Goal: Contribute content: Contribute content

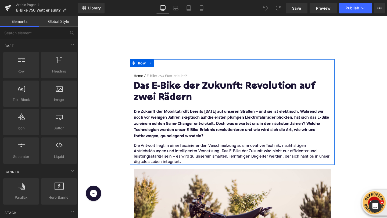
click at [194, 95] on h1 "Das E-Bike der Zukunft: Revolution auf zwei Rädern" at bounding box center [240, 96] width 207 height 23
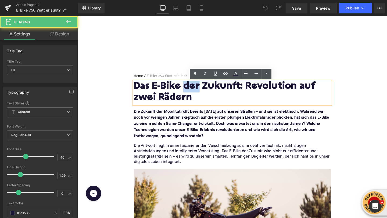
click at [194, 95] on h1 "Das E-Bike der Zukunft: Revolution auf zwei Rädern" at bounding box center [240, 96] width 207 height 23
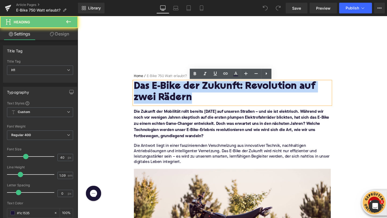
click at [194, 95] on h1 "Das E-Bike der Zukunft: Revolution auf zwei Rädern" at bounding box center [240, 96] width 207 height 23
paste div
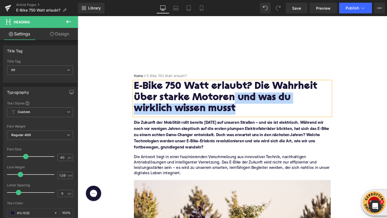
drag, startPoint x: 212, startPoint y: 110, endPoint x: 242, endPoint y: 103, distance: 30.3
click at [242, 103] on h1 "E-Bike 750 Watt erlaubt? Die Wahrheit über starke Motoren und was du wirklich w…" at bounding box center [240, 102] width 207 height 35
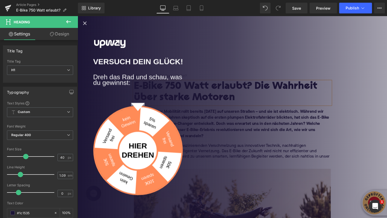
click at [85, 22] on icon "Close popup" at bounding box center [85, 23] width 6 height 6
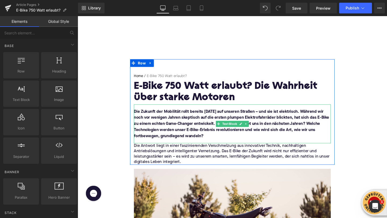
click at [167, 132] on font "Die Zukunft der Mobilität rollt bereits heute auf unseren Straßen – und sie ist…" at bounding box center [239, 129] width 205 height 30
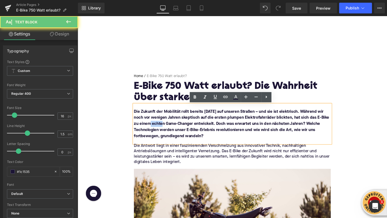
click at [167, 132] on font "Die Zukunft der Mobilität rollt bereits heute auf unseren Straßen – und sie ist…" at bounding box center [239, 129] width 205 height 30
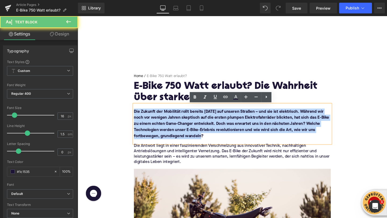
click at [167, 132] on font "Die Zukunft der Mobilität rollt bereits heute auf unseren Straßen – und sie ist…" at bounding box center [239, 129] width 205 height 30
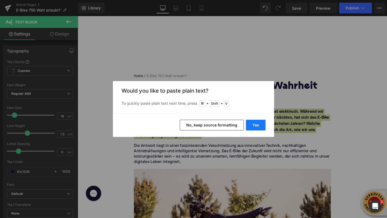
click at [251, 126] on button "Yes" at bounding box center [256, 125] width 20 height 11
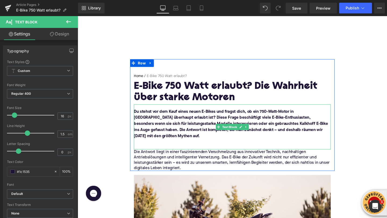
click at [184, 151] on p at bounding box center [240, 149] width 207 height 6
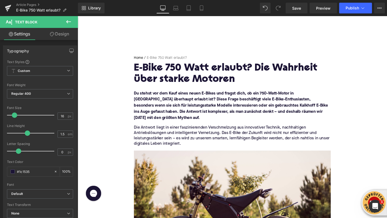
scroll to position [42, 0]
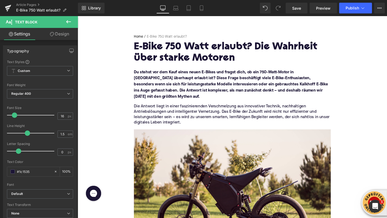
click at [143, 116] on p "Die Antwort liegt in einer faszinierenden Verschmelzung aus innovativer Technik…" at bounding box center [240, 119] width 207 height 23
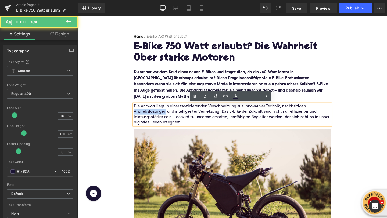
click at [143, 116] on p "Die Antwort liegt in einer faszinierenden Verschmelzung aus innovativer Technik…" at bounding box center [240, 119] width 207 height 23
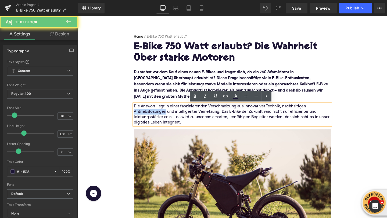
click at [143, 116] on p "Die Antwort liegt in einer faszinierenden Verschmelzung aus innovativer Technik…" at bounding box center [240, 119] width 207 height 23
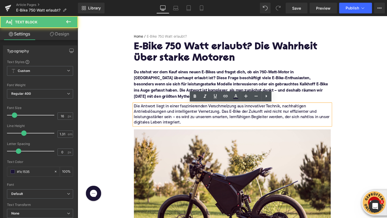
click at [143, 116] on p "Die Antwort liegt in einer faszinierenden Verschmelzung aus innovativer Technik…" at bounding box center [240, 119] width 207 height 23
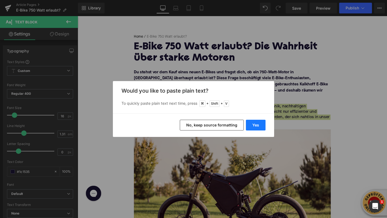
click at [265, 125] on button "Yes" at bounding box center [256, 125] width 20 height 11
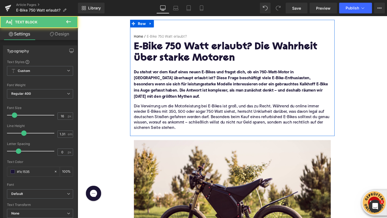
click at [189, 140] on p at bounding box center [240, 139] width 207 height 6
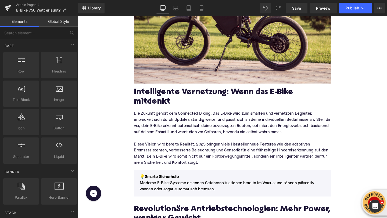
scroll to position [243, 0]
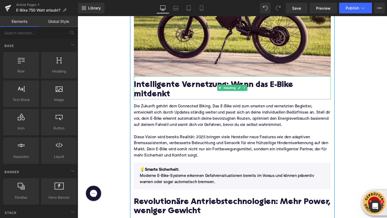
click at [156, 92] on h2 "Intelligente Vernetzung: Wenn das E-Bike mitdenkt" at bounding box center [240, 93] width 207 height 19
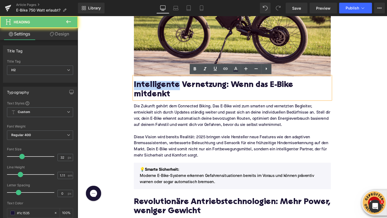
click at [156, 92] on h2 "Intelligente Vernetzung: Wenn das E-Bike mitdenkt" at bounding box center [240, 93] width 207 height 19
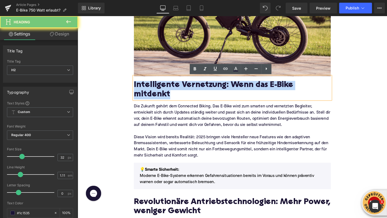
paste div
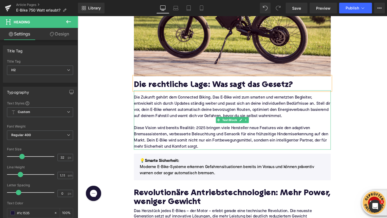
click at [147, 104] on p "Die Zukunft gehört dem Connected Biking. Das E-Bike wird zum smarten und vernet…" at bounding box center [240, 112] width 207 height 26
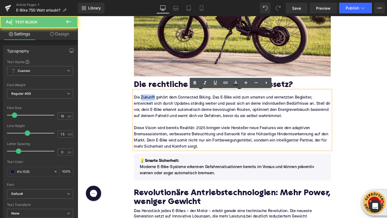
click at [147, 104] on p "Die Zukunft gehört dem Connected Biking. Das E-Bike wird zum smarten und vernet…" at bounding box center [240, 112] width 207 height 26
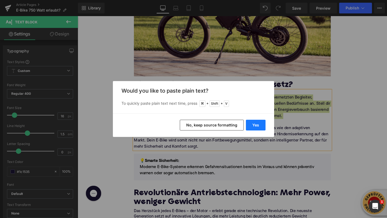
click at [254, 125] on button "Yes" at bounding box center [256, 125] width 20 height 11
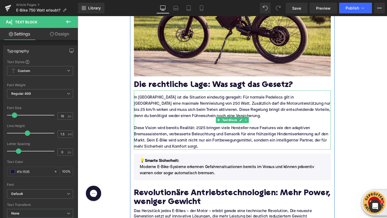
click at [150, 135] on p "Diese Vision wird bereits Realität: 2025 bringen viele Hersteller neue Features…" at bounding box center [240, 144] width 207 height 26
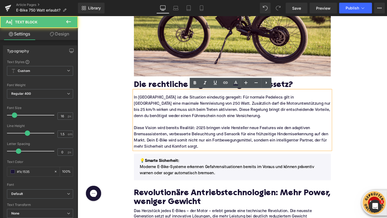
click at [150, 135] on p "Diese Vision wird bereits Realität: 2025 bringen viele Hersteller neue Features…" at bounding box center [240, 144] width 207 height 26
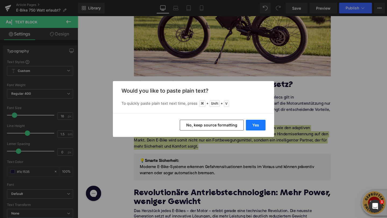
click at [249, 126] on button "Yes" at bounding box center [256, 125] width 20 height 11
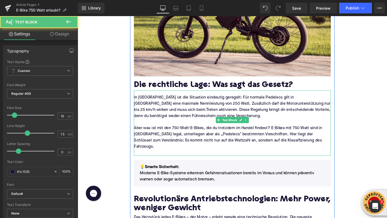
click at [160, 157] on p at bounding box center [240, 160] width 207 height 6
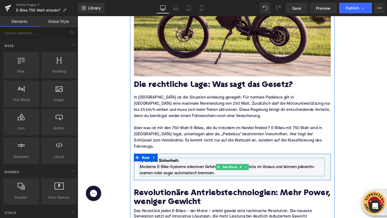
click at [161, 172] on p "Moderne E-Bike-Systeme erkennen Gefahrensituationen bereits im Voraus und könne…" at bounding box center [240, 178] width 194 height 13
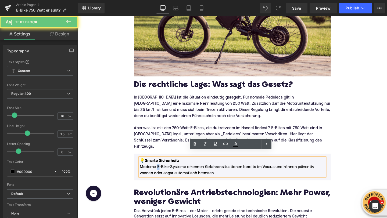
click at [161, 172] on p "Moderne E-Bike-Systeme erkennen Gefahrensituationen bereits im Voraus und könne…" at bounding box center [240, 178] width 194 height 13
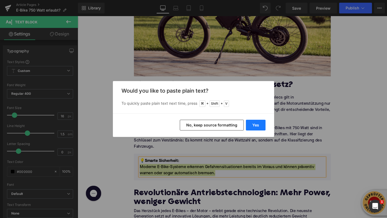
click at [251, 124] on button "Yes" at bounding box center [256, 125] width 20 height 11
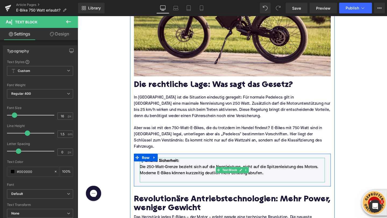
click at [169, 184] on p at bounding box center [240, 187] width 194 height 6
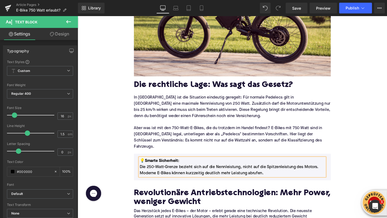
click at [161, 166] on strong "Smarte Sicherheit:" at bounding box center [166, 168] width 36 height 4
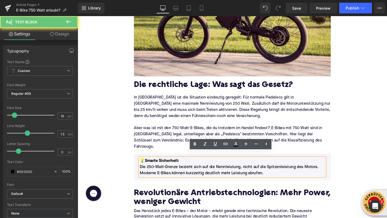
click at [161, 166] on strong "Smarte Sicherheit:" at bounding box center [166, 168] width 36 height 4
click at [168, 166] on strong "Smarte Sicherheit:" at bounding box center [166, 168] width 36 height 4
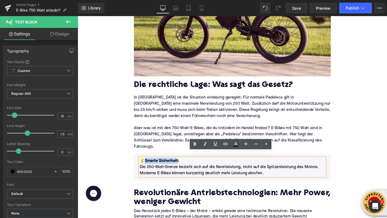
drag, startPoint x: 183, startPoint y: 161, endPoint x: 148, endPoint y: 162, distance: 34.9
click at [148, 166] on strong "Smarte Sicherheit:" at bounding box center [166, 168] width 36 height 4
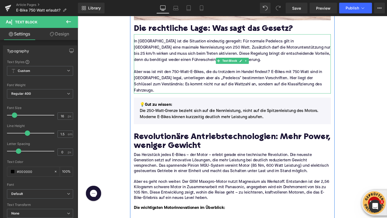
scroll to position [325, 0]
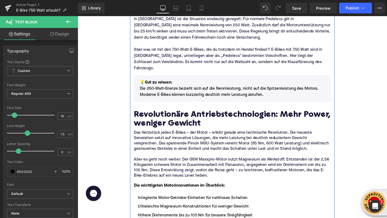
click at [149, 121] on h2 "Revolutionäre Antriebstechnologien: Mehr Power, weniger Gewicht" at bounding box center [240, 124] width 207 height 19
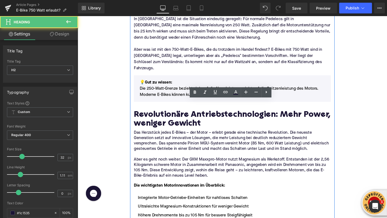
click at [149, 121] on h2 "Revolutionäre Antriebstechnologien: Mehr Power, weniger Gewicht" at bounding box center [240, 124] width 207 height 19
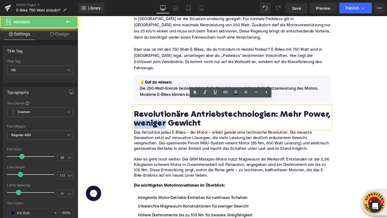
click at [149, 121] on h2 "Revolutionäre Antriebstechnologien: Mehr Power, weniger Gewicht" at bounding box center [240, 124] width 207 height 19
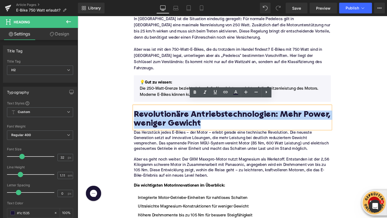
paste div
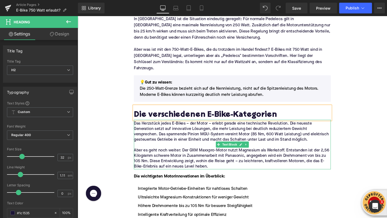
click at [155, 136] on p "Das Herzstück jedes E-Bikes – der Motor – erlebt gerade eine technische Revolut…" at bounding box center [240, 137] width 207 height 23
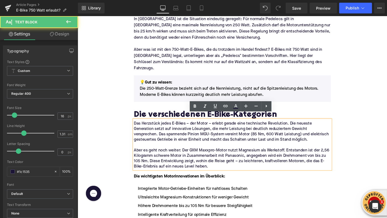
click at [155, 136] on p "Das Herzstück jedes E-Bikes – der Motor – erlebt gerade eine technische Revolut…" at bounding box center [240, 137] width 207 height 23
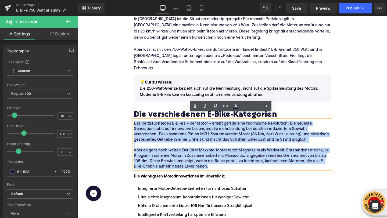
drag, startPoint x: 227, startPoint y: 169, endPoint x: 133, endPoint y: 124, distance: 104.0
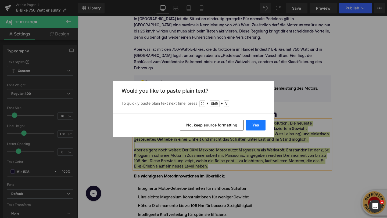
click at [246, 124] on button "Yes" at bounding box center [256, 125] width 20 height 11
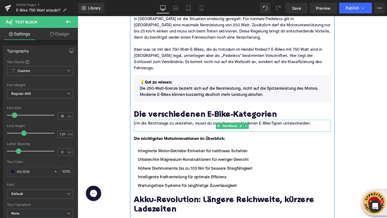
click at [158, 132] on p at bounding box center [240, 135] width 207 height 6
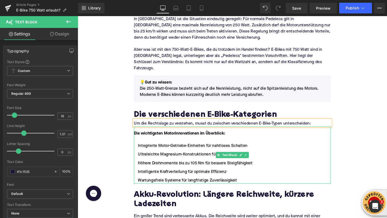
click at [157, 149] on li "Integrierte Motor-Getriebe-Einheiten für nahtloses Schalten" at bounding box center [240, 152] width 207 height 6
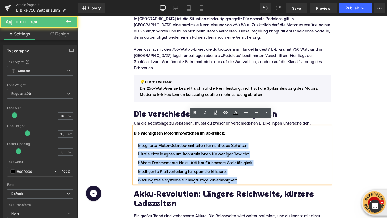
drag, startPoint x: 245, startPoint y: 182, endPoint x: 140, endPoint y: 147, distance: 110.5
click at [140, 149] on ul "Integrierte Motor-Getriebe-Einheiten für nahtloses Schalten Ultraleichte Magnes…" at bounding box center [240, 170] width 207 height 43
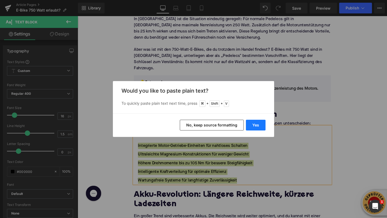
click at [253, 126] on button "Yes" at bounding box center [256, 125] width 20 height 11
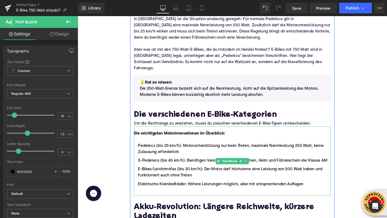
click at [159, 137] on strong "Die wichtigsten Motorinnovationen im Überblick:" at bounding box center [185, 139] width 96 height 4
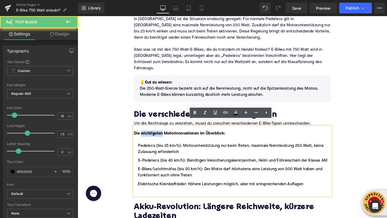
click at [159, 137] on strong "Die wichtigsten Motorinnovationen im Überblick:" at bounding box center [185, 139] width 96 height 4
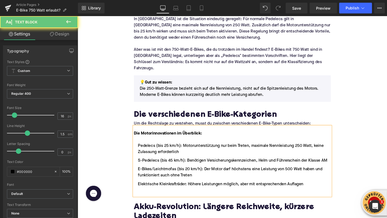
click at [159, 137] on strong "Die Motorinnovationen im Überblick:" at bounding box center [173, 139] width 72 height 4
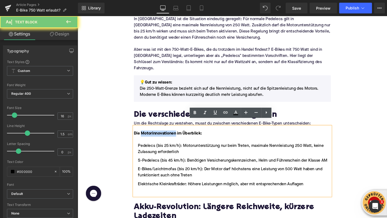
click at [159, 137] on strong "Die Motorinnovationen im Überblick:" at bounding box center [173, 139] width 72 height 4
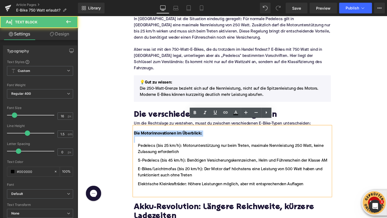
click at [159, 137] on strong "Die Motorinnovationen im Überblick:" at bounding box center [173, 139] width 72 height 4
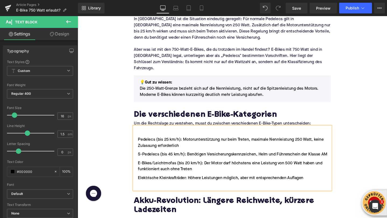
click at [139, 143] on li "Pedelecs (bis 25 km/h): Motorunterstützung nur beim Treten, maximale Nennleistu…" at bounding box center [240, 149] width 207 height 13
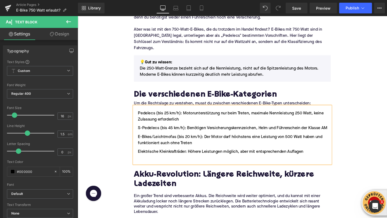
scroll to position [376, 0]
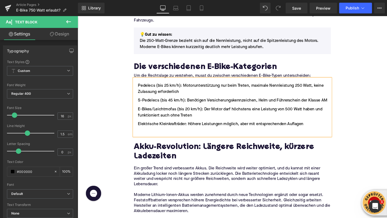
click at [150, 150] on h2 "Akku-Revolution: Längere Reichweite, kürzere Ladezeiten" at bounding box center [240, 159] width 207 height 19
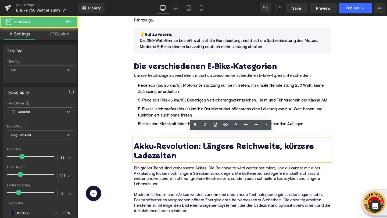
click at [150, 150] on h2 "Akku-Revolution: Längere Reichweite, kürzere Ladezeiten" at bounding box center [240, 159] width 207 height 19
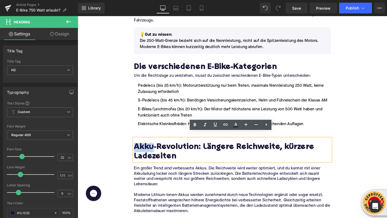
click at [152, 126] on li "Elektrische Kleinkrafträder: Höhere Leistungen möglich, aber mit entsprechenden…" at bounding box center [240, 129] width 207 height 6
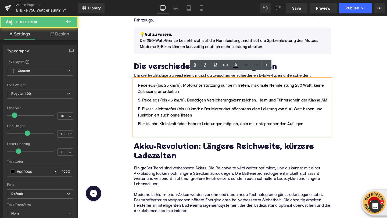
click at [152, 126] on ul "Pedelecs (bis 25 km/h): Motorunterstützung nur beim Treten, maximale Nennleistu…" at bounding box center [240, 114] width 207 height 56
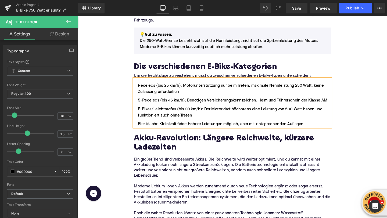
click at [141, 140] on h2 "Akku-Revolution: Längere Reichweite, kürzere Ladezeiten" at bounding box center [240, 149] width 207 height 19
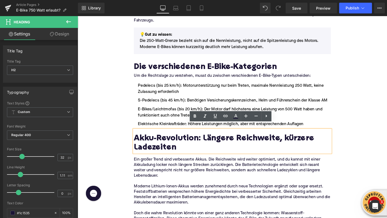
click at [141, 140] on h2 "Akku-Revolution: Längere Reichweite, kürzere Ladezeiten" at bounding box center [240, 149] width 207 height 19
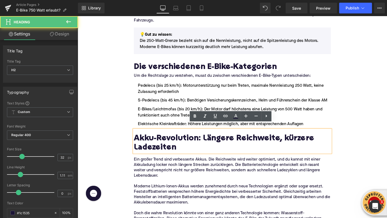
click at [141, 140] on h2 "Akku-Revolution: Längere Reichweite, kürzere Ladezeiten" at bounding box center [240, 149] width 207 height 19
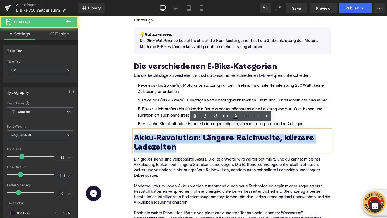
paste div
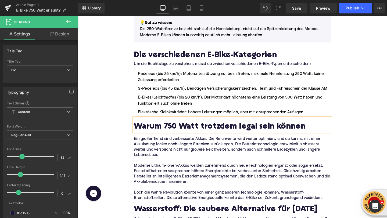
scroll to position [413, 0]
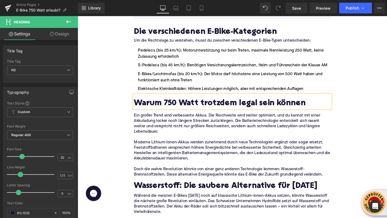
click at [151, 147] on p "Moderne Lithium-Ionen-Akkus werden zunehmend durch neue Technologien ergänzt od…" at bounding box center [240, 157] width 207 height 23
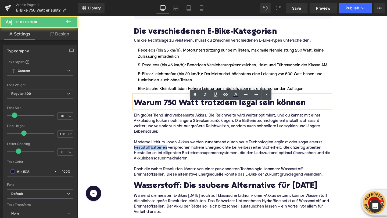
click at [151, 147] on p "Moderne Lithium-Ionen-Akkus werden zunehmend durch neue Technologien ergänzt od…" at bounding box center [240, 157] width 207 height 23
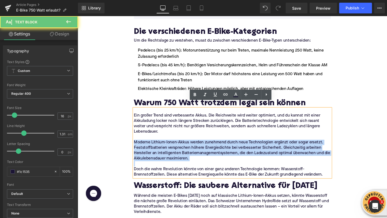
click at [151, 147] on p "Moderne Lithium-Ionen-Akkus werden zunehmend durch neue Technologien ergänzt od…" at bounding box center [240, 157] width 207 height 23
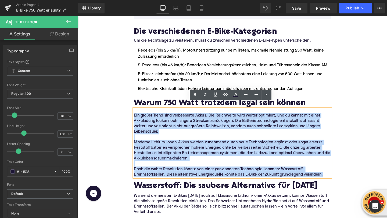
drag, startPoint x: 337, startPoint y: 176, endPoint x: 132, endPoint y: 110, distance: 214.8
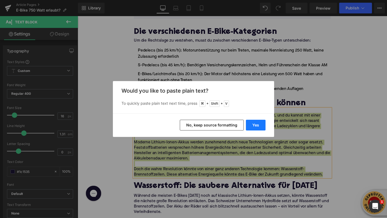
click at [256, 125] on button "Yes" at bounding box center [256, 125] width 20 height 11
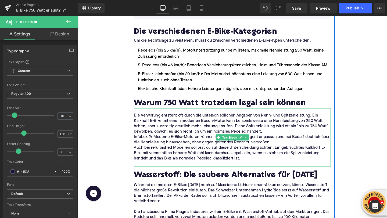
click at [275, 130] on p "Die Verwirrung entsteht oft durch die unterschiedlichen Angaben von Nenn- und S…" at bounding box center [240, 129] width 207 height 23
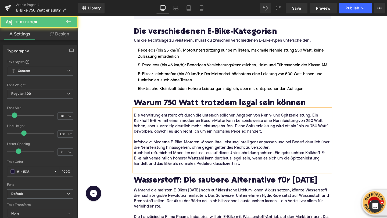
click at [282, 150] on p "Infobox 2: Moderne E-Bike-Motoren können ihre Leistung intelligent anpassen und…" at bounding box center [240, 151] width 207 height 11
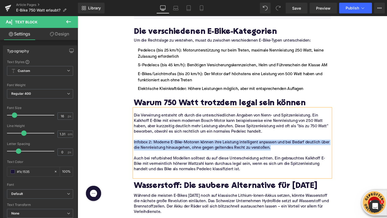
drag, startPoint x: 282, startPoint y: 149, endPoint x: 129, endPoint y: 144, distance: 153.1
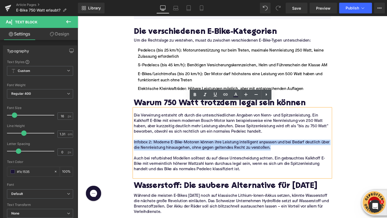
copy p "Infobox 2: Moderne E-Bike-Motoren können ihre Leistung intelligent anpassen und…"
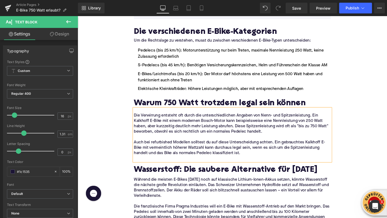
click at [143, 163] on p at bounding box center [240, 166] width 207 height 6
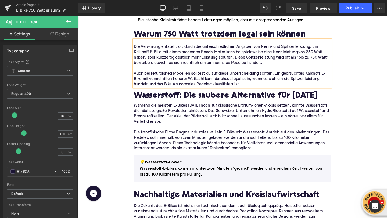
scroll to position [487, 0]
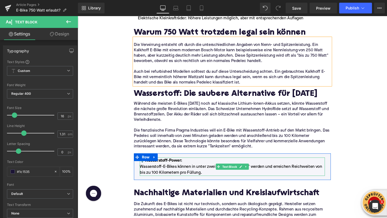
click at [149, 172] on p "Wasserstoff-E-Bikes können in unter zwei Minuten "getankt" werden und erreichen…" at bounding box center [240, 177] width 194 height 13
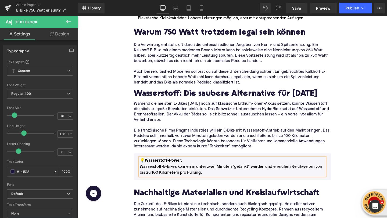
click at [149, 172] on p "Wasserstoff-E-Bikes können in unter zwei Minuten "getankt" werden und erreichen…" at bounding box center [240, 177] width 194 height 13
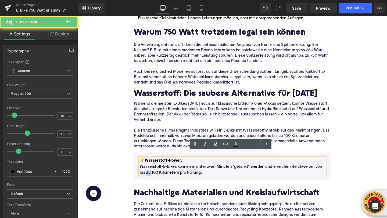
click at [149, 172] on p "Wasserstoff-E-Bikes können in unter zwei Minuten "getankt" werden und erreichen…" at bounding box center [240, 177] width 194 height 13
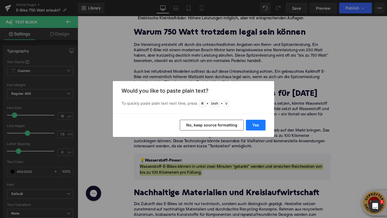
click at [248, 123] on button "Yes" at bounding box center [256, 125] width 20 height 11
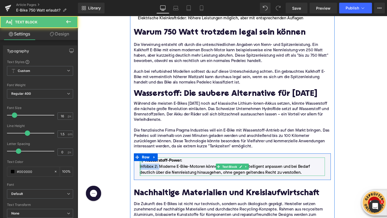
drag, startPoint x: 163, startPoint y: 168, endPoint x: 143, endPoint y: 169, distance: 19.9
click at [143, 169] on div "💡 Wasserstoff-Power: Infobox 2: Moderne E-Bike-Motoren können ihre Leistung int…" at bounding box center [240, 174] width 194 height 19
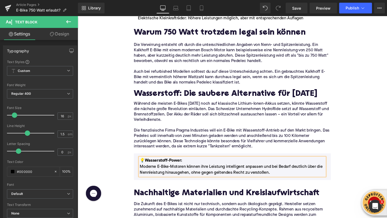
click at [170, 166] on span "Wasserstoff-Power:" at bounding box center [167, 168] width 39 height 4
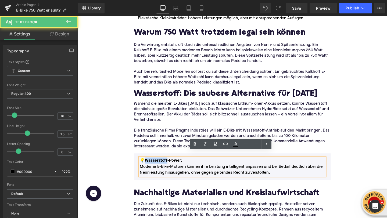
click at [170, 166] on span "Wasserstoff-Power:" at bounding box center [167, 168] width 39 height 4
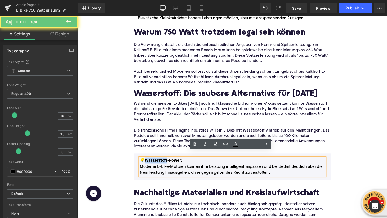
click at [170, 166] on span "Wasserstoff-Power:" at bounding box center [167, 168] width 39 height 4
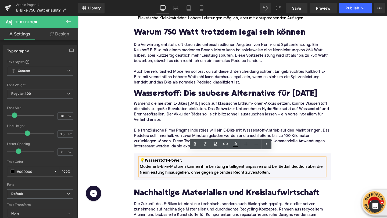
click at [178, 166] on span "Wasserstoff-Power:" at bounding box center [167, 168] width 39 height 4
drag, startPoint x: 186, startPoint y: 161, endPoint x: 148, endPoint y: 161, distance: 37.9
click at [148, 166] on span "Wasserstoff-Power:" at bounding box center [167, 168] width 39 height 4
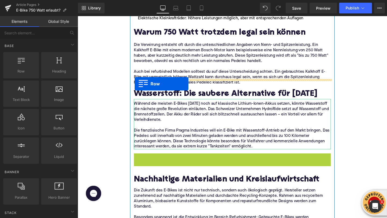
drag, startPoint x: 141, startPoint y: 158, endPoint x: 137, endPoint y: 87, distance: 70.7
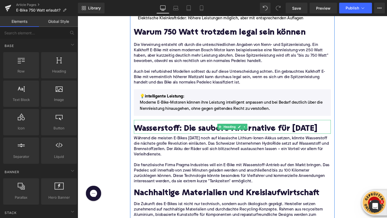
click at [166, 131] on h2 "Wasserstoff: Die saubere Alternative für morgen" at bounding box center [240, 135] width 207 height 10
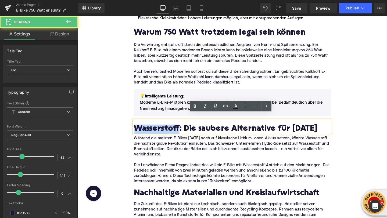
click at [166, 131] on h2 "Wasserstoff: Die saubere Alternative für morgen" at bounding box center [240, 135] width 207 height 10
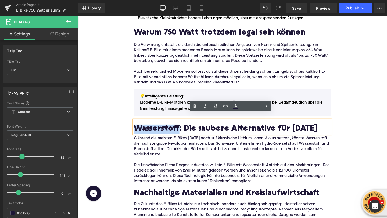
click at [166, 131] on h2 "Wasserstoff: Die saubere Alternative für morgen" at bounding box center [240, 135] width 207 height 10
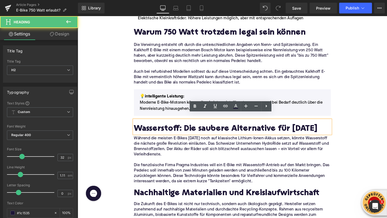
click at [166, 131] on h2 "Wasserstoff: Die saubere Alternative für morgen" at bounding box center [240, 135] width 207 height 10
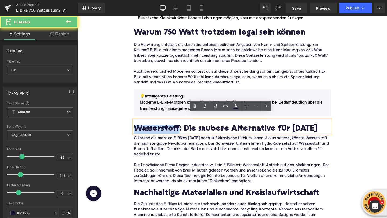
click at [166, 131] on h2 "Wasserstoff: Die saubere Alternative für morgen" at bounding box center [240, 135] width 207 height 10
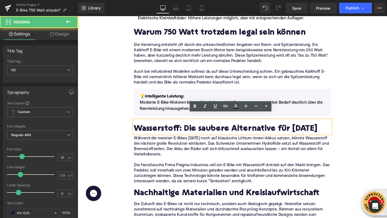
click at [166, 131] on h2 "Wasserstoff: Die saubere Alternative für morgen" at bounding box center [240, 135] width 207 height 10
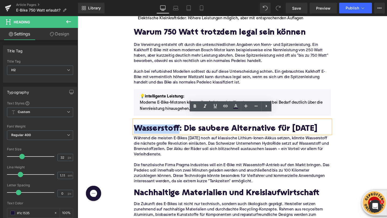
click at [166, 131] on h2 "Wasserstoff: Die saubere Alternative für morgen" at bounding box center [240, 135] width 207 height 10
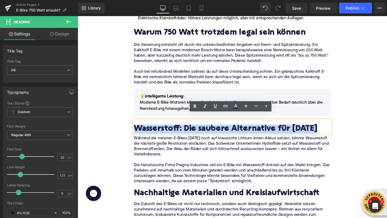
click at [166, 131] on h2 "Wasserstoff: Die saubere Alternative für morgen" at bounding box center [240, 135] width 207 height 10
paste div
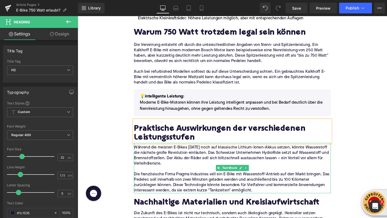
click at [185, 183] on p "Die französische Firma Pragma Industries will ein E-Bike mit Wasserstoff-Antrie…" at bounding box center [240, 191] width 207 height 23
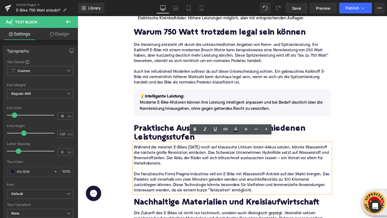
drag, startPoint x: 263, startPoint y: 195, endPoint x: 136, endPoint y: 143, distance: 137.9
click at [137, 150] on div "Während die meisten E-Bikes heute noch auf klassische Lithium-Ionen-Akkus setze…" at bounding box center [240, 176] width 207 height 53
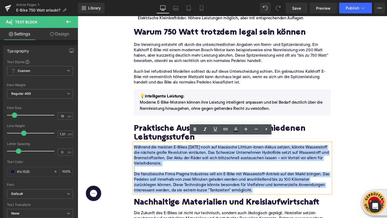
drag, startPoint x: 137, startPoint y: 146, endPoint x: 271, endPoint y: 191, distance: 141.0
click at [271, 191] on div "Während die meisten E-Bikes heute noch auf klassische Lithium-Ionen-Akkus setze…" at bounding box center [240, 176] width 207 height 53
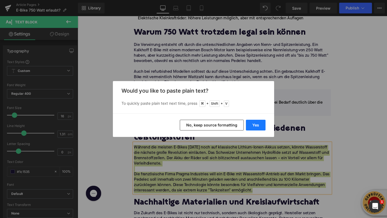
click at [253, 123] on button "Yes" at bounding box center [256, 125] width 20 height 11
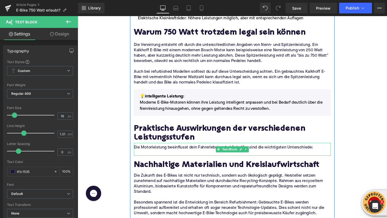
click at [188, 157] on p at bounding box center [240, 160] width 207 height 6
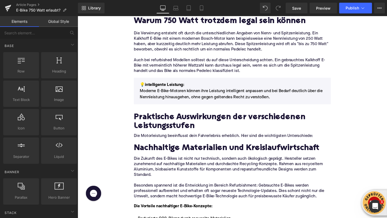
scroll to position [521, 0]
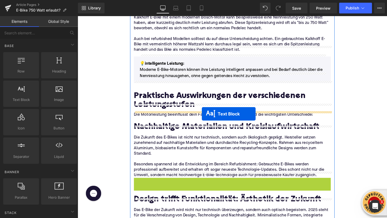
drag, startPoint x: 226, startPoint y: 205, endPoint x: 208, endPoint y: 119, distance: 88.3
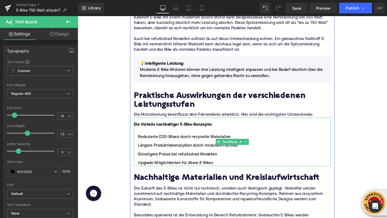
click at [176, 158] on li "Günstigere Preise bei refurbished Modellen" at bounding box center [240, 161] width 207 height 6
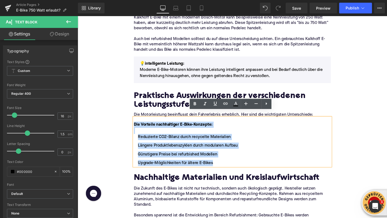
drag, startPoint x: 221, startPoint y: 166, endPoint x: 132, endPoint y: 125, distance: 97.7
click at [132, 125] on div "Home / E-Bike 750 Watt erlaubt? Breadcrumbs E-Bike 750 Watt erlaubt? Die Wahrhe…" at bounding box center [240, 207] width 325 height 1334
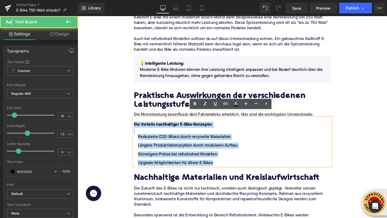
click at [145, 133] on div at bounding box center [240, 136] width 207 height 6
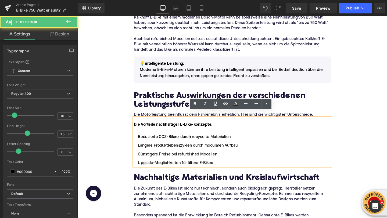
drag, startPoint x: 142, startPoint y: 136, endPoint x: 217, endPoint y: 156, distance: 77.1
click at [217, 156] on ul "Reduzierte CO2-Bilanz durch recycelte Materialien Längere Produktlebenszyklen d…" at bounding box center [240, 157] width 207 height 34
drag, startPoint x: 222, startPoint y: 164, endPoint x: 135, endPoint y: 136, distance: 90.4
click at [137, 136] on div "Die Vorteile nachhaltiger E-Bike-Konzepte: Reduzierte CO2-Bilanz durch recycelt…" at bounding box center [240, 148] width 207 height 51
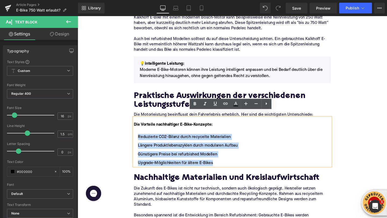
drag, startPoint x: 225, startPoint y: 165, endPoint x: 141, endPoint y: 137, distance: 88.6
click at [141, 140] on ul "Reduzierte CO2-Bilanz durch recycelte Materialien Längere Produktlebenszyklen d…" at bounding box center [240, 157] width 207 height 34
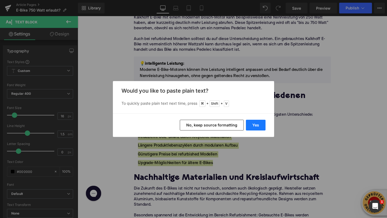
drag, startPoint x: 249, startPoint y: 124, endPoint x: 180, endPoint y: 113, distance: 69.8
click at [249, 124] on button "Yes" at bounding box center [256, 125] width 20 height 11
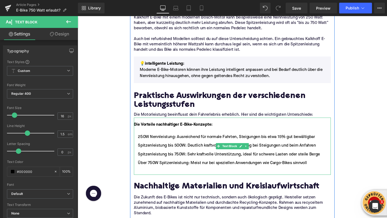
click at [146, 128] on strong "Die Vorteile nachhaltiger E-Bike-Konzepte:" at bounding box center [178, 130] width 83 height 4
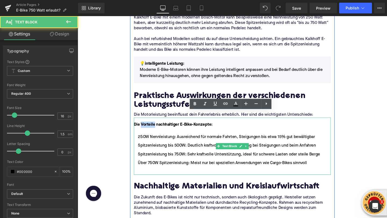
click at [146, 128] on strong "Die Vorteile nachhaltiger E-Bike-Konzepte:" at bounding box center [178, 130] width 83 height 4
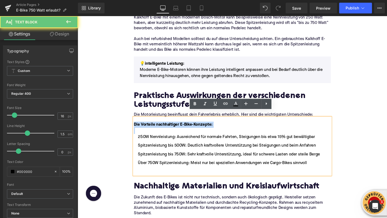
click at [146, 128] on strong "Die Vorteile nachhaltiger E-Bike-Konzepte:" at bounding box center [178, 130] width 83 height 4
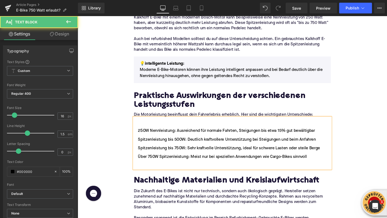
click at [141, 133] on li "250W Nennleistung: Ausreichend für normale Fahrten, Steigungen bis etwa 15% gut…" at bounding box center [240, 136] width 207 height 6
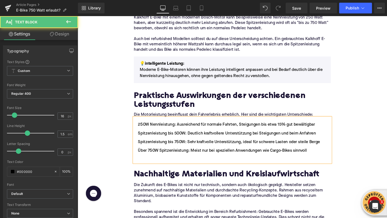
click at [150, 164] on li at bounding box center [240, 167] width 207 height 6
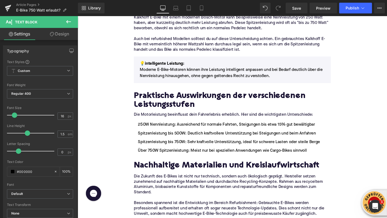
click at [68, 23] on icon at bounding box center [68, 22] width 6 height 6
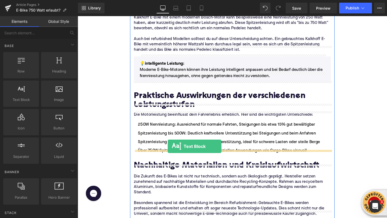
drag, startPoint x: 95, startPoint y: 109, endPoint x: 172, endPoint y: 153, distance: 88.3
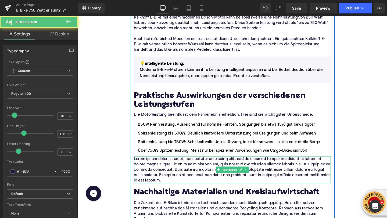
click at [155, 164] on p "Lorem ipsum dolor sit amet, consectetur adipiscing elit, sed do eiusmod tempor …" at bounding box center [240, 178] width 207 height 28
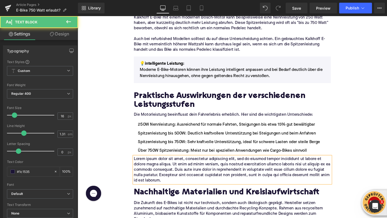
click at [155, 164] on p "Lorem ipsum dolor sit amet, consectetur adipiscing elit, sed do eiusmod tempor …" at bounding box center [240, 178] width 207 height 28
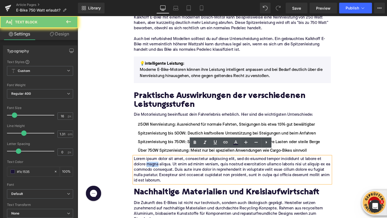
click at [155, 164] on p "Lorem ipsum dolor sit amet, consectetur adipiscing elit, sed do eiusmod tempor …" at bounding box center [240, 178] width 207 height 28
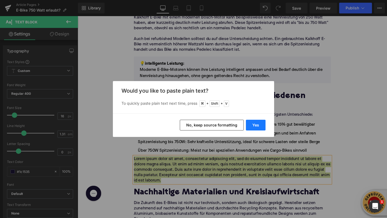
click at [254, 125] on button "Yes" at bounding box center [256, 125] width 20 height 11
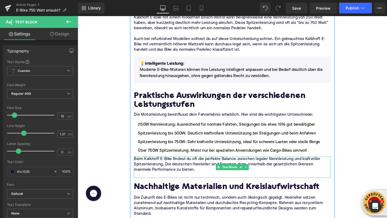
click at [156, 180] on p at bounding box center [240, 183] width 207 height 6
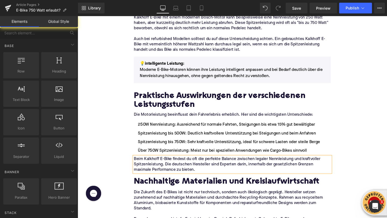
click at [107, 135] on div "Home / E-Bike 750 Watt erlaubt? Breadcrumbs E-Bike 750 Watt erlaubt? Die Wahrhe…" at bounding box center [240, 209] width 325 height 1338
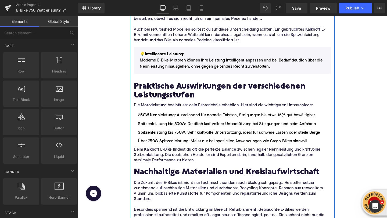
scroll to position [536, 0]
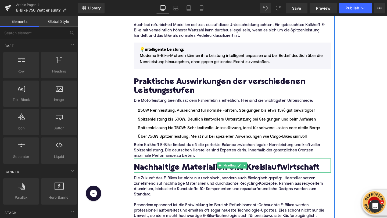
click at [153, 171] on h2 "Nachhaltige Materialien und Kreislaufwirtschaft" at bounding box center [240, 176] width 207 height 10
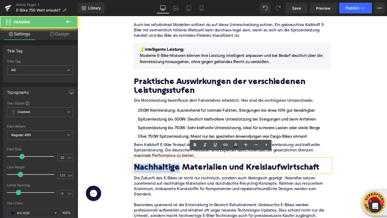
click at [153, 171] on h2 "Nachhaltige Materialien und Kreislaufwirtschaft" at bounding box center [240, 176] width 207 height 10
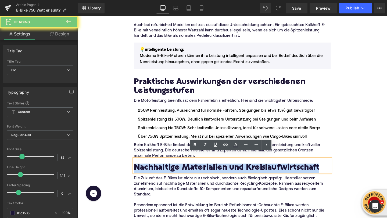
click at [153, 171] on h2 "Nachhaltige Materialien und Kreislaufwirtschaft" at bounding box center [240, 176] width 207 height 10
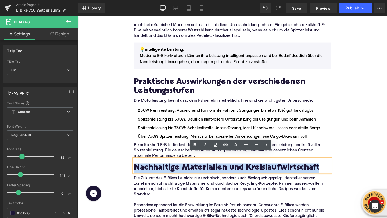
paste div
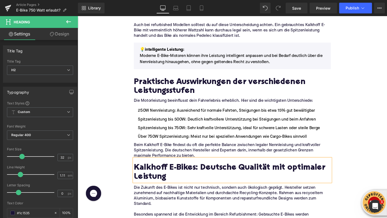
click at [97, 84] on div "Home / E-Bike 750 Watt erlaubt? Breadcrumbs E-Bike 750 Watt erlaubt? Die Wahrhe…" at bounding box center [240, 199] width 325 height 1347
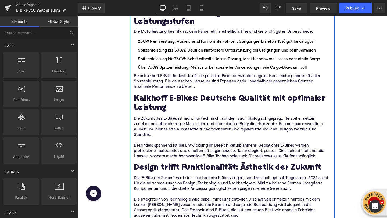
scroll to position [617, 0]
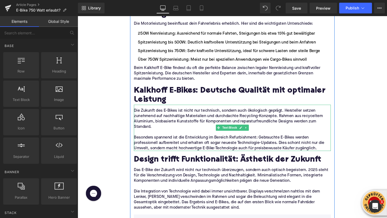
click at [157, 144] on p "Besonders spannend ist die Entwicklung im Bereich Refurbishment: Gebrauchte E-B…" at bounding box center [240, 149] width 207 height 17
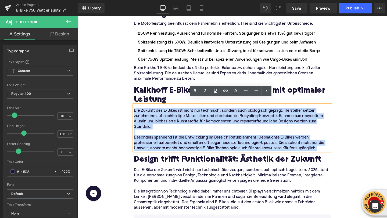
drag, startPoint x: 332, startPoint y: 147, endPoint x: 138, endPoint y: 107, distance: 198.8
click at [138, 109] on div "Die Zukunft des E-Bikes ist nicht nur technisch, sondern auch ökologisch gepräg…" at bounding box center [240, 133] width 207 height 49
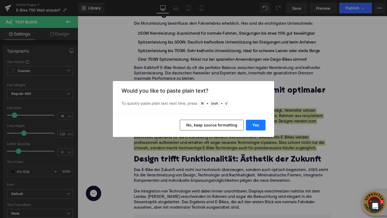
drag, startPoint x: 251, startPoint y: 127, endPoint x: 182, endPoint y: 116, distance: 69.8
click at [251, 127] on button "Yes" at bounding box center [256, 125] width 20 height 11
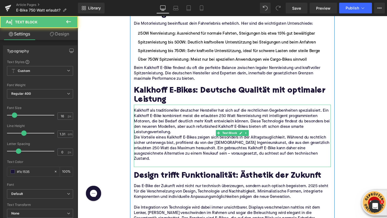
click at [208, 129] on p "Kalkhoff als traditioneller deutscher Hersteller hat sich auf die rechtlichen G…" at bounding box center [240, 127] width 207 height 28
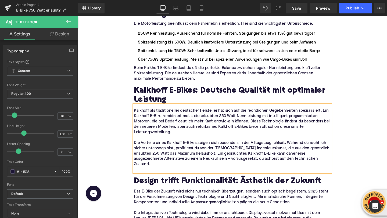
click at [152, 175] on p at bounding box center [240, 178] width 207 height 6
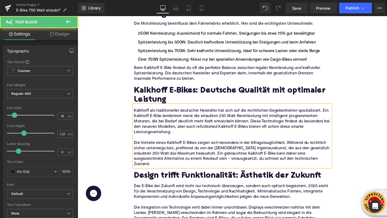
click at [99, 121] on div "Home / E-Bike 750 Watt erlaubt? Breadcrumbs E-Bike 750 Watt erlaubt? Die Wahrhe…" at bounding box center [240, 126] width 325 height 1364
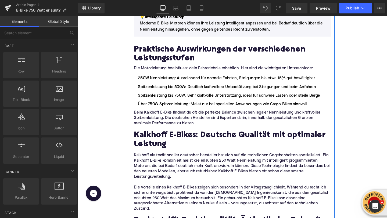
scroll to position [569, 0]
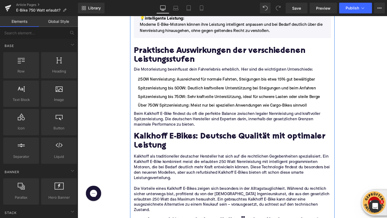
click at [147, 139] on h2 "Kalkhoff E-Bikes: Deutsche Qualität mit optimaler Leistung" at bounding box center [240, 148] width 207 height 19
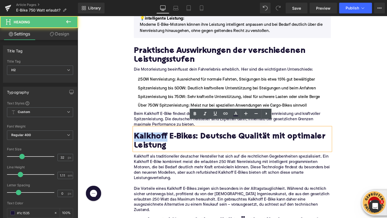
click at [147, 139] on h2 "Kalkhoff E-Bikes: Deutsche Qualität mit optimaler Leistung" at bounding box center [240, 148] width 207 height 19
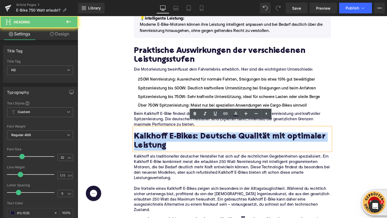
click at [147, 139] on h2 "Kalkhoff E-Bikes: Deutsche Qualität mit optimaler Leistung" at bounding box center [240, 148] width 207 height 19
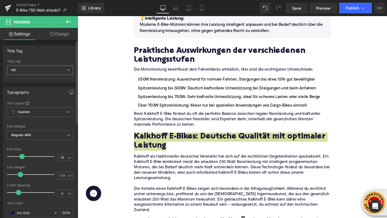
click at [33, 72] on span "H2" at bounding box center [40, 70] width 66 height 9
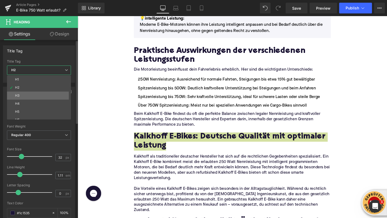
click at [25, 93] on div "H1 H2 H3 H4 H5 H6" at bounding box center [40, 97] width 66 height 44
click at [25, 93] on li "H3" at bounding box center [40, 96] width 66 height 8
type input "24"
type input "1.29"
type input "100"
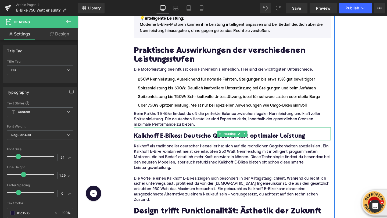
click at [142, 139] on h3 "Kalkhoff E-Bikes: Deutsche Qualität mit optimaler Leistung" at bounding box center [240, 143] width 207 height 8
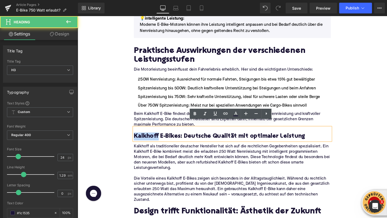
click at [142, 139] on h3 "Kalkhoff E-Bikes: Deutsche Qualität mit optimaler Leistung" at bounding box center [240, 143] width 207 height 8
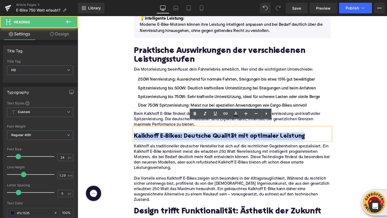
click at [142, 139] on h3 "Kalkhoff E-Bikes: Deutsche Qualität mit optimaler Leistung" at bounding box center [240, 143] width 207 height 8
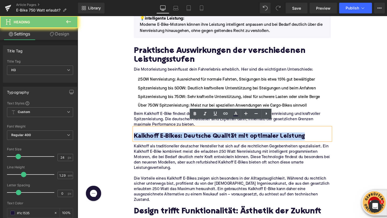
click at [142, 139] on h3 "Kalkhoff E-Bikes: Deutsche Qualität mit optimaler Leistung" at bounding box center [240, 143] width 207 height 8
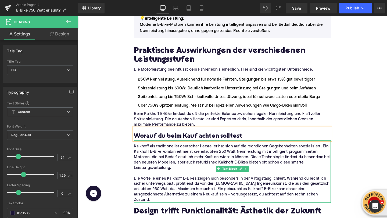
click at [182, 194] on p "Die Vorteile eines Kalkhoff E-Bikes zeigen sich besonders in der Alltagstauglic…" at bounding box center [240, 198] width 207 height 28
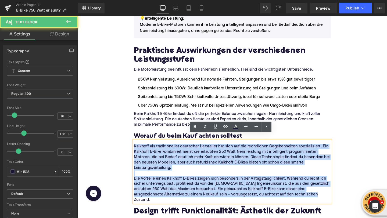
drag, startPoint x: 320, startPoint y: 197, endPoint x: 134, endPoint y: 143, distance: 194.0
click at [134, 143] on div "Image Die rechtliche Lage: Was sagt das Gesetz? Heading In Deutschland ist die …" at bounding box center [240, 187] width 215 height 1147
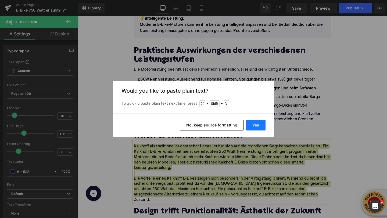
click at [248, 124] on button "Yes" at bounding box center [256, 125] width 20 height 11
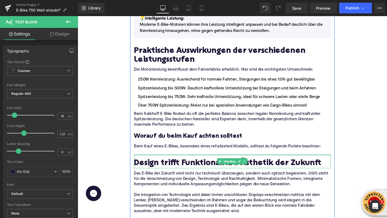
click at [159, 162] on div at bounding box center [240, 162] width 207 height 1
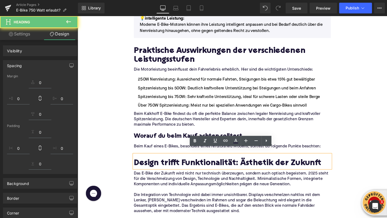
click at [158, 156] on p at bounding box center [240, 159] width 207 height 6
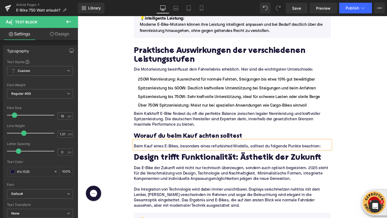
click at [114, 128] on div "Home / E-Bike 750 Watt erlaubt? Breadcrumbs E-Bike 750 Watt erlaubt? Die Wahrhe…" at bounding box center [240, 141] width 325 height 1297
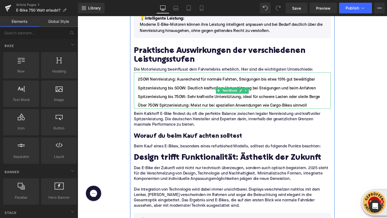
click at [257, 89] on li "Spitzenleistung bis 500W: Deutlich kraftvollere Unterstützung bei Steigungen un…" at bounding box center [240, 92] width 207 height 6
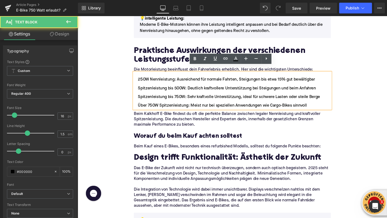
click at [94, 78] on div "Home / E-Bike 750 Watt erlaubt? Breadcrumbs E-Bike 750 Watt erlaubt? Die Wahrhe…" at bounding box center [240, 141] width 325 height 1297
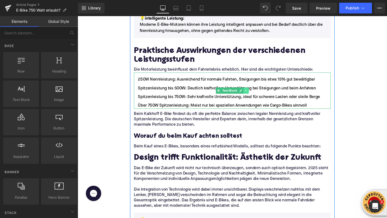
click at [254, 91] on link at bounding box center [255, 94] width 6 height 6
click at [252, 93] on icon at bounding box center [251, 94] width 3 height 3
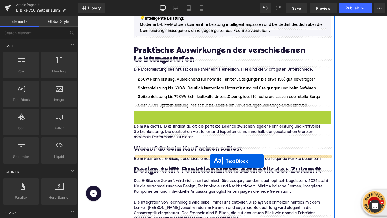
drag, startPoint x: 225, startPoint y: 129, endPoint x: 216, endPoint y: 169, distance: 40.7
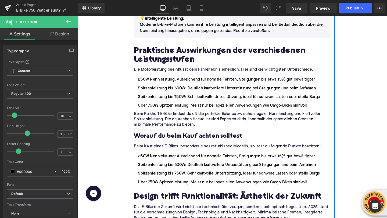
click at [165, 160] on li "250W Nennleistung: Ausreichend für normale Fahrten, Steigungen bis etwa 15% gut…" at bounding box center [240, 163] width 207 height 6
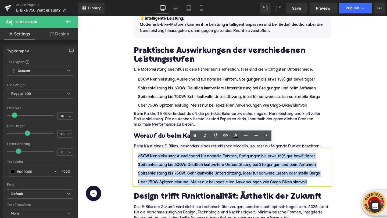
drag, startPoint x: 318, startPoint y: 184, endPoint x: 142, endPoint y: 156, distance: 178.9
click at [142, 160] on ul "250W Nennleistung: Ausreichend für normale Fahrten, Steigungen bis etwa 15% gut…" at bounding box center [240, 177] width 207 height 34
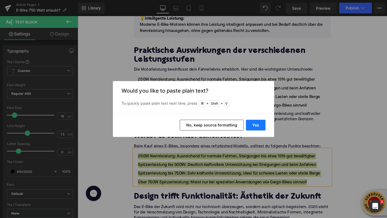
click at [250, 129] on button "Yes" at bounding box center [256, 125] width 20 height 11
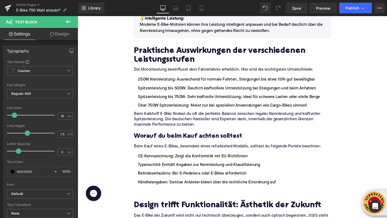
click at [153, 197] on li at bounding box center [240, 200] width 207 height 6
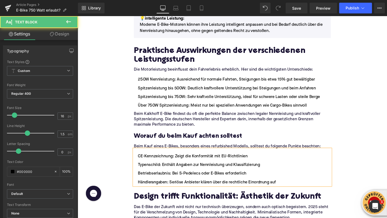
click at [111, 160] on div "Home / E-Bike 750 Watt erlaubt? Breadcrumbs E-Bike 750 Watt erlaubt? Die Wahrhe…" at bounding box center [240, 162] width 325 height 1338
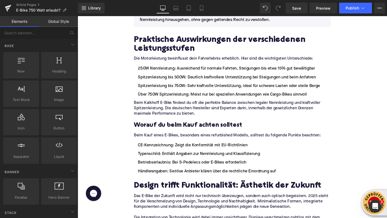
scroll to position [590, 0]
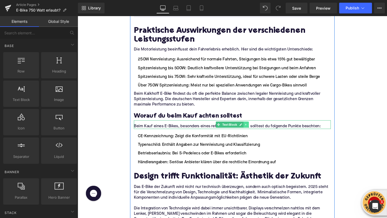
click at [254, 129] on icon at bounding box center [254, 130] width 1 height 2
click at [253, 129] on icon at bounding box center [251, 130] width 3 height 3
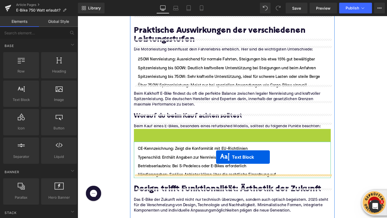
drag, startPoint x: 224, startPoint y: 132, endPoint x: 223, endPoint y: 164, distance: 32.5
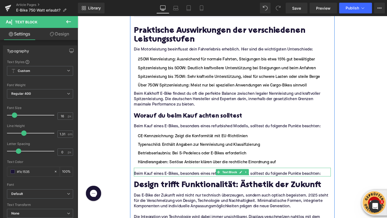
click at [170, 179] on p "Beim Kauf eines E-Bikes, besonders eines refurbished Modells, solltest du folge…" at bounding box center [240, 182] width 207 height 6
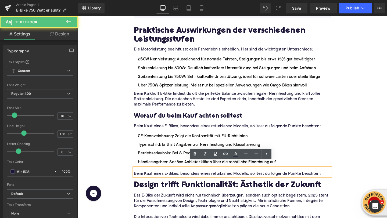
click at [170, 179] on p "Beim Kauf eines E-Bikes, besonders eines refurbished Modells, solltest du folge…" at bounding box center [240, 182] width 207 height 6
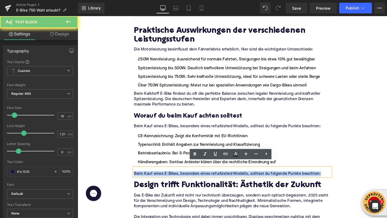
click at [170, 179] on p "Beim Kauf eines E-Bikes, besonders eines refurbished Modells, solltest du folge…" at bounding box center [240, 182] width 207 height 6
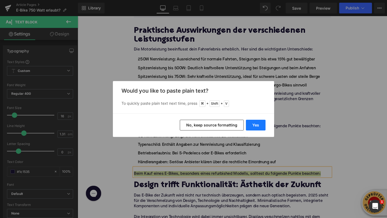
click at [257, 124] on button "Yes" at bounding box center [256, 125] width 20 height 11
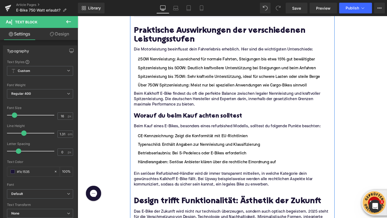
click at [163, 168] on div "Image Die rechtliche Lage: Was sagt das Gesetz? Heading In Deutschland ist die …" at bounding box center [240, 170] width 215 height 1157
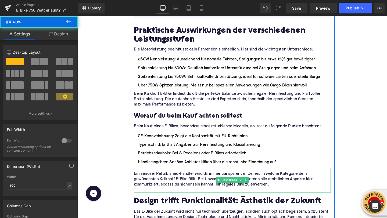
click at [145, 196] on p at bounding box center [240, 199] width 207 height 6
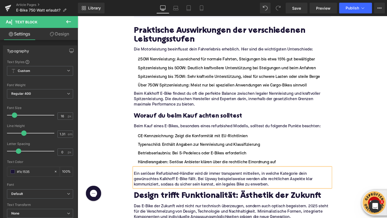
scroll to position [592, 0]
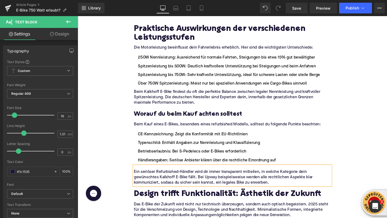
click at [122, 161] on div "Home / E-Bike 750 Watt erlaubt? Breadcrumbs E-Bike 750 Watt erlaubt? Die Wahrhe…" at bounding box center [240, 149] width 325 height 1358
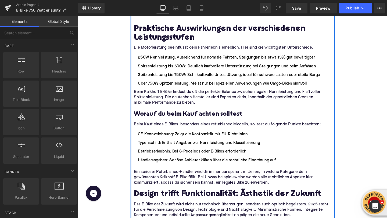
scroll to position [631, 0]
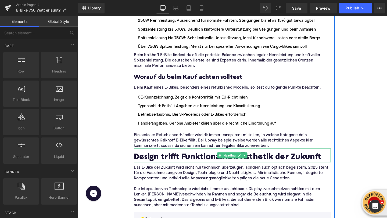
click at [153, 160] on h2 "Design trifft Funktionalität: Ästhetik der Zukunft" at bounding box center [240, 165] width 207 height 10
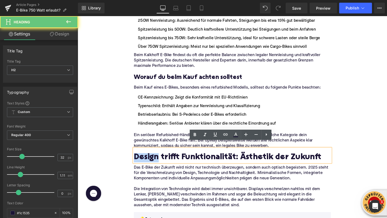
click at [153, 160] on h2 "Design trifft Funktionalität: Ästhetik der Zukunft" at bounding box center [240, 165] width 207 height 10
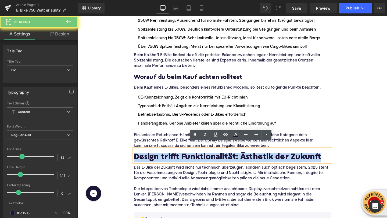
paste div
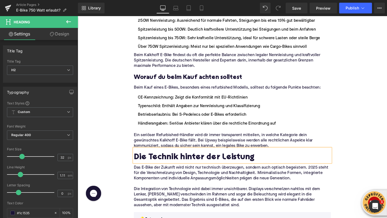
click at [107, 60] on div "Home / E-Bike 750 Watt erlaubt? Breadcrumbs E-Bike 750 Watt erlaubt? Die Wahrhe…" at bounding box center [240, 110] width 325 height 1358
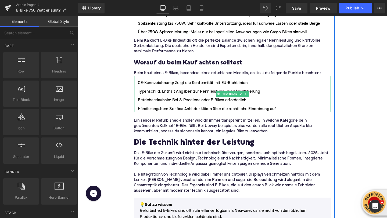
scroll to position [663, 0]
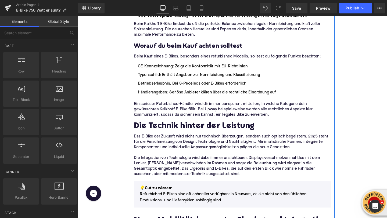
click at [159, 150] on p "Das E-Bike der Zukunft wird nicht nur technisch überzeugen, sondern auch optisc…" at bounding box center [240, 148] width 207 height 17
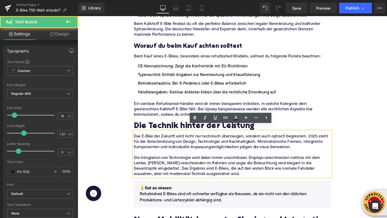
click at [195, 170] on p "Die Integration von Technologie wird dabei immer unsichtbarer. Displays verschm…" at bounding box center [240, 174] width 207 height 23
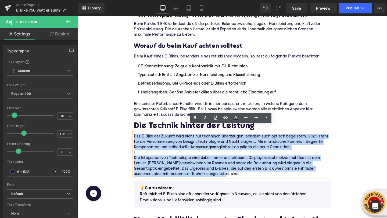
drag, startPoint x: 214, startPoint y: 177, endPoint x: 124, endPoint y: 137, distance: 98.0
click at [124, 137] on div "Home / E-Bike 750 Watt erlaubt? Breadcrumbs E-Bike 750 Watt erlaubt? Die Wahrhe…" at bounding box center [240, 77] width 325 height 1358
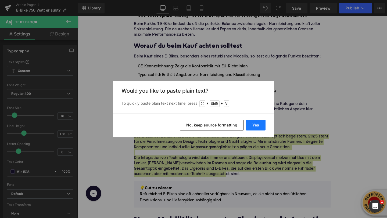
click at [251, 123] on button "Yes" at bounding box center [256, 125] width 20 height 11
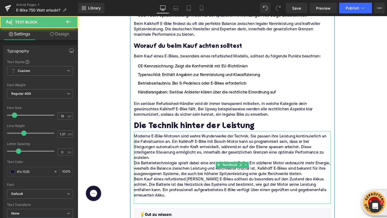
click at [167, 160] on p "Moderne E-Bike-Motoren sind wahre Wunderwerke der Technik. Sie passen ihre Leis…" at bounding box center [240, 154] width 207 height 28
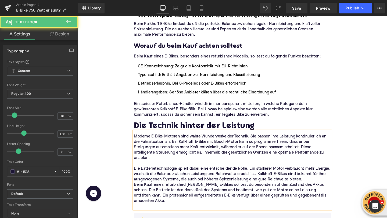
click at [315, 183] on p "Die Batterietechnologie spielt dabei eine entscheidende Rolle. Ein stärkerer Mo…" at bounding box center [240, 182] width 207 height 17
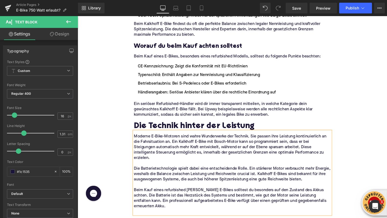
click at [166, 218] on p at bounding box center [240, 222] width 207 height 6
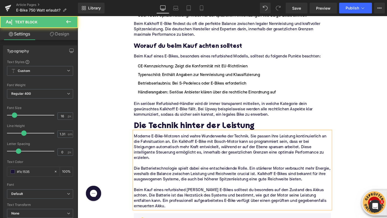
click at [107, 160] on div "Home / E-Bike 750 Watt erlaubt? Breadcrumbs E-Bike 750 Watt erlaubt? Die Wahrhe…" at bounding box center [240, 94] width 325 height 1392
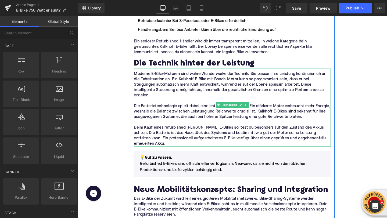
scroll to position [730, 0]
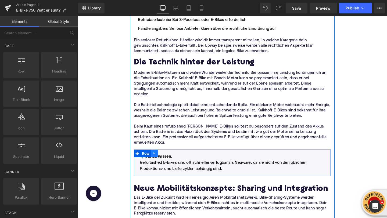
click at [157, 159] on icon at bounding box center [157, 160] width 1 height 2
click at [173, 158] on icon at bounding box center [172, 160] width 4 height 4
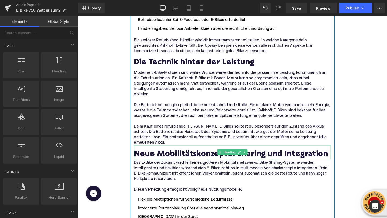
click at [145, 157] on h2 "Neue Mobilitätskonzepte: Sharing und Integration" at bounding box center [240, 162] width 207 height 10
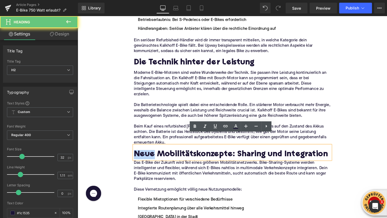
click at [145, 157] on h2 "Neue Mobilitätskonzepte: Sharing und Integration" at bounding box center [240, 162] width 207 height 10
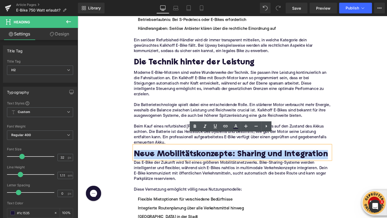
paste div
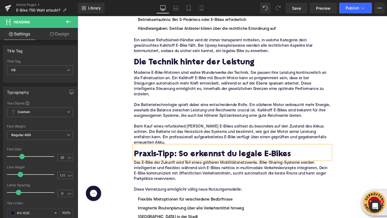
click at [106, 113] on div "Home / E-Bike 750 Watt erlaubt? Breadcrumbs E-Bike 750 Watt erlaubt? Die Wahrhe…" at bounding box center [240, 9] width 325 height 1356
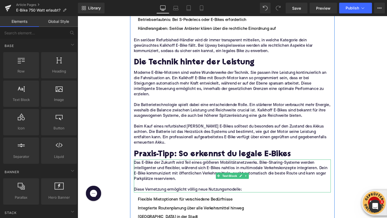
click at [164, 168] on p "Das E-Bike der Zukunft wird Teil eines größeren Mobilitätsnetzwerks. Bike-Shari…" at bounding box center [240, 179] width 207 height 23
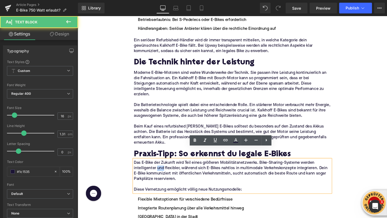
click at [164, 168] on p "Das E-Bike der Zukunft wird Teil eines größeren Mobilitätsnetzwerks. Bike-Shari…" at bounding box center [240, 179] width 207 height 23
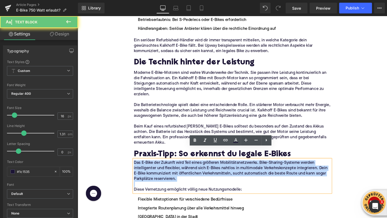
click at [164, 168] on p "Das E-Bike der Zukunft wird Teil eines größeren Mobilitätsnetzwerks. Bike-Shari…" at bounding box center [240, 179] width 207 height 23
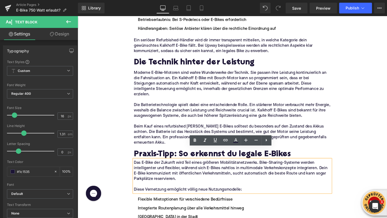
click at [242, 196] on p "Diese Vernetzung ermöglicht völlig neue Nutzungsmodelle:" at bounding box center [240, 199] width 207 height 6
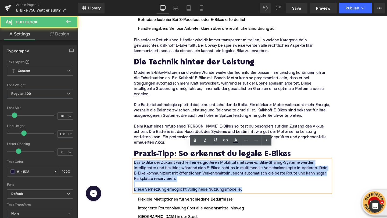
drag, startPoint x: 255, startPoint y: 186, endPoint x: 112, endPoint y: 156, distance: 145.8
click at [112, 156] on div "Home / E-Bike 750 Watt erlaubt? Breadcrumbs E-Bike 750 Watt erlaubt? Die Wahrhe…" at bounding box center [240, 9] width 325 height 1356
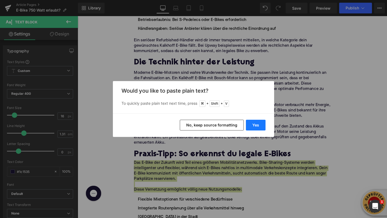
click at [254, 122] on button "Yes" at bounding box center [256, 125] width 20 height 11
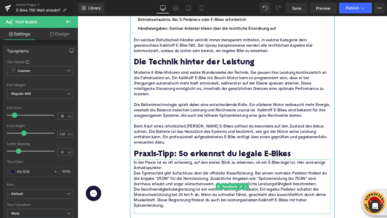
click at [168, 168] on p "In der Praxis ist es oft schwierig, auf den ersten Blick zu erkennen, ob ein E-…" at bounding box center [240, 173] width 207 height 11
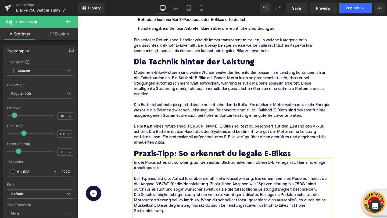
click at [329, 184] on p "Das Typenschild gibt Aufschluss über die offizielle Klassifizierung. Bei einem …" at bounding box center [240, 192] width 207 height 17
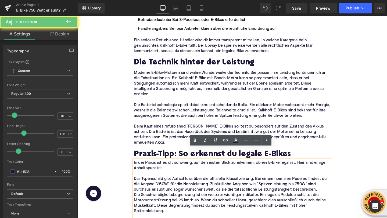
click at [331, 184] on p "Das Typenschild gibt Aufschluss über die offizielle Klassifizierung. Bei einem …" at bounding box center [240, 192] width 207 height 17
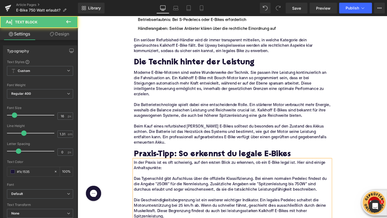
click at [124, 167] on div "Home / E-Bike 750 Watt erlaubt? Breadcrumbs E-Bike 750 Watt erlaubt? Die Wahrhe…" at bounding box center [240, 23] width 325 height 1384
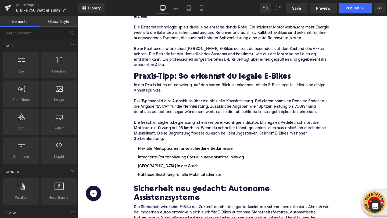
scroll to position [815, 0]
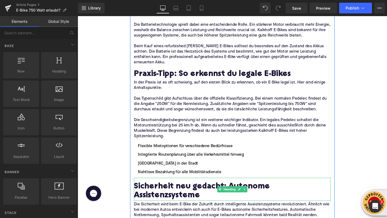
click at [164, 191] on h2 "Sicherheit neu gedacht: Autonome Assistenzsysteme" at bounding box center [240, 200] width 207 height 19
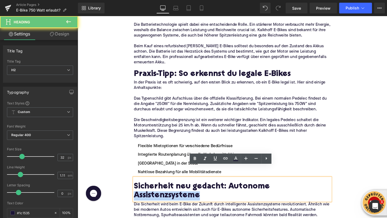
click at [164, 191] on h2 "Sicherheit neu gedacht: Autonome Assistenzsysteme" at bounding box center [240, 200] width 207 height 19
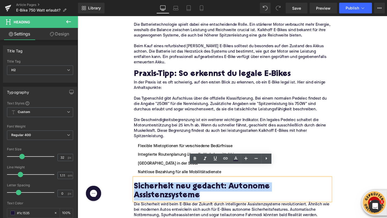
paste div
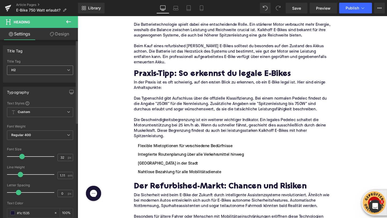
click at [39, 71] on span "H2" at bounding box center [40, 70] width 66 height 9
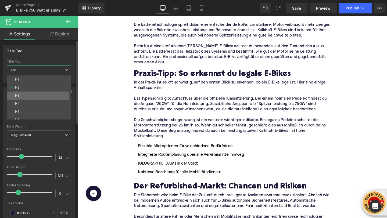
click at [34, 93] on li "H3" at bounding box center [40, 96] width 66 height 8
type input "25"
type input "1.29"
type input "100"
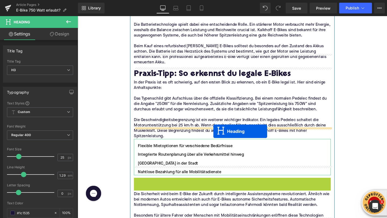
drag, startPoint x: 226, startPoint y: 181, endPoint x: 220, endPoint y: 137, distance: 44.5
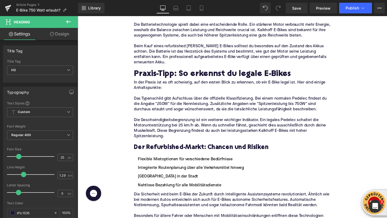
click at [65, 23] on icon at bounding box center [68, 22] width 6 height 6
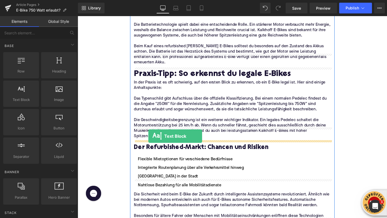
drag, startPoint x: 85, startPoint y: 106, endPoint x: 152, endPoint y: 142, distance: 75.7
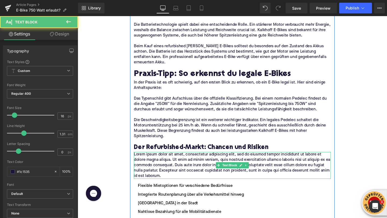
click at [143, 159] on p "Lorem ipsum dolor sit amet, consectetur adipiscing elit, sed do eiusmod tempor …" at bounding box center [240, 173] width 207 height 28
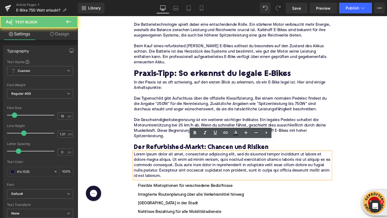
click at [143, 159] on p "Lorem ipsum dolor sit amet, consectetur adipiscing elit, sed do eiusmod tempor …" at bounding box center [240, 173] width 207 height 28
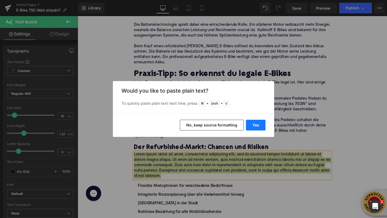
click at [254, 124] on button "Yes" at bounding box center [256, 125] width 20 height 11
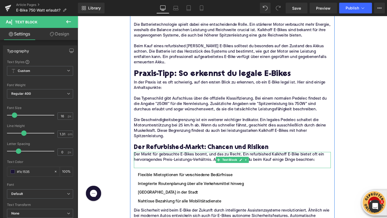
click at [170, 170] on p at bounding box center [240, 173] width 207 height 6
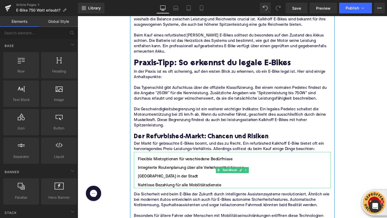
scroll to position [826, 0]
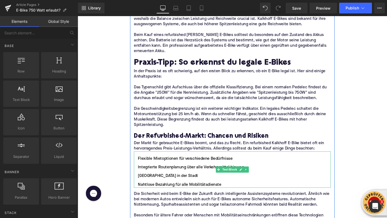
click at [157, 181] on li "Automatische Parkplatzreservierung in der Stadt" at bounding box center [240, 184] width 207 height 6
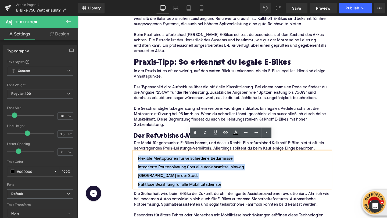
drag, startPoint x: 231, startPoint y: 183, endPoint x: 139, endPoint y: 154, distance: 96.7
click at [139, 163] on ul "Flexible Mietoptionen für verschiedene Bedürfnisse Integrierte Routenplanung üb…" at bounding box center [240, 180] width 207 height 34
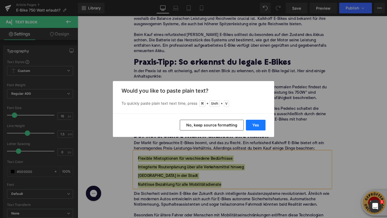
click at [255, 124] on button "Yes" at bounding box center [256, 125] width 20 height 11
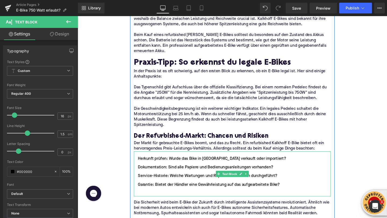
click at [147, 199] on li at bounding box center [240, 202] width 207 height 6
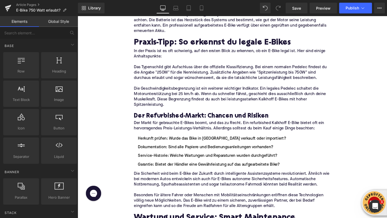
scroll to position [852, 0]
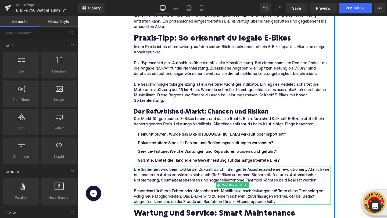
click at [151, 177] on p "Die Sicherheit wird beim E-Bike der Zukunft durch intelligente Assistenzsysteme…" at bounding box center [240, 183] width 207 height 17
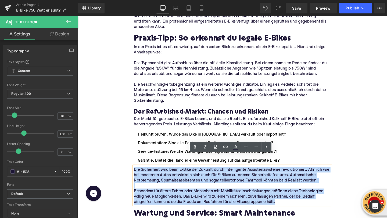
drag, startPoint x: 286, startPoint y: 201, endPoint x: 135, endPoint y: 167, distance: 155.2
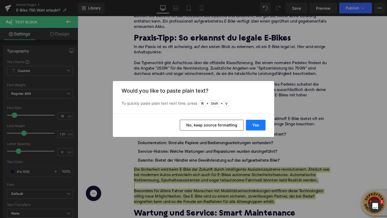
click at [248, 122] on button "Yes" at bounding box center [256, 125] width 20 height 11
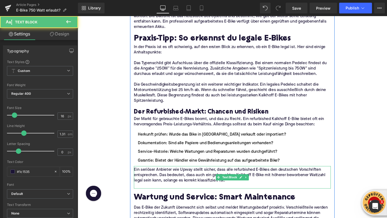
click at [178, 192] on p at bounding box center [240, 195] width 207 height 6
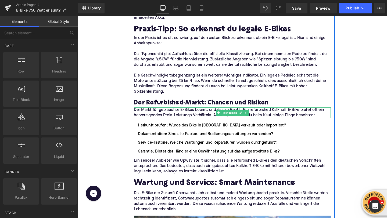
scroll to position [862, 0]
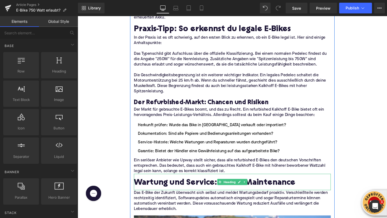
click at [151, 187] on h2 "Wartung und Service: Smart Maintenance" at bounding box center [240, 192] width 207 height 10
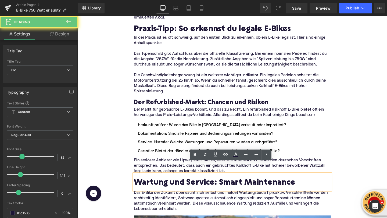
click at [151, 187] on h2 "Wartung und Service: Smart Maintenance" at bounding box center [240, 192] width 207 height 10
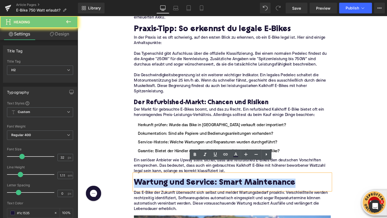
paste div
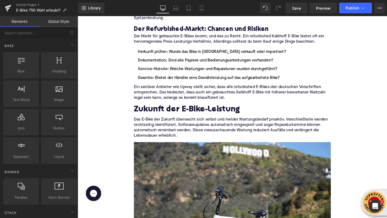
scroll to position [939, 0]
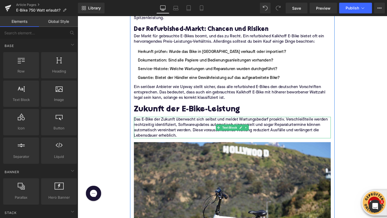
click at [153, 122] on p "Das E-Bike der Zukunft überwacht sich selbst und meldet Wartungsbedarf proaktiv…" at bounding box center [240, 133] width 207 height 23
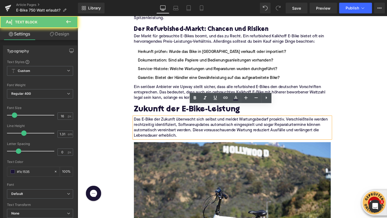
click at [153, 122] on p "Das E-Bike der Zukunft überwacht sich selbst und meldet Wartungsbedarf proaktiv…" at bounding box center [240, 133] width 207 height 23
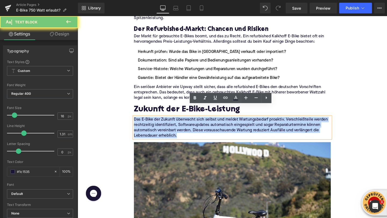
click at [153, 122] on p "Das E-Bike der Zukunft überwacht sich selbst und meldet Wartungsbedarf proaktiv…" at bounding box center [240, 133] width 207 height 23
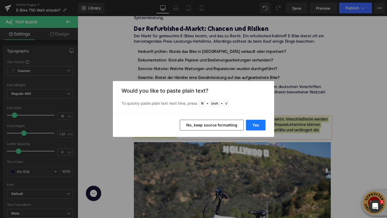
click at [253, 124] on button "Yes" at bounding box center [256, 125] width 20 height 11
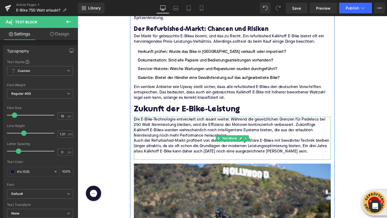
click at [254, 127] on p "Die E-Bike-Technologie entwickelt sich rasant weiter. Während die gesetzlichen …" at bounding box center [240, 133] width 207 height 23
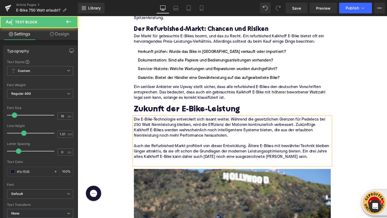
click at [160, 167] on p at bounding box center [240, 170] width 207 height 6
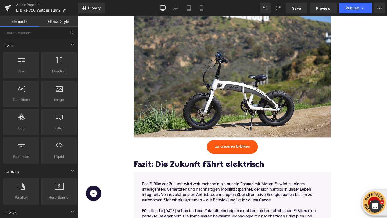
scroll to position [1116, 0]
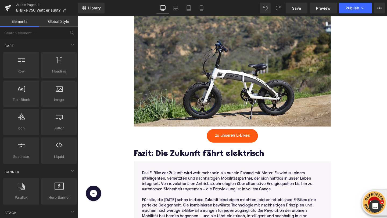
click at [163, 155] on div "Fazit: Die Zukunft fährt elektrisch Heading" at bounding box center [240, 159] width 207 height 20
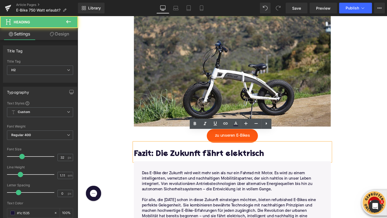
click at [162, 157] on h2 "Fazit: Die Zukunft fährt elektrisch" at bounding box center [240, 162] width 207 height 10
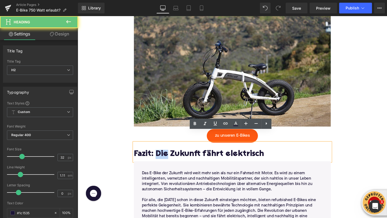
click at [162, 157] on h2 "Fazit: Die Zukunft fährt elektrisch" at bounding box center [240, 162] width 207 height 10
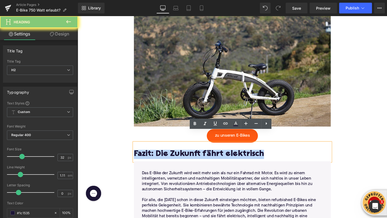
click at [162, 157] on h2 "Fazit: Die Zukunft fährt elektrisch" at bounding box center [240, 162] width 207 height 10
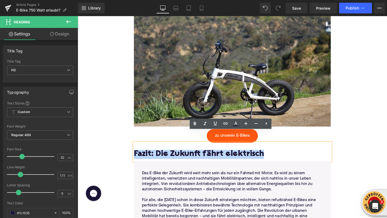
paste div
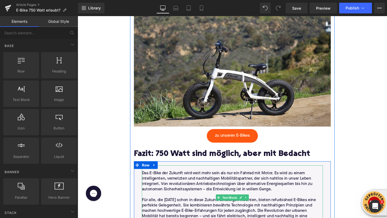
scroll to position [1149, 0]
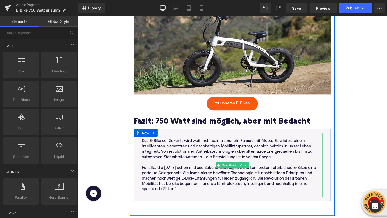
click at [171, 173] on p "Für alle, die heute schon in diese Zukunft einsteigen möchten, bieten refurbish…" at bounding box center [240, 187] width 190 height 28
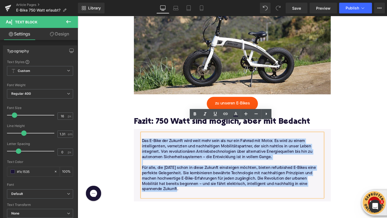
drag, startPoint x: 186, startPoint y: 188, endPoint x: 145, endPoint y: 132, distance: 68.6
click at [145, 139] on div "Das E-Bike der Zukunft wird weit mehr sein als nur ein Fahrrad mit Motor. Es wi…" at bounding box center [240, 172] width 190 height 67
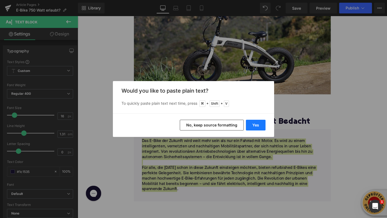
drag, startPoint x: 255, startPoint y: 127, endPoint x: 141, endPoint y: 118, distance: 113.4
click at [255, 127] on button "Yes" at bounding box center [256, 125] width 20 height 11
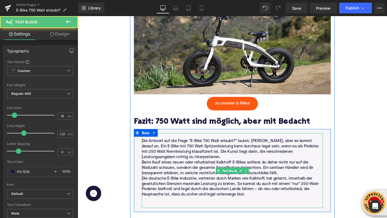
click at [176, 152] on p "Die Antwort auf die Frage "E-Bike 750 Watt erlaubt?" lautet: [PERSON_NAME], abe…" at bounding box center [240, 156] width 190 height 23
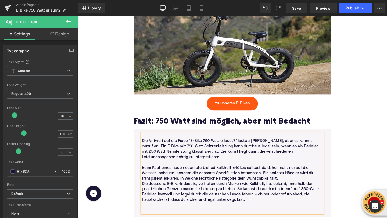
click at [291, 173] on p "Beim Kauf eines neuen oder refurbished Kalkhoff E-Bikes solltest du daher nicht…" at bounding box center [240, 181] width 190 height 17
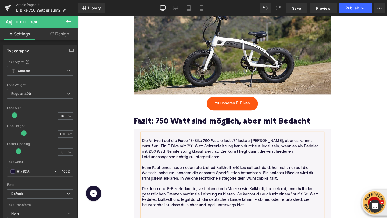
click at [166, 218] on p at bounding box center [240, 221] width 190 height 6
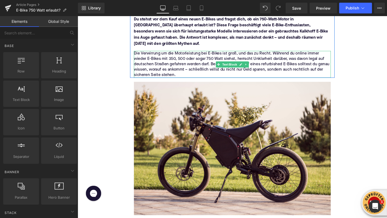
scroll to position [105, 0]
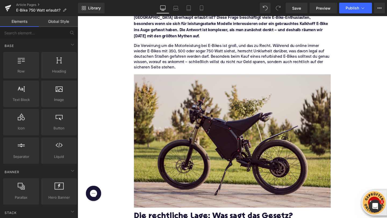
click at [186, 157] on img at bounding box center [240, 147] width 207 height 140
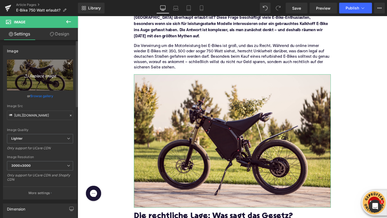
click at [36, 76] on icon "Replace Image" at bounding box center [40, 75] width 43 height 7
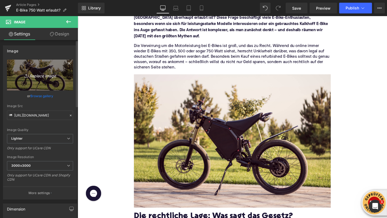
type input "C:\fakepath\himiway-bikes-Ifeui6cbrqw-unsplash (1).jpg"
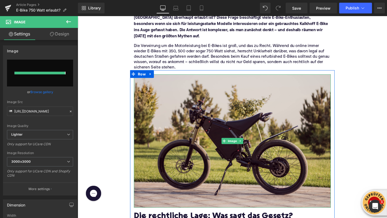
type input "https://ucarecdn.com/833ce8ed-6030-41ce-898f-0a9d203df63e/-/format/auto/-/previ…"
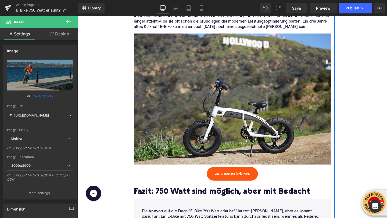
scroll to position [1088, 0]
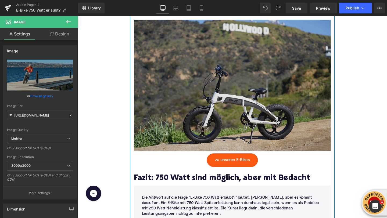
click at [185, 89] on img at bounding box center [240, 87] width 207 height 142
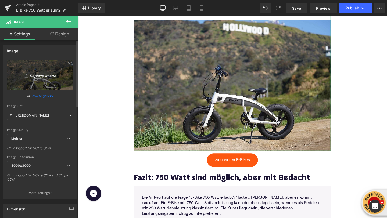
click at [37, 78] on icon "Replace Image" at bounding box center [40, 75] width 43 height 7
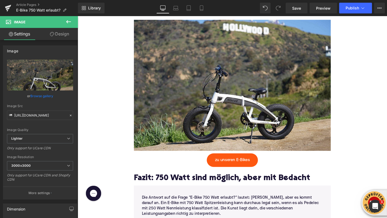
type input "C:\fakepath\velotric-ebike-K8TJXZPkyRQ-unsplash (1).jpg"
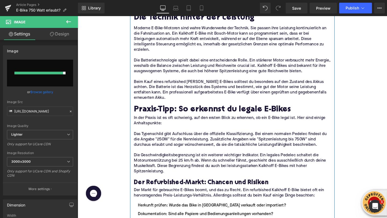
scroll to position [721, 0]
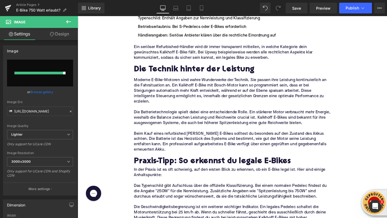
click at [66, 21] on icon at bounding box center [68, 22] width 6 height 6
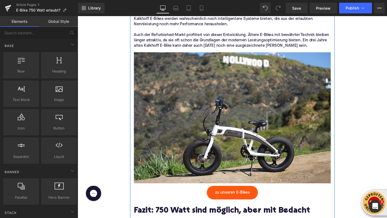
scroll to position [1056, 0]
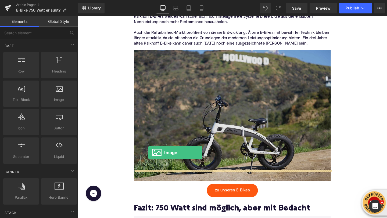
drag, startPoint x: 132, startPoint y: 110, endPoint x: 155, endPoint y: 167, distance: 61.8
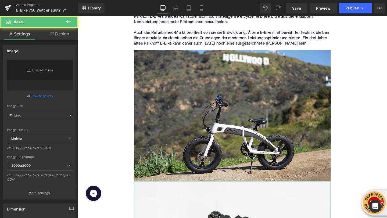
type input "//d1um8515vdn9kb.cloudfront.net/images/parallax.jpg"
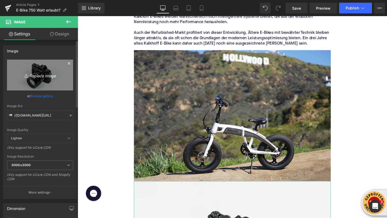
click at [24, 76] on icon at bounding box center [26, 75] width 5 height 5
type input "C:\fakepath\velotric-ebike-K8TJXZPkyRQ-unsplash (1).jpg"
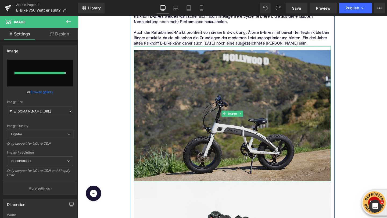
type input "https://ucarecdn.com/c5ab4ef2-a532-4687-b031-55dd80586ab9/-/format/auto/-/previ…"
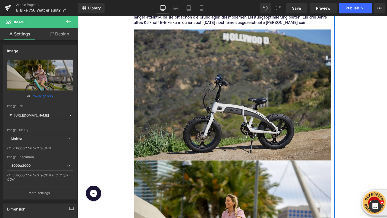
scroll to position [1076, 0]
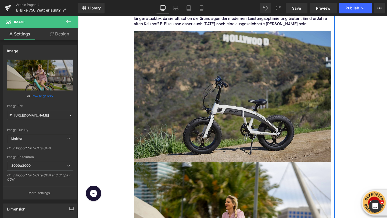
click at [244, 74] on img at bounding box center [240, 99] width 207 height 142
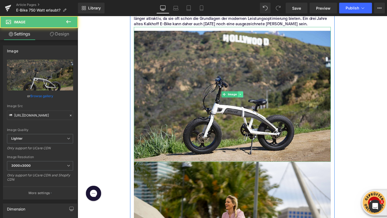
click at [249, 97] on icon at bounding box center [248, 98] width 3 height 3
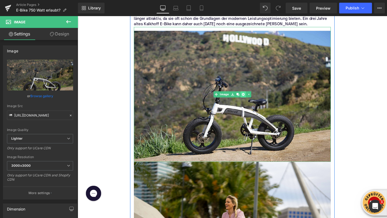
click at [250, 97] on icon at bounding box center [251, 98] width 3 height 3
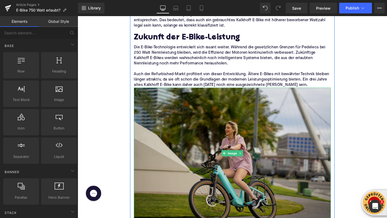
scroll to position [1011, 0]
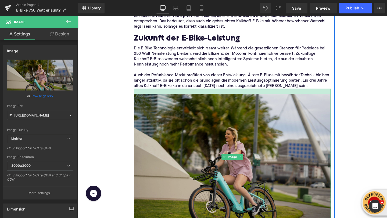
drag, startPoint x: 154, startPoint y: 81, endPoint x: 154, endPoint y: 86, distance: 5.1
click at [154, 92] on div "Image" at bounding box center [240, 163] width 207 height 143
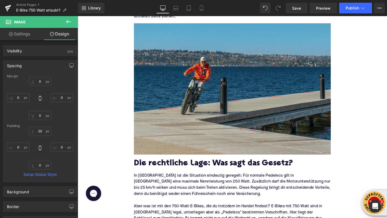
scroll to position [146, 0]
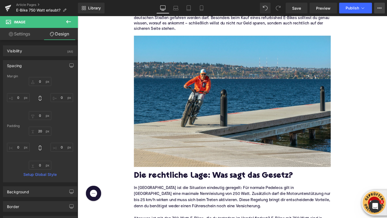
click at [376, 9] on button "View Live Page View with current Template Save Template to Library Schedule Pub…" at bounding box center [379, 8] width 11 height 11
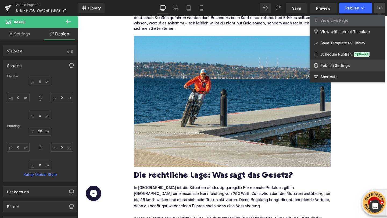
click at [320, 66] on link "Publish Settings" at bounding box center [346, 65] width 75 height 11
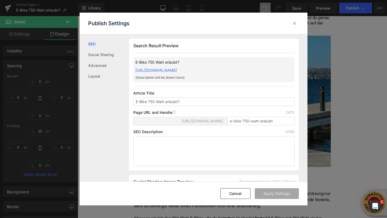
scroll to position [0, 0]
click at [156, 146] on textarea at bounding box center [213, 151] width 161 height 30
paste textarea "Ist ein E-Bike mit 750 Watt in Deutschland erlaubt? Erfahre hier die Wahrheit ü…"
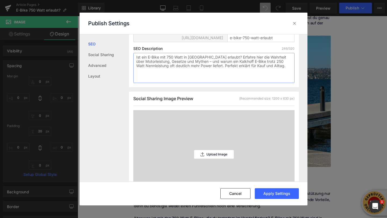
scroll to position [101, 0]
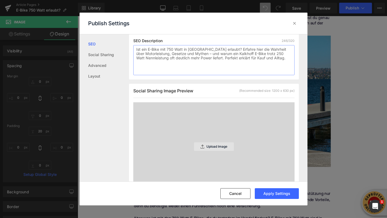
type textarea "Ist ein E-Bike mit 750 Watt in Deutschland erlaubt? Erfahre hier die Wahrheit ü…"
click at [206, 147] on p "Upload Image" at bounding box center [216, 147] width 21 height 4
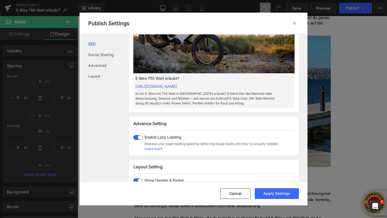
scroll to position [217, 0]
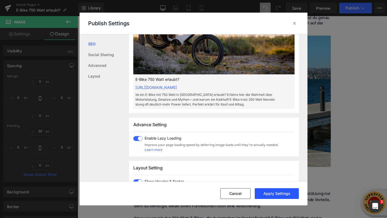
click at [276, 188] on button "Apply Settings" at bounding box center [277, 193] width 44 height 11
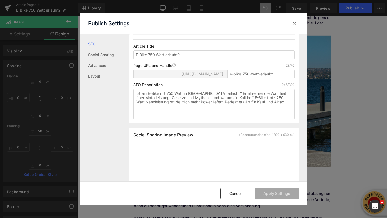
scroll to position [35, 0]
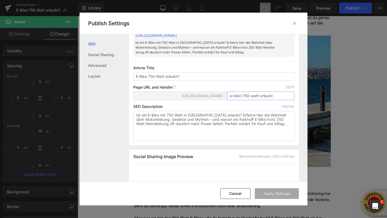
click at [239, 96] on input "e-bike-750-watt-erlaubt" at bounding box center [260, 96] width 67 height 9
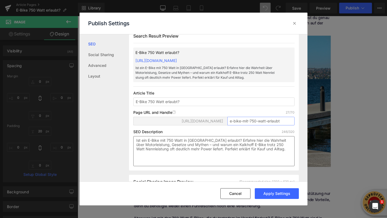
scroll to position [0, 0]
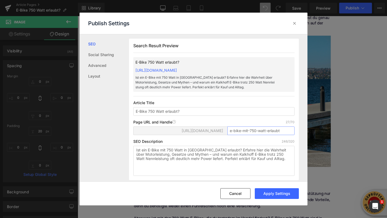
click at [246, 132] on input "e-bike-mit-750-watt-erlaubt" at bounding box center [260, 130] width 67 height 9
click at [244, 132] on input "e-bike-mit-750-watt-erlaubt" at bounding box center [260, 130] width 67 height 9
type input "e-bike-750-watt-erlaubt"
click at [264, 143] on div "SEO Description 246/320" at bounding box center [213, 141] width 161 height 4
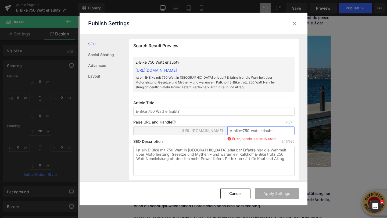
click at [275, 131] on input "e-bike-750-watt-erlaubt" at bounding box center [260, 130] width 67 height 9
click at [250, 117] on div "Search Result Preview E-Bike 750 Watt erlaubt? https://upway-germany.myshopify.…" at bounding box center [214, 109] width 170 height 141
click at [239, 195] on button "Cancel" at bounding box center [235, 193] width 30 height 11
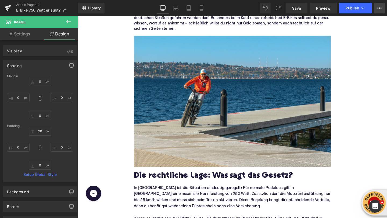
click at [377, 7] on icon at bounding box center [379, 8] width 4 height 4
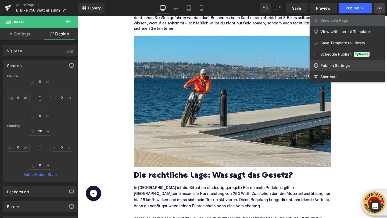
click at [326, 62] on link "Publish Settings" at bounding box center [346, 65] width 75 height 11
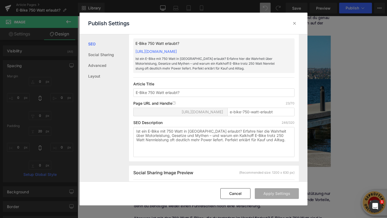
scroll to position [41, 0]
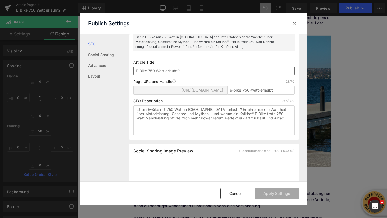
click at [148, 71] on input "E-Bike 750 Watt erlaubt?" at bounding box center [213, 71] width 161 height 9
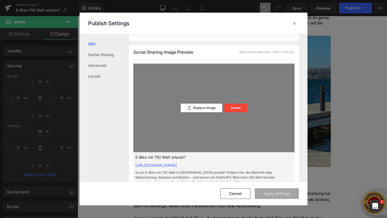
scroll to position [150, 0]
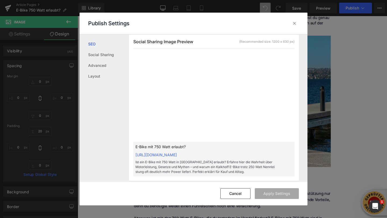
type input "E-Bike mit 750 Watt erlaubt?"
click at [229, 158] on div "E-Bike mit 750 Watt erlaubt? https://upway-germany.myshopify.com/blogs/news/e-b…" at bounding box center [213, 159] width 161 height 35
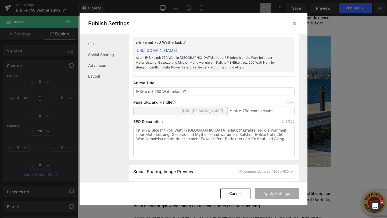
scroll to position [0, 0]
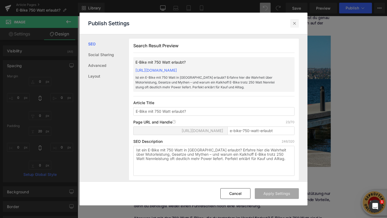
click at [296, 22] on icon at bounding box center [294, 23] width 5 height 5
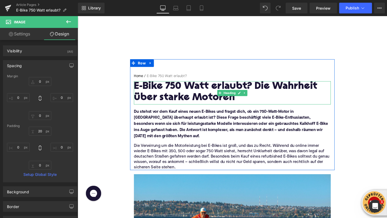
click at [169, 91] on h1 "E-Bike 750 Watt erlaubt? Die Wahrheit über starke Motoren" at bounding box center [240, 96] width 207 height 23
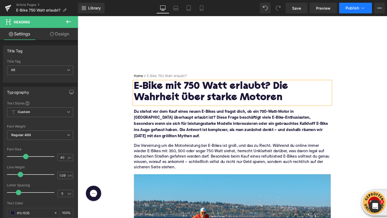
click at [353, 8] on span "Publish" at bounding box center [351, 8] width 13 height 4
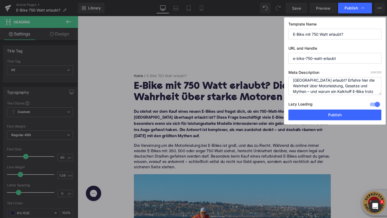
scroll to position [23, 0]
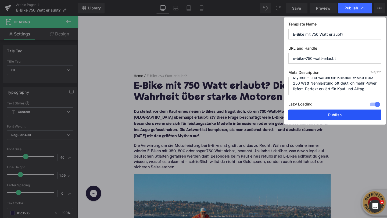
click at [308, 113] on button "Publish" at bounding box center [334, 115] width 93 height 11
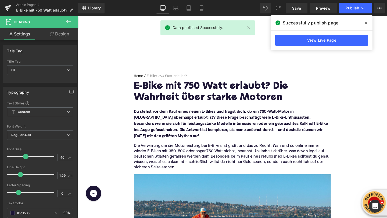
click at [366, 23] on icon at bounding box center [365, 23] width 3 height 3
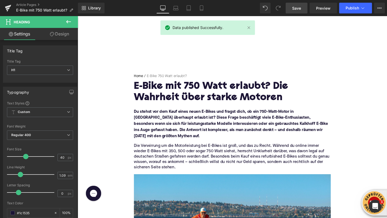
click at [290, 10] on link "Save" at bounding box center [296, 8] width 22 height 11
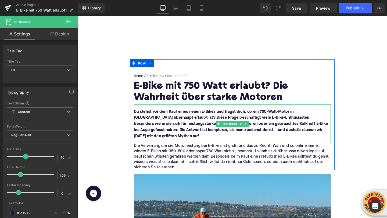
click at [211, 120] on font "Du stehst vor dem Kauf eines neuen E-Bikes und fragst dich, ob ein 750-Watt-Mot…" at bounding box center [239, 129] width 204 height 30
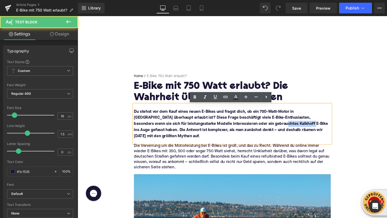
drag, startPoint x: 254, startPoint y: 130, endPoint x: 282, endPoint y: 128, distance: 28.0
click at [282, 128] on font "Du stehst vor dem Kauf eines neuen E-Bikes und fragst dich, ob ein 750-Watt-Mot…" at bounding box center [239, 129] width 204 height 30
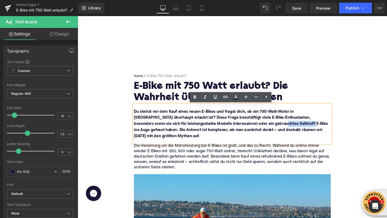
drag, startPoint x: 282, startPoint y: 130, endPoint x: 255, endPoint y: 131, distance: 27.9
click at [255, 131] on font "Du stehst vor dem Kauf eines neuen E-Bikes und fragst dich, ob ein 750-Watt-Mot…" at bounding box center [239, 129] width 204 height 30
click at [227, 98] on icon at bounding box center [225, 97] width 6 height 6
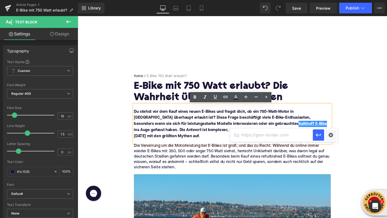
click at [242, 133] on input "text" at bounding box center [271, 134] width 83 height 13
paste input "https://upway.de/collections/kalkhoff"
click at [320, 134] on icon "button" at bounding box center [318, 135] width 6 height 6
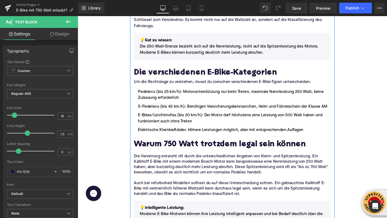
scroll to position [371, 0]
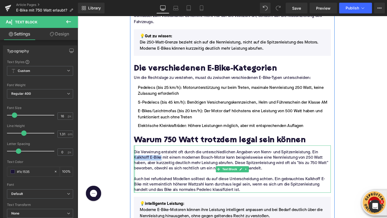
drag, startPoint x: 165, startPoint y: 160, endPoint x: 137, endPoint y: 160, distance: 27.9
click at [137, 160] on div "Die Verwirrung entsteht oft durch die unterschiedlichen Angaben von Nenn- und S…" at bounding box center [240, 177] width 207 height 50
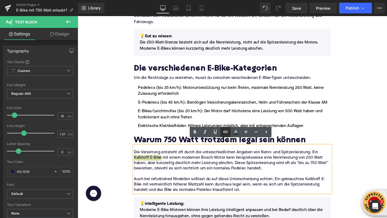
click at [228, 134] on icon at bounding box center [225, 132] width 6 height 6
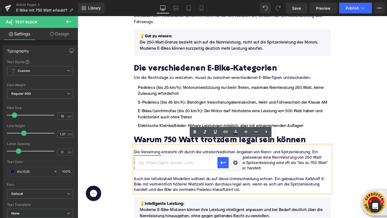
click at [204, 161] on input "text" at bounding box center [176, 162] width 83 height 13
paste input "https://upway.de/collections/kalkhoff"
type input "https://upway.de/collections/kalkhoff"
click at [221, 166] on button "button" at bounding box center [222, 162] width 11 height 11
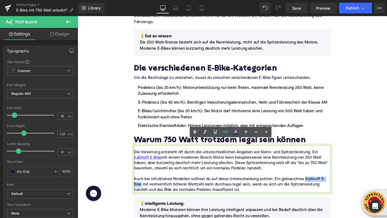
drag, startPoint x: 315, startPoint y: 182, endPoint x: 144, endPoint y: 187, distance: 171.1
click at [144, 187] on p "Auch bei refurbished Modellen solltest du auf diese Unterscheidung achten. Ein …" at bounding box center [240, 193] width 207 height 17
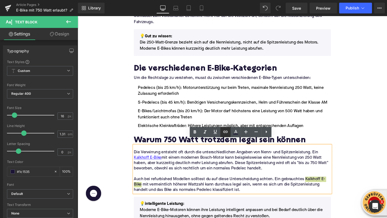
click at [227, 134] on icon at bounding box center [225, 132] width 6 height 6
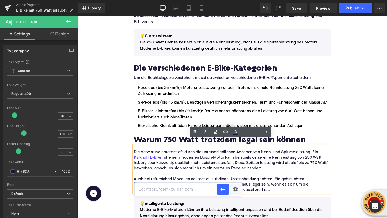
click at [200, 188] on input "text" at bounding box center [176, 189] width 83 height 13
paste input "https://upway.de/collections/kalkhoff"
click at [222, 191] on icon "button" at bounding box center [223, 189] width 6 height 6
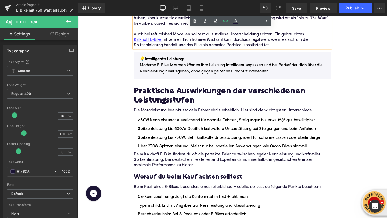
scroll to position [524, 0]
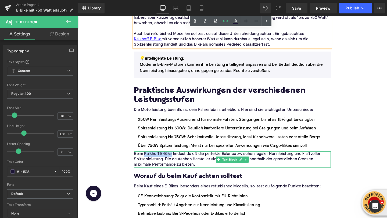
drag, startPoint x: 176, startPoint y: 155, endPoint x: 148, endPoint y: 154, distance: 27.4
click at [148, 158] on p "Beim Kalkhoff E-Bike findest du oft die perfekte Balance zwischen legaler Nennl…" at bounding box center [240, 166] width 207 height 17
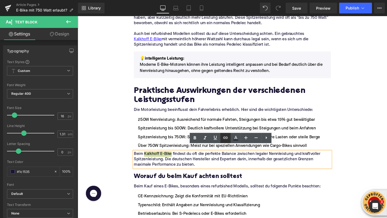
click at [226, 139] on icon at bounding box center [225, 138] width 6 height 6
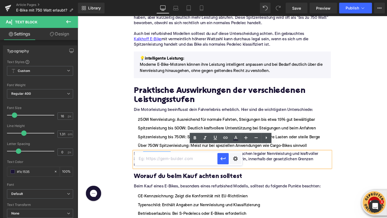
click at [199, 157] on input "text" at bounding box center [176, 158] width 83 height 13
paste input "https://upway.de/collections/kalkhoff"
type input "https://upway.de/collections/kalkhoff"
click at [221, 161] on icon "button" at bounding box center [223, 158] width 6 height 6
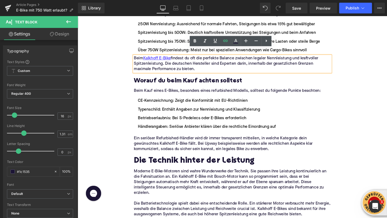
scroll to position [629, 0]
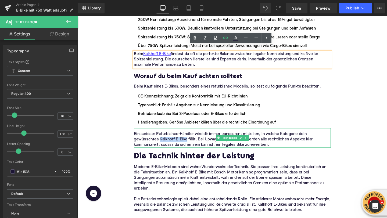
drag, startPoint x: 164, startPoint y: 139, endPoint x: 192, endPoint y: 140, distance: 28.5
click at [192, 140] on p "Ein seriöser Refurbished-Händler wird dir immer transparent mitteilen, in welch…" at bounding box center [240, 145] width 207 height 17
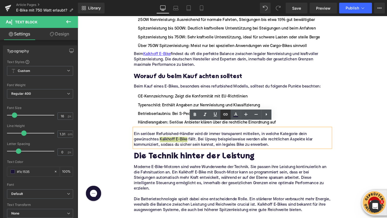
click at [225, 114] on icon at bounding box center [225, 114] width 5 height 2
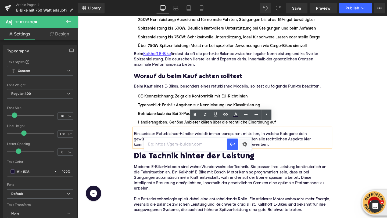
click at [204, 140] on input "text" at bounding box center [185, 143] width 83 height 13
paste input "https://upway.de/collections/kalkhoff"
click at [232, 145] on icon "button" at bounding box center [232, 144] width 6 height 6
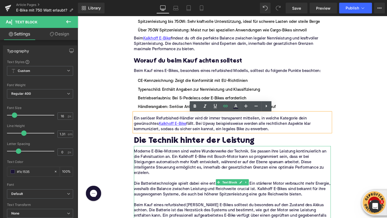
scroll to position [646, 0]
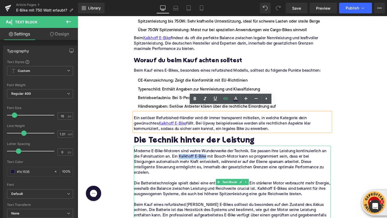
drag, startPoint x: 184, startPoint y: 158, endPoint x: 212, endPoint y: 157, distance: 27.4
click at [212, 157] on p "Moderne E-Bike-Motoren sind wahre Wunderwerke der Technik. Sie passen ihre Leis…" at bounding box center [240, 169] width 207 height 28
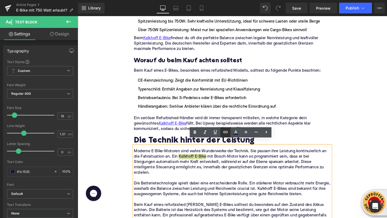
click at [223, 136] on link at bounding box center [225, 132] width 10 height 10
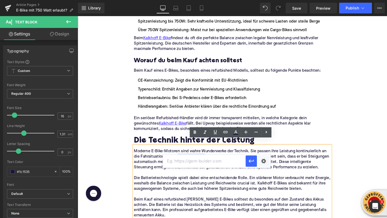
click at [206, 160] on input "text" at bounding box center [204, 160] width 83 height 13
paste input "https://upway.de/collections/kalkhoff"
type input "https://upway.de/collections/kalkhoff"
click at [250, 165] on button "button" at bounding box center [250, 160] width 11 height 11
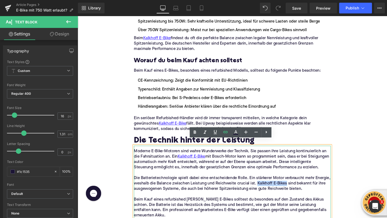
drag, startPoint x: 266, startPoint y: 191, endPoint x: 296, endPoint y: 191, distance: 29.8
click at [296, 191] on p "Die Batterietechnologie spielt dabei eine entscheidende Rolle. Ein stärkerer Mo…" at bounding box center [240, 192] width 207 height 17
click at [221, 130] on link at bounding box center [225, 132] width 10 height 10
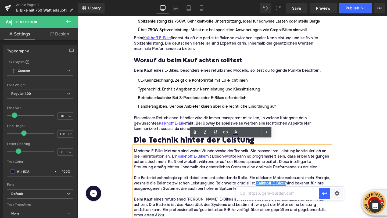
click at [266, 199] on input "text" at bounding box center [277, 193] width 83 height 13
paste input "https://upway.de/collections/kalkhoff"
type input "https://upway.de/collections/kalkhoff"
click at [323, 197] on button "button" at bounding box center [324, 193] width 11 height 11
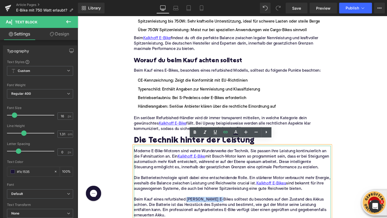
drag, startPoint x: 222, startPoint y: 209, endPoint x: 191, endPoint y: 209, distance: 30.9
click at [191, 209] on p "Beim Kauf eines refurbished Kalkhoff E-Bikes solltest du besonders auf den Zust…" at bounding box center [240, 217] width 207 height 23
click at [221, 130] on link at bounding box center [225, 132] width 10 height 10
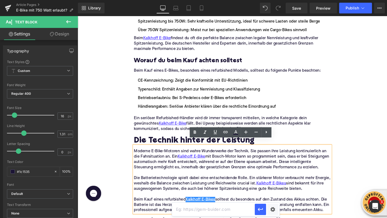
click at [211, 210] on input "text" at bounding box center [213, 209] width 83 height 13
paste input "https://upway.de/collections/kalkhoff"
click at [263, 210] on icon "button" at bounding box center [260, 209] width 6 height 6
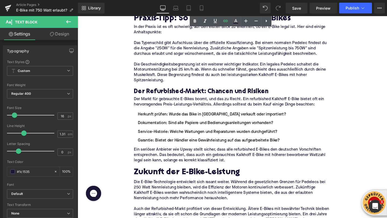
scroll to position [862, 0]
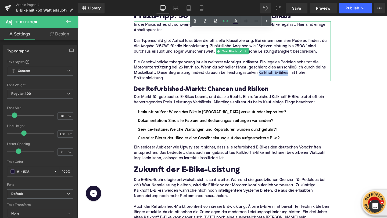
drag, startPoint x: 291, startPoint y: 75, endPoint x: 269, endPoint y: 76, distance: 22.0
click at [269, 76] on p "Die Geschwindigkeitsbegrenzung ist ein weiterer wichtiger Indikator. Ein legale…" at bounding box center [240, 73] width 207 height 23
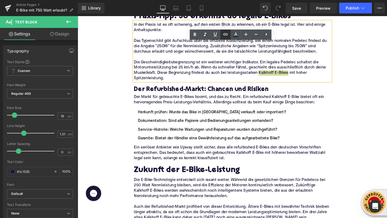
click at [224, 36] on icon at bounding box center [225, 34] width 6 height 6
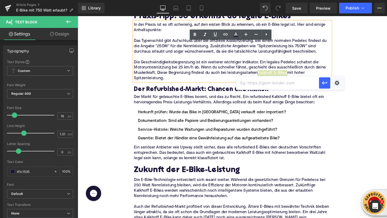
click at [249, 85] on input "text" at bounding box center [277, 82] width 83 height 13
paste input "https://upway.de/collections/kalkhoff"
type input "https://upway.de/collections/kalkhoff"
click at [321, 87] on button "button" at bounding box center [324, 82] width 11 height 11
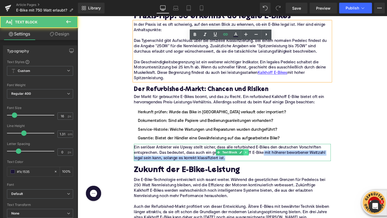
drag, startPoint x: 273, startPoint y: 159, endPoint x: 253, endPoint y: 159, distance: 20.4
click at [253, 159] on div "Ein seriöser Anbieter wie Upway stellt sicher, dass alle refurbished E-Bikes de…" at bounding box center [240, 159] width 207 height 18
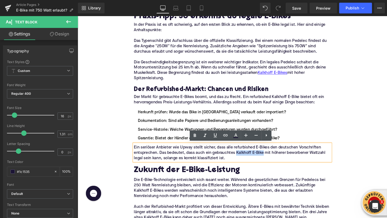
drag, startPoint x: 245, startPoint y: 159, endPoint x: 273, endPoint y: 159, distance: 28.7
click at [273, 159] on p "Ein seriöser Anbieter wie Upway stellt sicher, dass alle refurbished E-Bikes de…" at bounding box center [240, 159] width 207 height 17
click at [222, 136] on icon at bounding box center [225, 135] width 6 height 6
click at [228, 162] on input "text" at bounding box center [261, 162] width 83 height 13
paste input "https://upway.de/collections/kalkhoff"
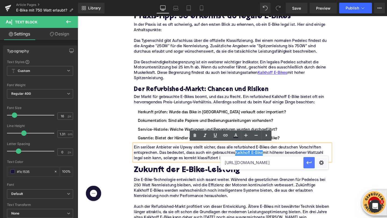
click at [306, 165] on icon "button" at bounding box center [309, 162] width 6 height 6
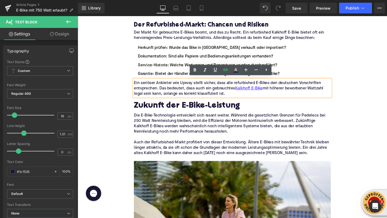
scroll to position [932, 0]
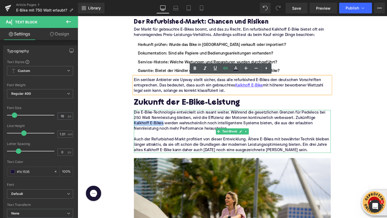
drag, startPoint x: 137, startPoint y: 127, endPoint x: 167, endPoint y: 128, distance: 29.8
click at [167, 128] on p "Die E-Bike-Technologie entwickelt sich rasant weiter. Während die gesetzlichen …" at bounding box center [240, 126] width 207 height 23
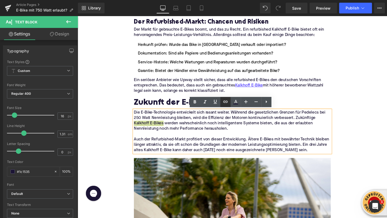
click at [224, 104] on icon at bounding box center [225, 102] width 6 height 6
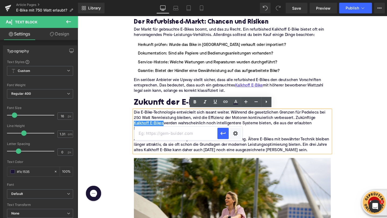
click at [196, 132] on input "text" at bounding box center [176, 133] width 83 height 13
paste input "https://upway.de/collections/kalkhoff"
type input "https://upway.de/collections/kalkhoff"
click at [222, 134] on icon "button" at bounding box center [223, 133] width 6 height 6
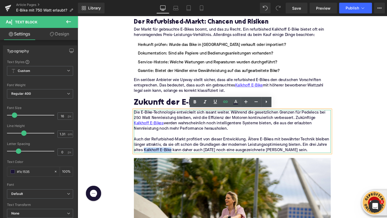
drag, startPoint x: 147, startPoint y: 157, endPoint x: 175, endPoint y: 156, distance: 28.2
click at [175, 156] on p "Auch der Refurbished-Markt profitiert von dieser Entwicklung. Ältere E-Bikes mi…" at bounding box center [240, 151] width 207 height 17
click at [223, 103] on icon at bounding box center [225, 102] width 6 height 6
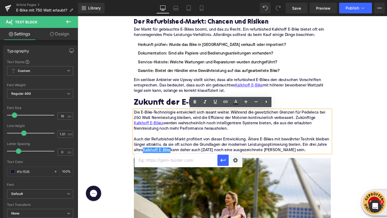
click at [192, 159] on input "text" at bounding box center [176, 160] width 83 height 13
paste input "https://upway.de/collections/kalkhoff"
click at [223, 162] on icon "button" at bounding box center [223, 160] width 6 height 6
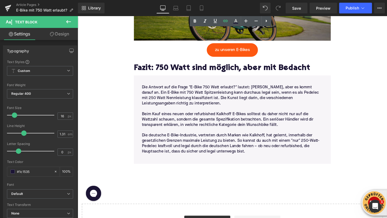
scroll to position [1199, 0]
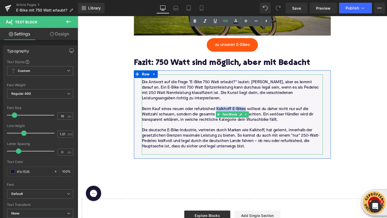
drag, startPoint x: 254, startPoint y: 112, endPoint x: 224, endPoint y: 112, distance: 30.1
click at [224, 112] on p "Beim Kauf eines neuen oder refurbished Kalkhoff E-Bikes solltest du daher nicht…" at bounding box center [240, 119] width 190 height 17
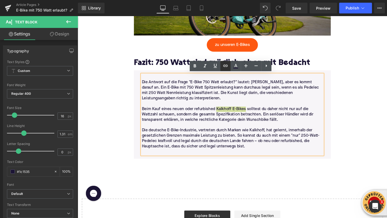
click at [227, 66] on icon at bounding box center [225, 66] width 6 height 6
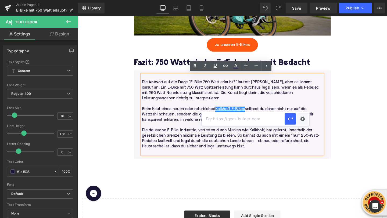
click at [220, 123] on input "text" at bounding box center [243, 118] width 83 height 13
paste input "https://upway.de/collections/kalkhoff"
type input "https://upway.de/collections/kalkhoff"
click at [288, 118] on icon "button" at bounding box center [290, 119] width 6 height 6
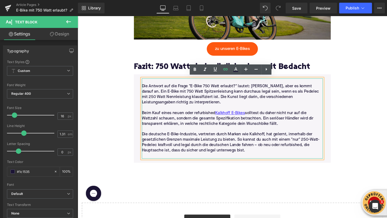
scroll to position [1196, 0]
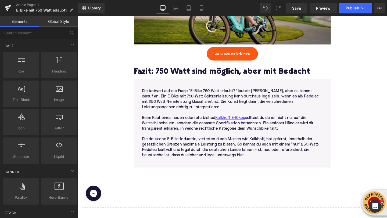
scroll to position [1184, 0]
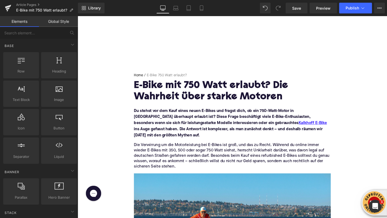
scroll to position [0, 0]
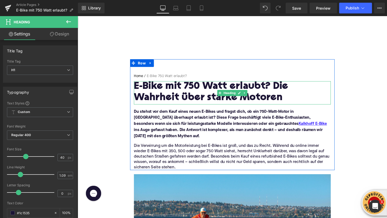
drag, startPoint x: 290, startPoint y: 103, endPoint x: 292, endPoint y: 101, distance: 2.9
click at [292, 101] on h1 "E-Bike mit 750 Watt erlaubt? Die Wahrheit über starke Motoren" at bounding box center [240, 96] width 207 height 23
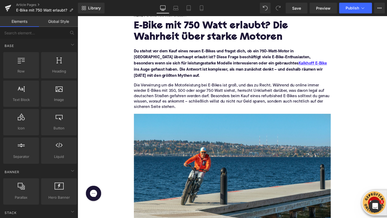
scroll to position [27, 0]
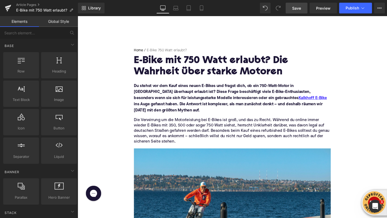
click at [299, 8] on span "Save" at bounding box center [296, 8] width 9 height 6
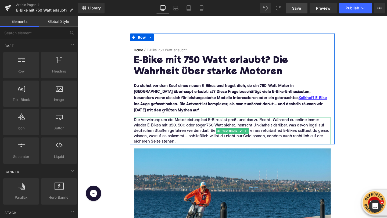
scroll to position [35, 0]
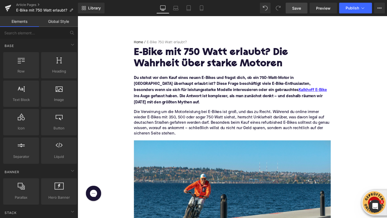
click at [297, 7] on span "Save" at bounding box center [296, 8] width 9 height 6
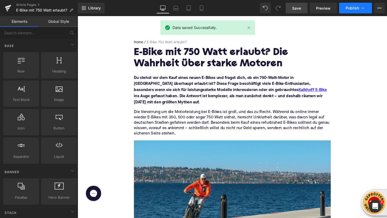
click at [356, 8] on span "Publish" at bounding box center [351, 8] width 13 height 4
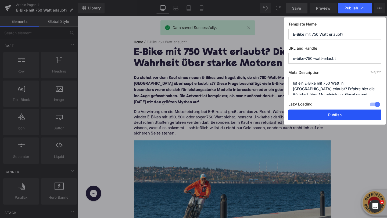
click at [332, 115] on button "Publish" at bounding box center [334, 115] width 93 height 11
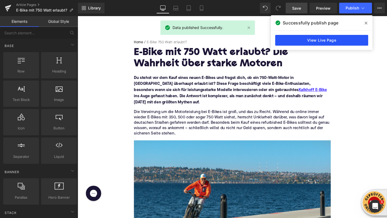
click at [335, 38] on link "View Live Page" at bounding box center [321, 40] width 93 height 11
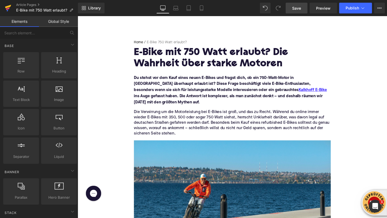
click at [10, 8] on icon at bounding box center [8, 7] width 6 height 13
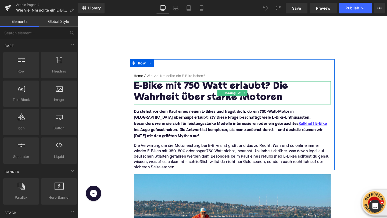
click at [152, 100] on h1 "E-Bike mit 750 Watt erlaubt? Die Wahrheit über starke Motoren" at bounding box center [240, 96] width 207 height 23
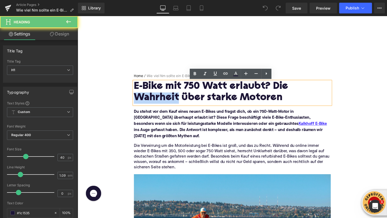
click at [152, 100] on h1 "E-Bike mit 750 Watt erlaubt? Die Wahrheit über starke Motoren" at bounding box center [240, 96] width 207 height 23
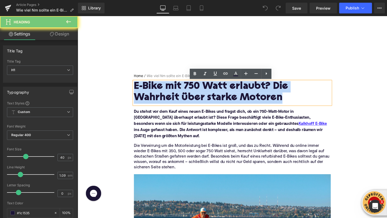
paste div
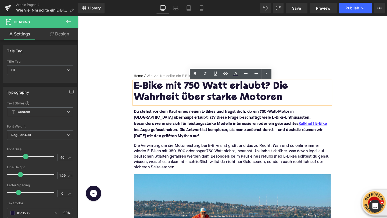
click at [161, 93] on h1 "E-Bike mit 750 Watt erlaubt? Die Wahrheit über starke Motoren" at bounding box center [240, 96] width 207 height 23
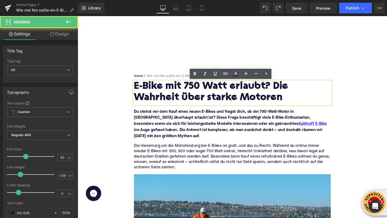
click at [161, 93] on h1 "E-Bike mit 750 Watt erlaubt? Die Wahrheit über starke Motoren" at bounding box center [240, 96] width 207 height 23
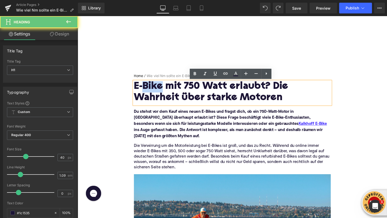
click at [161, 93] on h1 "E-Bike mit 750 Watt erlaubt? Die Wahrheit über starke Motoren" at bounding box center [240, 96] width 207 height 23
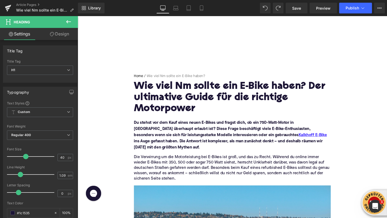
click at [164, 135] on font "Du stehst vor dem Kauf eines neuen E-Bikes und fragst dich, ob ein 750-Watt-Mot…" at bounding box center [238, 141] width 203 height 30
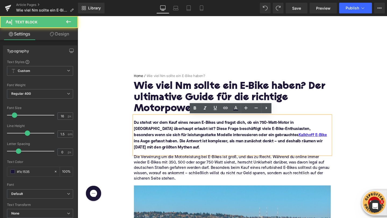
click at [164, 135] on font "Du stehst vor dem Kauf eines neuen E-Bikes und fragst dich, ob ein 750-Watt-Mot…" at bounding box center [238, 141] width 203 height 30
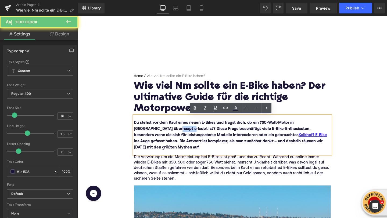
click at [164, 135] on font "Du stehst vor dem Kauf eines neuen E-Bikes und fragst dich, ob ein 750-Watt-Mot…" at bounding box center [238, 141] width 203 height 30
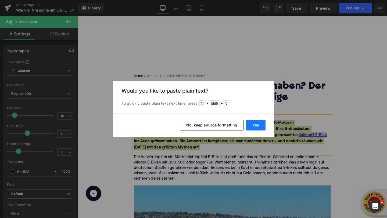
click at [252, 127] on button "Yes" at bounding box center [256, 125] width 20 height 11
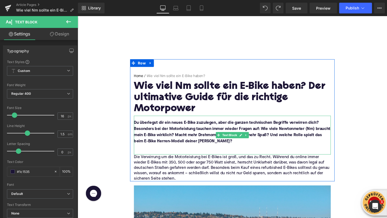
click at [175, 156] on p at bounding box center [240, 154] width 207 height 6
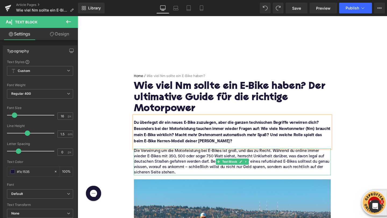
click at [153, 178] on p "Die Verwirrung um die Motorleistung bei E-Bikes ist groß, und das zu Recht. Wäh…" at bounding box center [240, 169] width 207 height 28
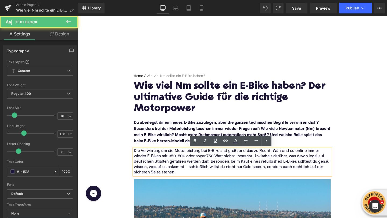
click at [153, 178] on p "Die Verwirrung um die Motorleistung bei E-Bikes ist groß, und das zu Recht. Wäh…" at bounding box center [240, 169] width 207 height 28
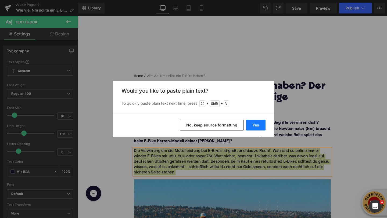
click at [255, 127] on button "Yes" at bounding box center [256, 125] width 20 height 11
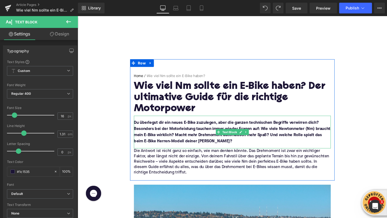
scroll to position [28, 0]
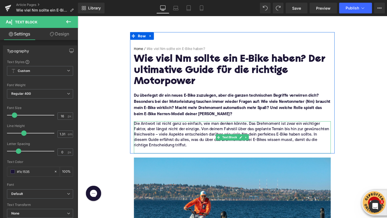
click at [166, 157] on p at bounding box center [240, 158] width 207 height 6
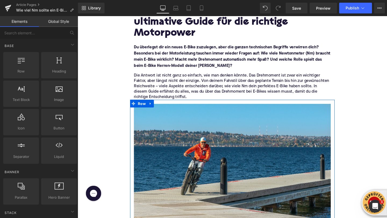
scroll to position [186, 0]
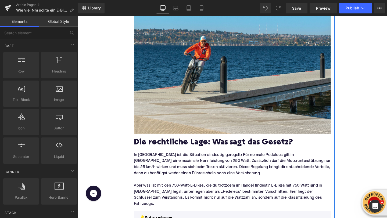
click at [165, 150] on h2 "Die rechtliche Lage: Was sagt das Gesetz?" at bounding box center [240, 149] width 207 height 10
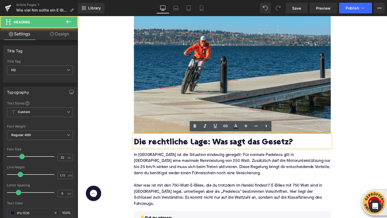
click at [165, 150] on h2 "Die rechtliche Lage: Was sagt das Gesetz?" at bounding box center [240, 149] width 207 height 10
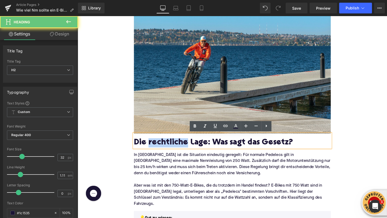
click at [165, 150] on h2 "Die rechtliche Lage: Was sagt das Gesetz?" at bounding box center [240, 149] width 207 height 10
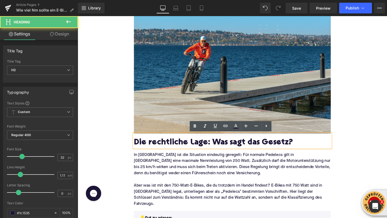
click at [165, 150] on h2 "Die rechtliche Lage: Was sagt das Gesetz?" at bounding box center [240, 149] width 207 height 10
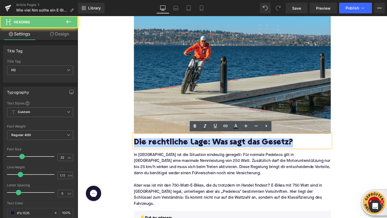
paste div
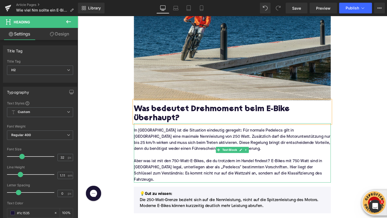
scroll to position [231, 0]
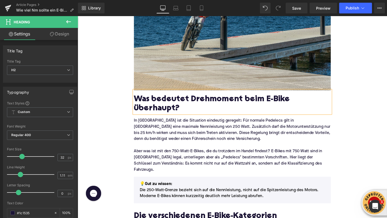
click at [187, 168] on p "Aber was ist mit den 750-Watt-E-Bikes, die du trotzdem im Handel findest? E-Bik…" at bounding box center [240, 168] width 207 height 26
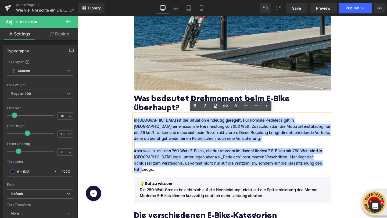
drag, startPoint x: 328, startPoint y: 171, endPoint x: 133, endPoint y: 126, distance: 200.1
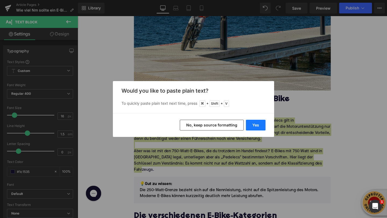
click at [253, 127] on button "Yes" at bounding box center [256, 125] width 20 height 11
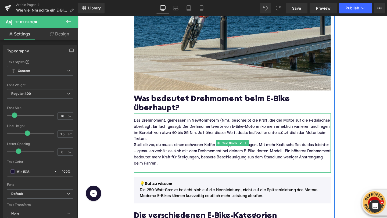
click at [177, 146] on p "Das Drehmoment, gemessen in Newtonmetern (Nm), beschreibt die Kraft, die der Mo…" at bounding box center [240, 136] width 207 height 26
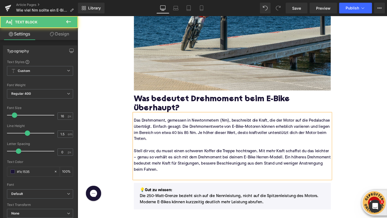
click at [171, 182] on p at bounding box center [240, 184] width 207 height 6
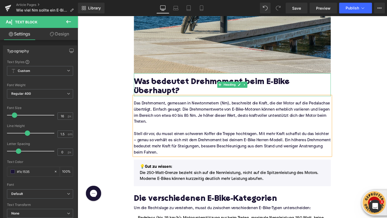
scroll to position [281, 0]
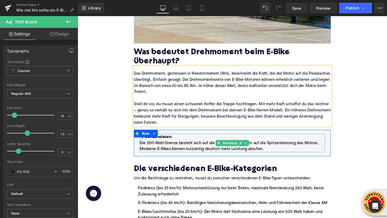
click at [171, 148] on p "Die 250-Watt-Grenze bezieht sich auf die Nennleistung, nicht auf die Spitzenlei…" at bounding box center [240, 152] width 194 height 13
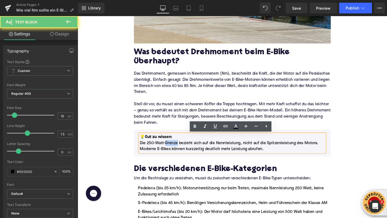
click at [171, 148] on p "Die 250-Watt-Grenze bezieht sich auf die Nennleistung, nicht auf die Spitzenlei…" at bounding box center [240, 152] width 194 height 13
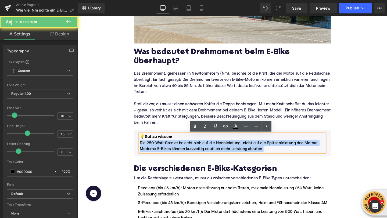
click at [171, 148] on p "Die 250-Watt-Grenze bezieht sich auf die Nennleistung, nicht auf die Spitzenlei…" at bounding box center [240, 152] width 194 height 13
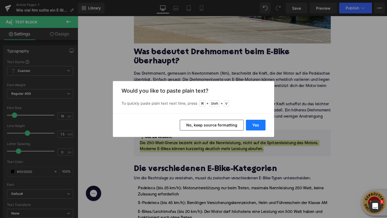
click at [255, 122] on button "Yes" at bounding box center [256, 125] width 20 height 11
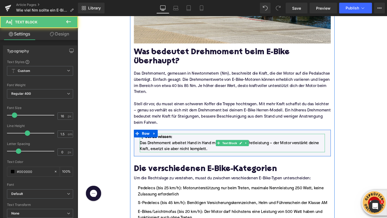
click at [168, 143] on strong "Gut zu wissen:" at bounding box center [162, 143] width 29 height 4
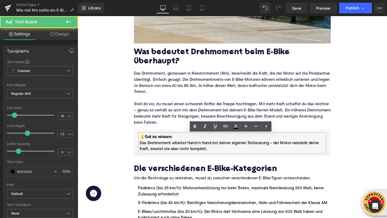
drag, startPoint x: 148, startPoint y: 144, endPoint x: 159, endPoint y: 144, distance: 10.7
click at [159, 144] on strong "Gut zu wissen:" at bounding box center [162, 143] width 29 height 4
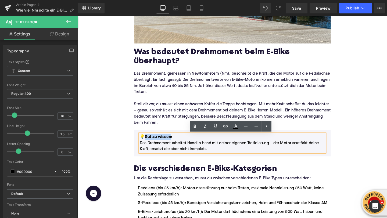
drag, startPoint x: 174, startPoint y: 143, endPoint x: 148, endPoint y: 143, distance: 25.8
click at [148, 143] on strong "Gut zu wissen:" at bounding box center [162, 143] width 29 height 4
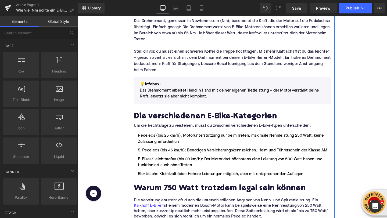
scroll to position [337, 0]
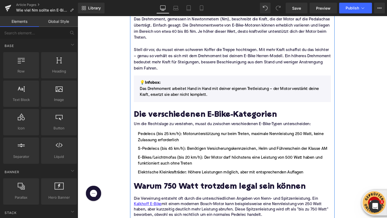
click at [156, 126] on div "Um die Rechtslage zu verstehen, musst du zwischen verschiedenen E-Bike-Typen un…" at bounding box center [240, 129] width 207 height 7
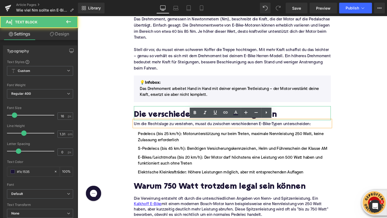
click at [154, 119] on h2 "Die verschiedenen E-Bike-Kategorien" at bounding box center [240, 121] width 207 height 10
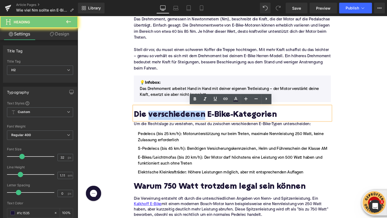
click at [154, 119] on h2 "Die verschiedenen E-Bike-Kategorien" at bounding box center [240, 121] width 207 height 10
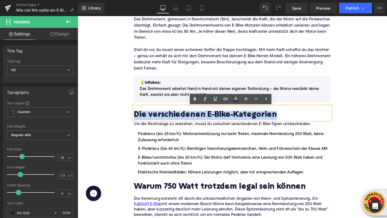
click at [154, 119] on h2 "Die verschiedenen E-Bike-Kategorien" at bounding box center [240, 121] width 207 height 10
paste div
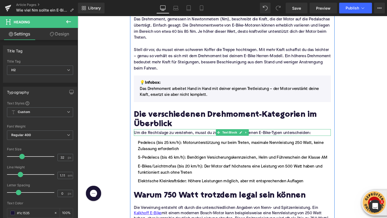
click at [156, 139] on p "Um die Rechtslage zu verstehen, musst du zwischen verschiedenen E-Bike-Typen un…" at bounding box center [240, 139] width 207 height 6
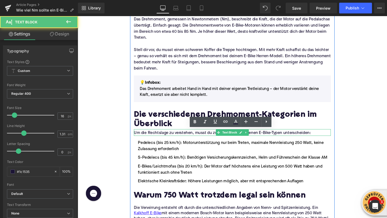
click at [156, 139] on p "Um die Rechtslage zu verstehen, musst du zwischen verschiedenen E-Bike-Typen un…" at bounding box center [240, 139] width 207 height 6
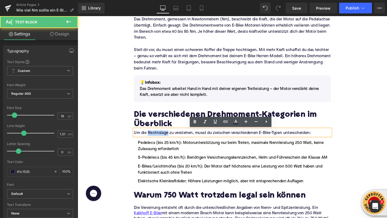
click at [156, 139] on p "Um die Rechtslage zu verstehen, musst du zwischen verschiedenen E-Bike-Typen un…" at bounding box center [240, 139] width 207 height 6
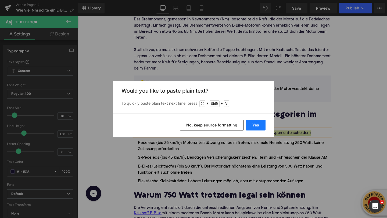
click at [247, 125] on button "Yes" at bounding box center [256, 125] width 20 height 11
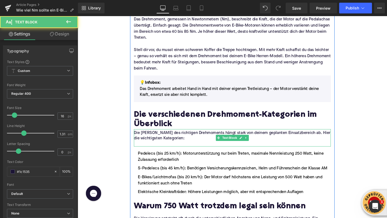
click at [177, 149] on p at bounding box center [240, 151] width 207 height 6
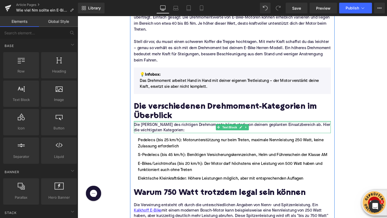
scroll to position [354, 0]
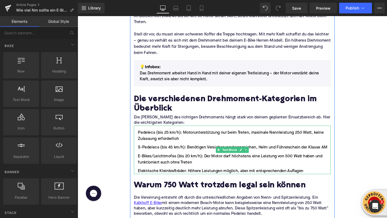
click at [141, 139] on li "Pedelecs (bis 25 km/h): Motorunterstützung nur beim Treten, maximale Nennleistu…" at bounding box center [240, 142] width 207 height 13
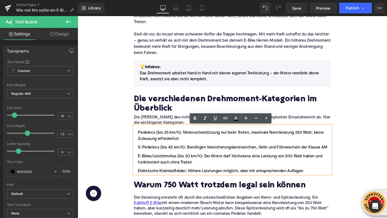
click at [141, 138] on li "Pedelecs (bis 25 km/h): Motorunterstützung nur beim Treten, maximale Nennleistu…" at bounding box center [240, 142] width 207 height 13
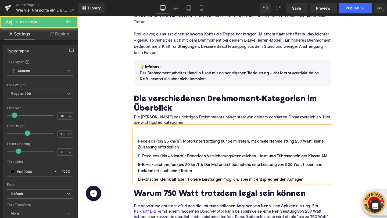
click at [141, 136] on li at bounding box center [240, 139] width 207 height 6
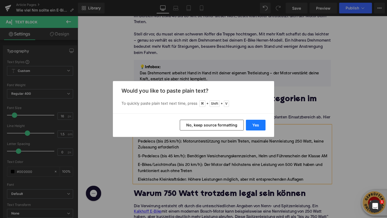
click at [258, 128] on button "Yes" at bounding box center [256, 125] width 20 height 11
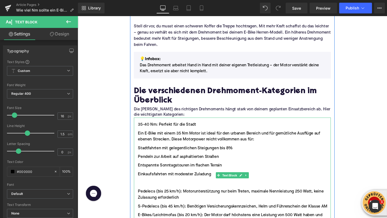
scroll to position [363, 0]
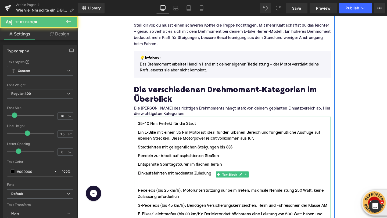
click at [141, 131] on li "35-40 Nm: Perfekt für die Stadt" at bounding box center [240, 129] width 207 height 6
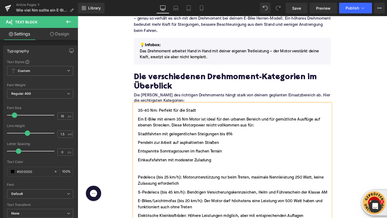
scroll to position [378, 0]
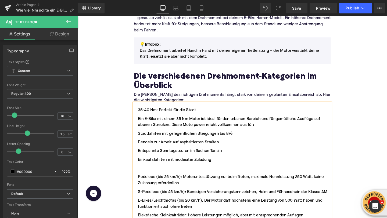
click at [158, 115] on li "35-40 Nm: Perfekt für die Stadt" at bounding box center [240, 115] width 207 height 6
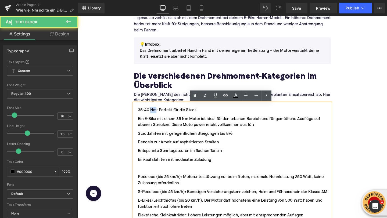
click at [158, 115] on li "35-40 Nm: Perfekt für die Stadt" at bounding box center [240, 115] width 207 height 6
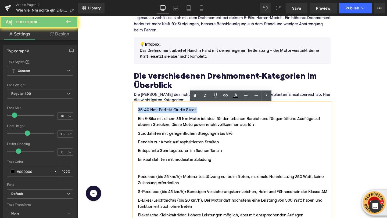
click at [158, 115] on li "35-40 Nm: Perfekt für die Stadt" at bounding box center [240, 115] width 207 height 6
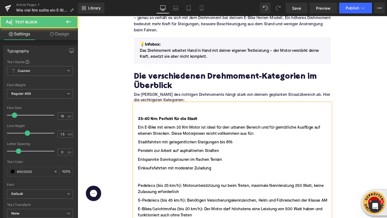
click at [141, 116] on li at bounding box center [240, 115] width 207 height 6
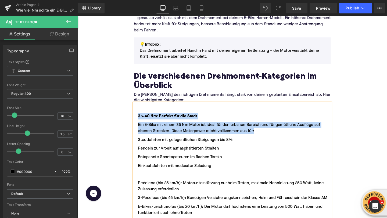
drag, startPoint x: 141, startPoint y: 121, endPoint x: 263, endPoint y: 137, distance: 122.7
click at [263, 137] on ul "35-40 Nm: Perfekt für die Stadt Ein E-Bike mit einem 35 Nm Motor ist ideal für …" at bounding box center [240, 176] width 207 height 117
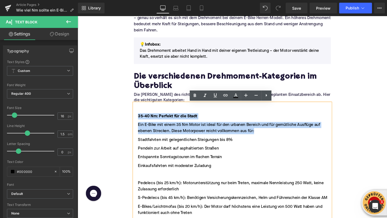
copy ul "35-40 Nm: Perfekt für die Stadt Ein E-Bike mit einem 35 Nm Motor ist ideal für …"
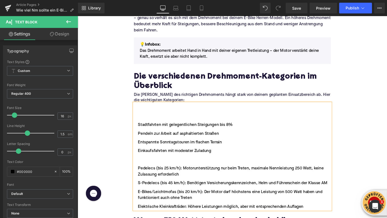
click at [141, 114] on div at bounding box center [240, 115] width 207 height 6
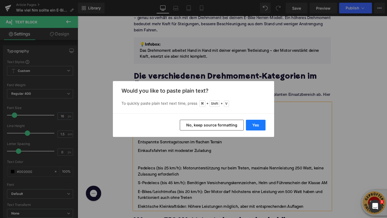
click at [256, 128] on button "Yes" at bounding box center [256, 125] width 20 height 11
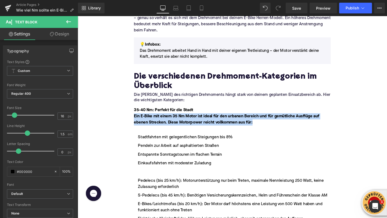
drag, startPoint x: 263, startPoint y: 128, endPoint x: 125, endPoint y: 124, distance: 138.9
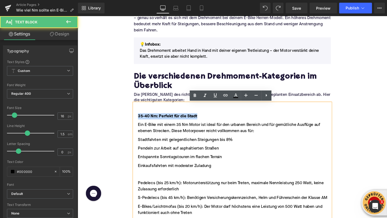
drag, startPoint x: 204, startPoint y: 123, endPoint x: 141, endPoint y: 121, distance: 63.1
click at [141, 121] on li "35-40 Nm: Perfekt für die Stadt" at bounding box center [240, 121] width 207 height 6
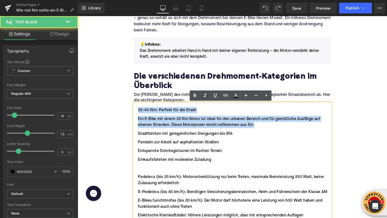
drag, startPoint x: 266, startPoint y: 131, endPoint x: 139, endPoint y: 115, distance: 128.3
click at [139, 115] on ul "35-40 Nm: Perfekt für die Stadt Ein E-Bike mit einem 35 Nm Motor ist ideal für …" at bounding box center [240, 170] width 207 height 117
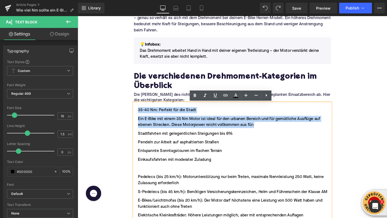
copy ul "35-40 Nm: Perfekt für die Stadt Ein E-Bike mit einem 35 Nm Motor ist ideal für …"
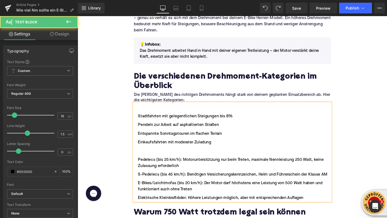
click at [146, 115] on div at bounding box center [240, 115] width 207 height 6
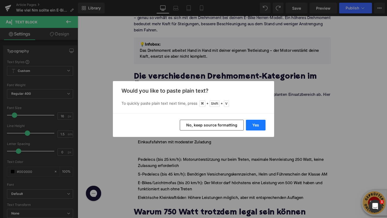
click at [250, 128] on button "Yes" at bounding box center [256, 125] width 20 height 11
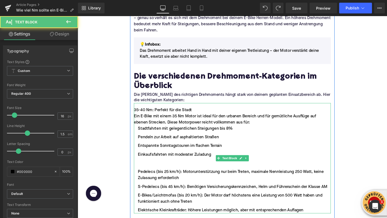
click at [267, 128] on div "Ein E-Bike mit einem 35 Nm Motor ist ideal für den urbanen Bereich und für gemü…" at bounding box center [240, 124] width 207 height 13
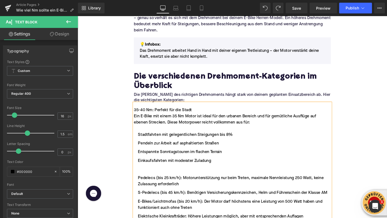
click at [152, 113] on div "35-40 Nm: Perfekt für die Stadt" at bounding box center [240, 115] width 207 height 6
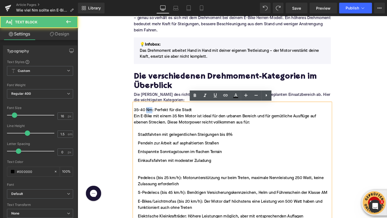
click at [152, 113] on div "35-40 Nm: Perfekt für die Stadt" at bounding box center [240, 115] width 207 height 6
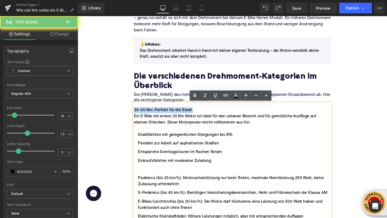
click at [152, 113] on div "35-40 Nm: Perfekt für die Stadt" at bounding box center [240, 115] width 207 height 6
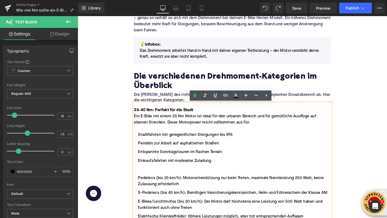
click at [176, 139] on li "Stadtfahrten mit gelegentlichen Steigungen bis 8%" at bounding box center [240, 140] width 207 height 6
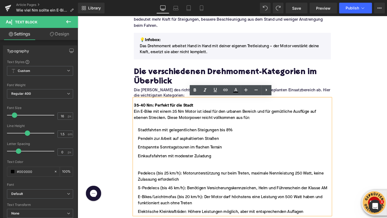
scroll to position [384, 0]
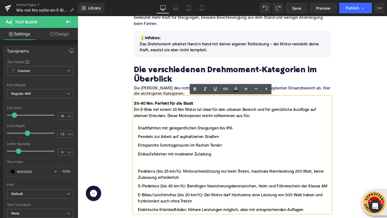
click at [161, 174] on ul "Stadtfahrten mit gelegentlichen Steigungen bis 8% Pendeln zur Arbeit auf asphal…" at bounding box center [240, 177] width 207 height 92
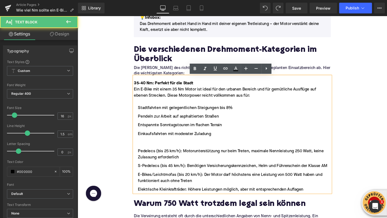
scroll to position [407, 0]
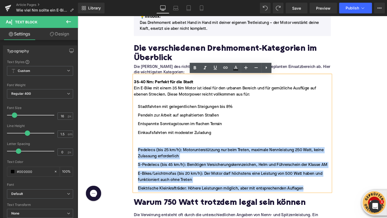
drag, startPoint x: 140, startPoint y: 159, endPoint x: 338, endPoint y: 199, distance: 201.6
click at [338, 199] on ul "Stadtfahrten mit gelegentlichen Steigungen bis 8% Pendeln zur Arbeit auf asphal…" at bounding box center [240, 154] width 207 height 92
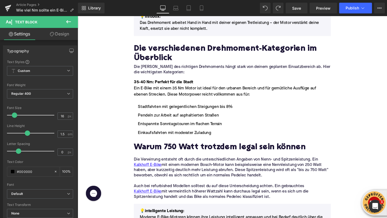
click at [72, 20] on button at bounding box center [68, 22] width 19 height 12
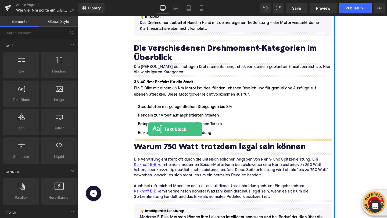
drag, startPoint x: 98, startPoint y: 107, endPoint x: 152, endPoint y: 135, distance: 61.2
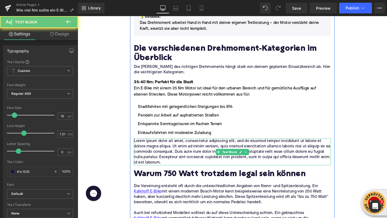
click at [157, 154] on p "Lorem ipsum dolor sit amet, consectetur adipiscing elit, sed do eiusmod tempor …" at bounding box center [240, 159] width 207 height 28
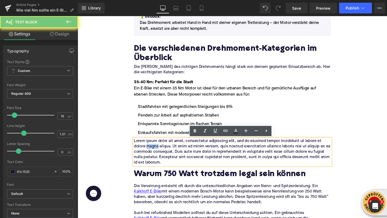
click at [157, 154] on p "Lorem ipsum dolor sit amet, consectetur adipiscing elit, sed do eiusmod tempor …" at bounding box center [240, 159] width 207 height 28
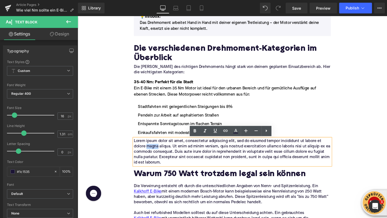
click at [157, 154] on p "Lorem ipsum dolor sit amet, consectetur adipiscing elit, sed do eiusmod tempor …" at bounding box center [240, 159] width 207 height 28
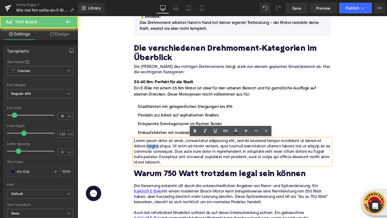
click at [157, 154] on p "Lorem ipsum dolor sit amet, consectetur adipiscing elit, sed do eiusmod tempor …" at bounding box center [240, 159] width 207 height 28
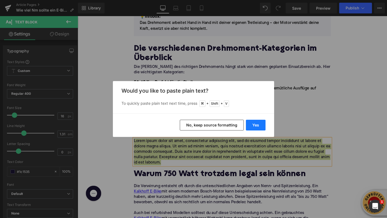
click at [260, 128] on button "Yes" at bounding box center [256, 125] width 20 height 11
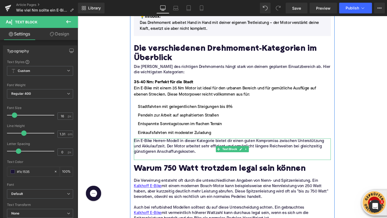
click at [149, 165] on p at bounding box center [240, 165] width 207 height 6
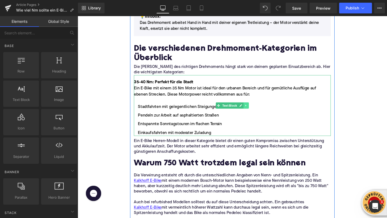
click at [256, 111] on icon at bounding box center [254, 109] width 3 height 3
click at [252, 111] on icon at bounding box center [251, 110] width 3 height 3
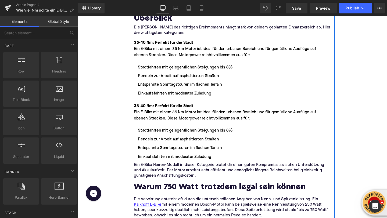
scroll to position [455, 0]
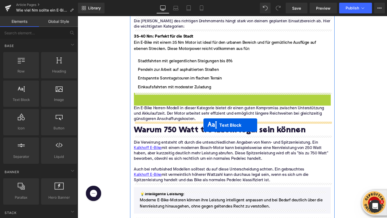
drag, startPoint x: 224, startPoint y: 130, endPoint x: 210, endPoint y: 131, distance: 14.0
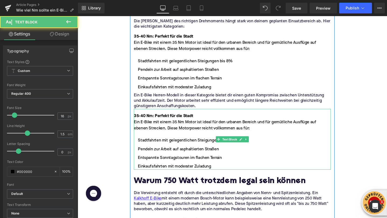
click at [155, 127] on div "Ein E-Bike mit einem 35 Nm Motor ist ideal für den urbanen Bereich und für gemü…" at bounding box center [240, 130] width 207 height 13
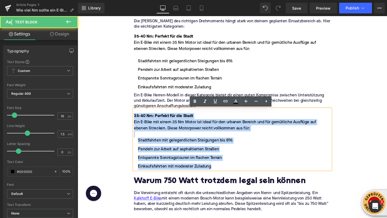
drag, startPoint x: 223, startPoint y: 177, endPoint x: 111, endPoint y: 121, distance: 125.2
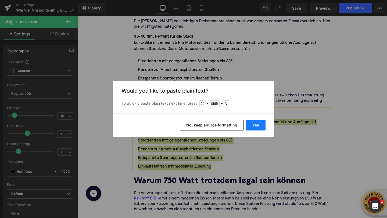
click at [254, 126] on button "Yes" at bounding box center [256, 125] width 20 height 11
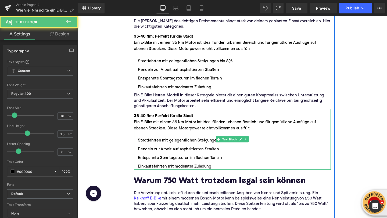
click at [162, 121] on strong "35-40 Nm: Perfekt für die Stadt" at bounding box center [168, 121] width 62 height 4
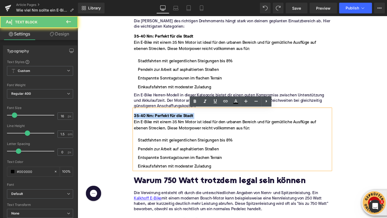
click at [162, 121] on strong "35-40 Nm: Perfekt für die Stadt" at bounding box center [168, 121] width 62 height 4
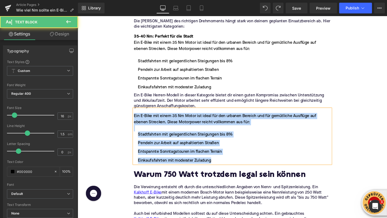
drag, startPoint x: 226, startPoint y: 166, endPoint x: 128, endPoint y: 110, distance: 113.0
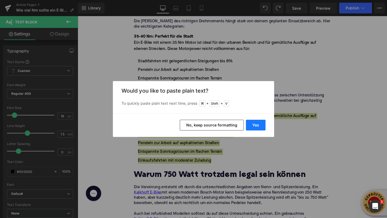
click at [255, 128] on button "Yes" at bounding box center [256, 125] width 20 height 11
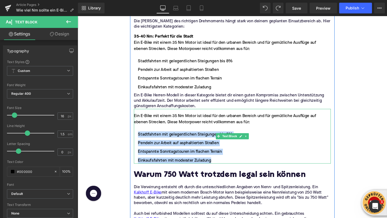
drag, startPoint x: 220, startPoint y: 168, endPoint x: 142, endPoint y: 141, distance: 83.0
click at [142, 141] on ul "Stadtfahrten mit gelegentlichen Steigungen bis 8% Pendeln zur Arbeit auf asphal…" at bounding box center [240, 154] width 207 height 34
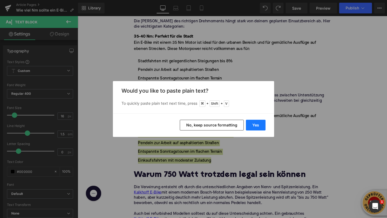
click at [254, 126] on button "Yes" at bounding box center [256, 125] width 20 height 11
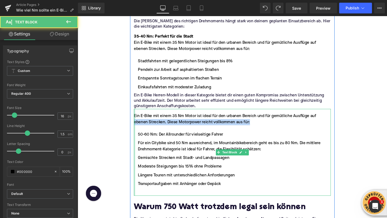
drag, startPoint x: 265, startPoint y: 129, endPoint x: 137, endPoint y: 129, distance: 128.1
click at [137, 129] on div "Ein E-Bike mit einem 35 Nm Motor ist ideal für den urbanen Bereich und für gemü…" at bounding box center [240, 159] width 207 height 91
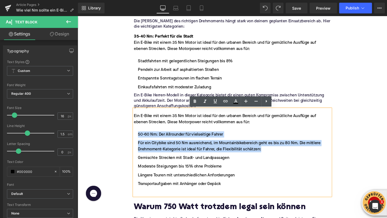
drag, startPoint x: 275, startPoint y: 156, endPoint x: 138, endPoint y: 142, distance: 138.0
click at [138, 142] on ul "50-60 Nm: Der Allrounder für vielseitige Fahrer Für ein Citybike sind 50 Nm aus…" at bounding box center [240, 171] width 207 height 68
copy ul "50-60 Nm: Der Allrounder für vielseitige Fahrer Für ein Citybike sind 50 Nm aus…"
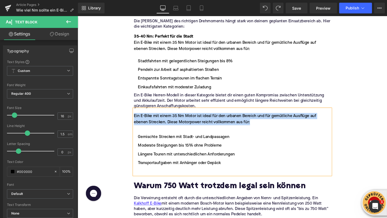
drag, startPoint x: 266, startPoint y: 128, endPoint x: 121, endPoint y: 124, distance: 144.5
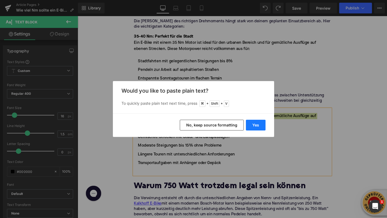
click at [258, 128] on button "Yes" at bounding box center [256, 125] width 20 height 11
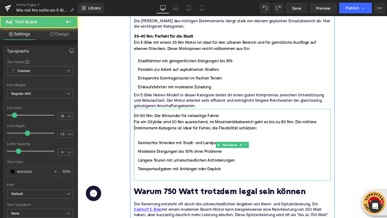
click at [147, 144] on ul "Gemischte Strecken mit Stadt- und Landpassagen Moderate Steigungen bis 15% ohne…" at bounding box center [240, 163] width 207 height 52
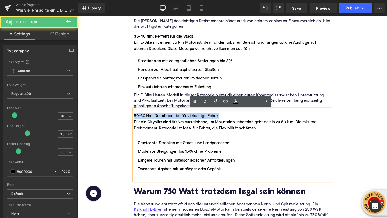
drag, startPoint x: 229, startPoint y: 120, endPoint x: 112, endPoint y: 118, distance: 117.1
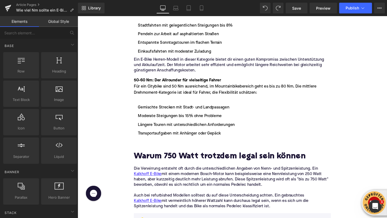
scroll to position [493, 0]
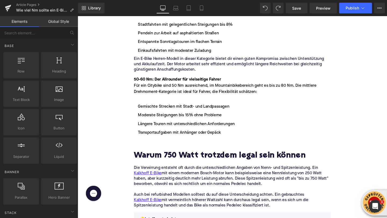
click at [145, 143] on ul "Gemischte Strecken mit Stadt- und Landpassagen Moderate Steigungen bis 15% ohne…" at bounding box center [240, 125] width 207 height 52
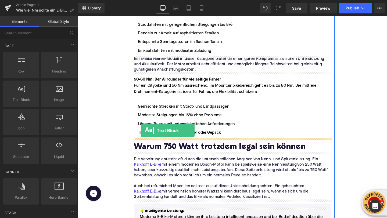
drag, startPoint x: 106, startPoint y: 104, endPoint x: 144, endPoint y: 137, distance: 50.1
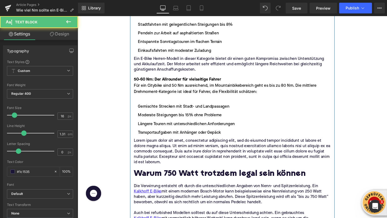
click at [151, 151] on p "Lorem ipsum dolor sit amet, consectetur adipiscing elit, sed do eiusmod tempor …" at bounding box center [240, 158] width 207 height 28
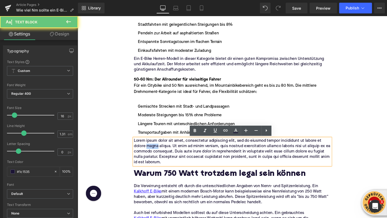
click at [151, 151] on p "Lorem ipsum dolor sit amet, consectetur adipiscing elit, sed do eiusmod tempor …" at bounding box center [240, 158] width 207 height 28
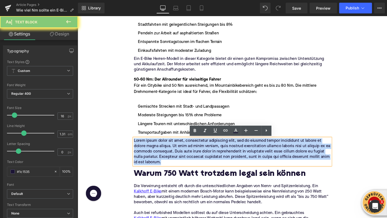
click at [151, 151] on p "Lorem ipsum dolor sit amet, consectetur adipiscing elit, sed do eiusmod tempor …" at bounding box center [240, 158] width 207 height 28
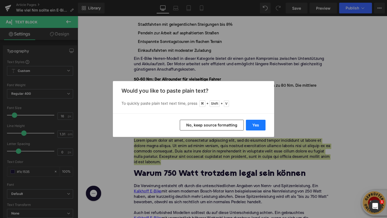
click at [260, 128] on button "Yes" at bounding box center [256, 125] width 20 height 11
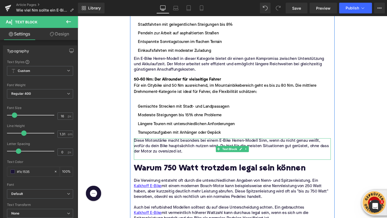
click at [168, 162] on p at bounding box center [240, 164] width 207 height 6
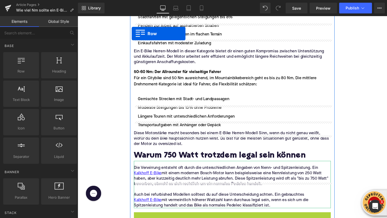
scroll to position [496, 0]
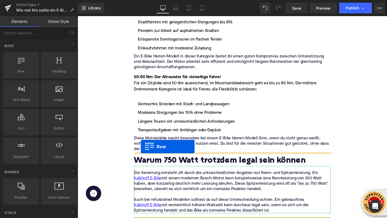
drag, startPoint x: 140, startPoint y: 140, endPoint x: 144, endPoint y: 153, distance: 13.4
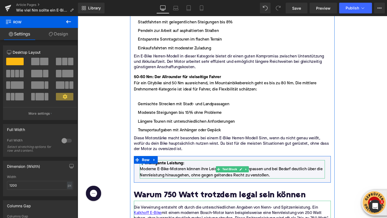
click at [185, 180] on p "Moderne E-Bike-Motoren können ihre Leistung intelligent anpassen und bei Bedarf…" at bounding box center [240, 180] width 194 height 13
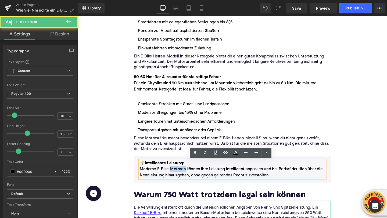
click at [185, 180] on p "Moderne E-Bike-Motoren können ihre Leistung intelligent anpassen und bei Bedarf…" at bounding box center [240, 180] width 194 height 13
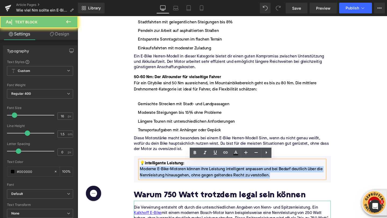
click at [185, 180] on p "Moderne E-Bike-Motoren können ihre Leistung intelligent anpassen und bei Bedarf…" at bounding box center [240, 180] width 194 height 13
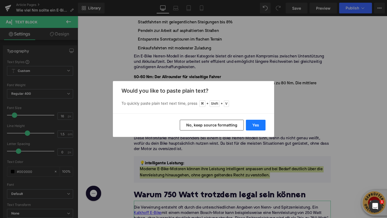
click at [257, 126] on button "Yes" at bounding box center [256, 125] width 20 height 11
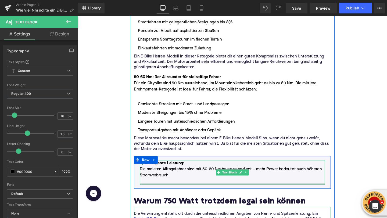
click at [168, 192] on div at bounding box center [240, 192] width 194 height 1
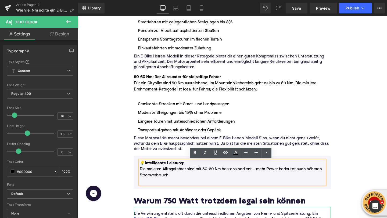
click at [166, 189] on p at bounding box center [240, 190] width 194 height 6
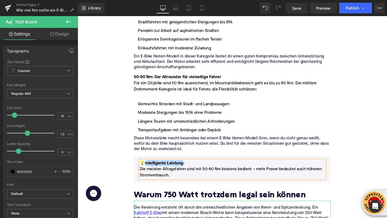
drag, startPoint x: 188, startPoint y: 171, endPoint x: 149, endPoint y: 171, distance: 38.7
click at [149, 171] on span "intelligente Leistung:" at bounding box center [168, 171] width 41 height 4
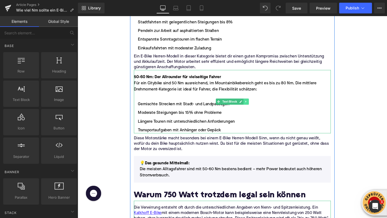
click at [255, 108] on icon at bounding box center [254, 105] width 3 height 3
click at [251, 107] on icon at bounding box center [251, 106] width 3 height 3
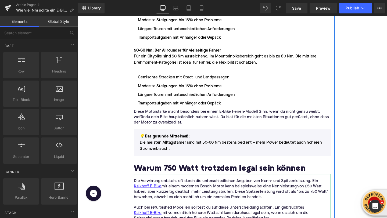
scroll to position [597, 0]
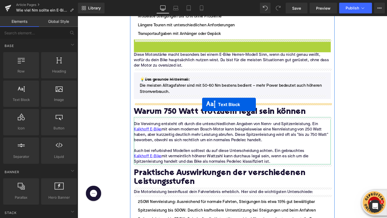
drag, startPoint x: 225, startPoint y: 75, endPoint x: 208, endPoint y: 109, distance: 38.1
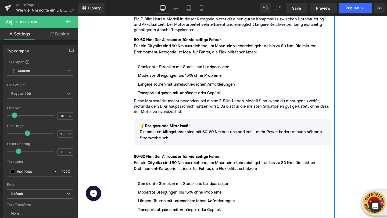
scroll to position [556, 0]
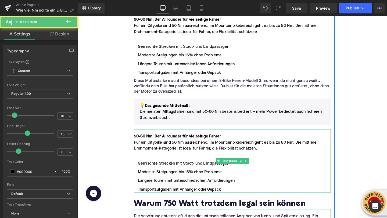
click at [193, 174] on ul "Gemischte Strecken mit Stadt- und Landpassagen Moderate Steigungen bis 15% ohne…" at bounding box center [240, 180] width 207 height 43
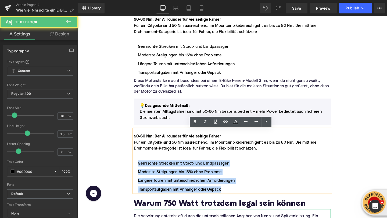
drag, startPoint x: 233, startPoint y: 199, endPoint x: 146, endPoint y: 166, distance: 93.1
click at [146, 166] on ul "Gemischte Strecken mit Stadt- und Landpassagen Moderate Steigungen bis 15% ohne…" at bounding box center [240, 180] width 207 height 43
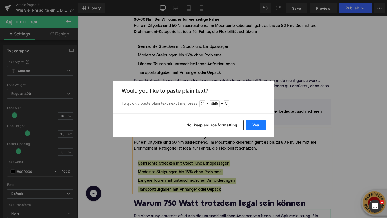
click at [253, 122] on button "Yes" at bounding box center [256, 125] width 20 height 11
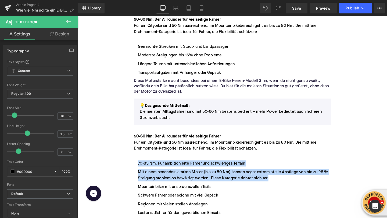
drag, startPoint x: 281, startPoint y: 187, endPoint x: 109, endPoint y: 173, distance: 171.8
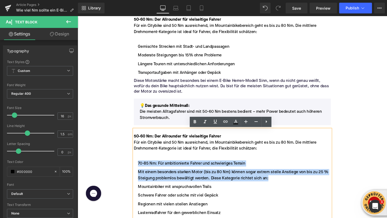
copy ul "70-85 Nm: Für ambitionierte Fahrer und schwieriges Terrain Mit einem besonders …"
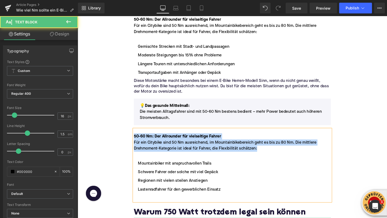
drag, startPoint x: 267, startPoint y: 155, endPoint x: 126, endPoint y: 131, distance: 142.4
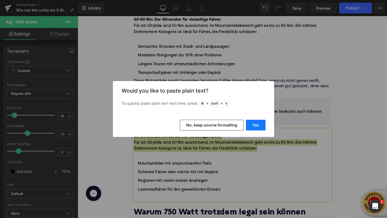
click at [258, 128] on button "Yes" at bounding box center [256, 125] width 20 height 11
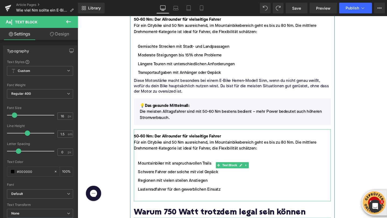
click at [191, 142] on strong "50-60 Nm: Der Allrounder für vielseitige Fahrer" at bounding box center [183, 142] width 92 height 4
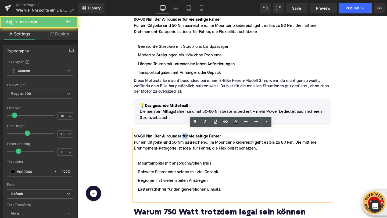
click at [191, 142] on strong "50-60 Nm: Der Allrounder für vielseitige Fahrer" at bounding box center [183, 142] width 92 height 4
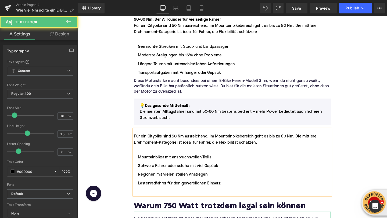
click at [188, 143] on span "Für ein Citybike sind 50 Nm ausreichend, im Mountainbikebereich geht es bis zu …" at bounding box center [233, 145] width 192 height 11
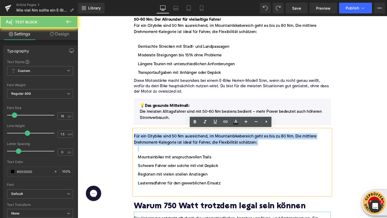
click at [188, 143] on span "Für ein Citybike sind 50 Nm ausreichend, im Mountainbikebereich geht es bis zu …" at bounding box center [233, 145] width 192 height 11
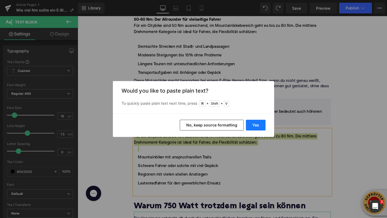
click at [263, 122] on button "Yes" at bounding box center [256, 125] width 20 height 11
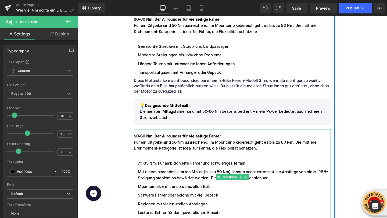
click at [150, 143] on strong "50-60 Nm: Der Allrounder für vielseitige Fahrer" at bounding box center [183, 142] width 92 height 4
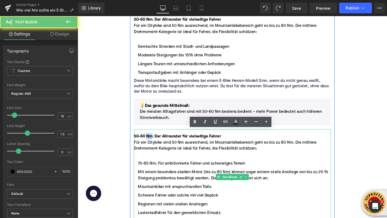
click at [150, 143] on strong "50-60 Nm: Der Allrounder für vielseitige Fahrer" at bounding box center [183, 142] width 92 height 4
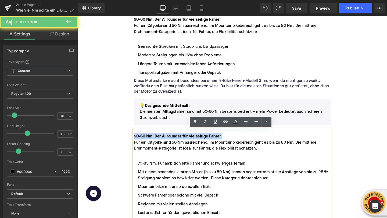
click at [150, 143] on strong "50-60 Nm: Der Allrounder für vielseitige Fahrer" at bounding box center [183, 142] width 92 height 4
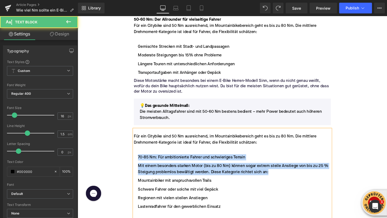
drag, startPoint x: 278, startPoint y: 179, endPoint x: 141, endPoint y: 162, distance: 138.5
click at [141, 162] on ul "70-85 Nm: Für ambitionierte Fahrer und schwieriges Terrain Mit einem besonders …" at bounding box center [240, 190] width 207 height 77
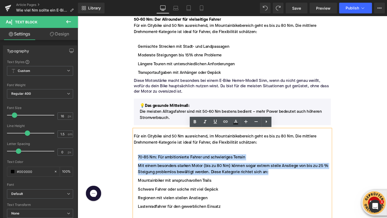
copy ul "70-85 Nm: Für ambitionierte Fahrer und schwieriges Terrain Mit einem besonders …"
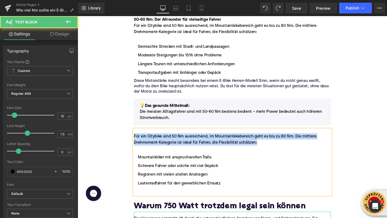
drag, startPoint x: 265, startPoint y: 150, endPoint x: 133, endPoint y: 141, distance: 131.9
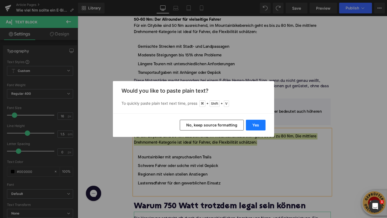
click at [253, 129] on button "Yes" at bounding box center [256, 125] width 20 height 11
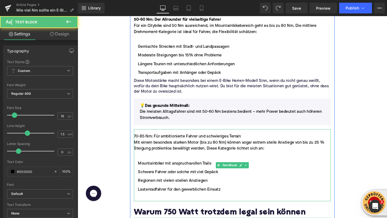
click at [226, 143] on div "70-85 Nm: Für ambitionierte Fahrer und schwieriges Terrain" at bounding box center [240, 142] width 207 height 6
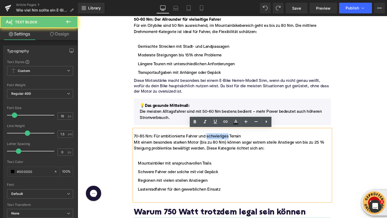
click at [226, 143] on div "70-85 Nm: Für ambitionierte Fahrer und schwieriges Terrain" at bounding box center [240, 142] width 207 height 6
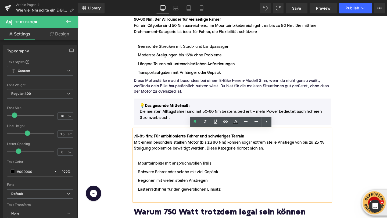
click at [215, 162] on li at bounding box center [240, 162] width 207 height 6
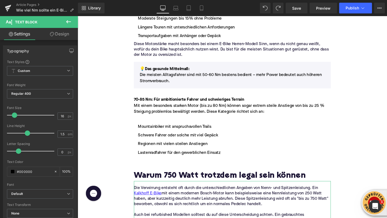
scroll to position [599, 0]
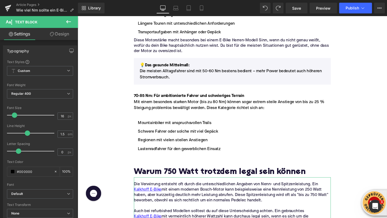
click at [66, 24] on icon at bounding box center [68, 22] width 6 height 6
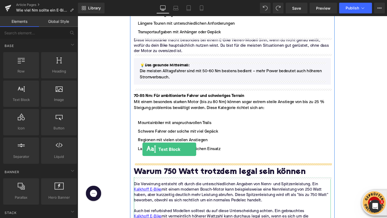
drag, startPoint x: 106, startPoint y: 105, endPoint x: 146, endPoint y: 156, distance: 64.5
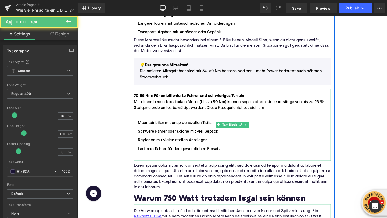
click at [142, 165] on li at bounding box center [240, 165] width 207 height 6
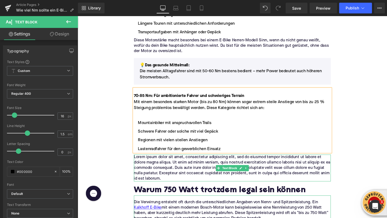
click at [143, 169] on p "Lorem ipsum dolor sit amet, consectetur adipiscing elit, sed do eiusmod tempor …" at bounding box center [240, 176] width 207 height 28
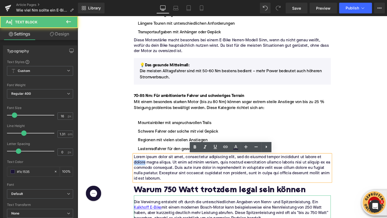
click at [143, 169] on p "Lorem ipsum dolor sit amet, consectetur adipiscing elit, sed do eiusmod tempor …" at bounding box center [240, 176] width 207 height 28
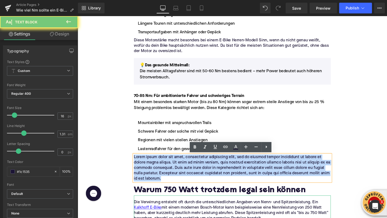
click at [143, 169] on p "Lorem ipsum dolor sit amet, consectetur adipiscing elit, sed do eiusmod tempor …" at bounding box center [240, 176] width 207 height 28
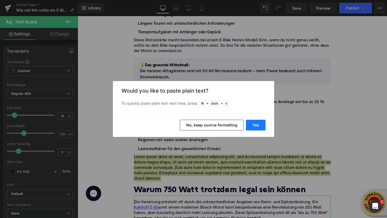
click at [251, 123] on button "Yes" at bounding box center [256, 125] width 20 height 11
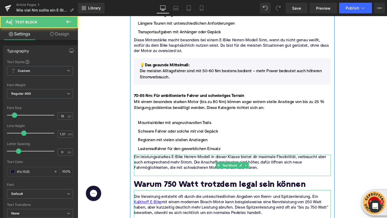
click at [170, 179] on p at bounding box center [240, 182] width 207 height 6
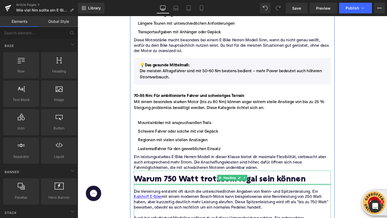
click at [154, 191] on h2 "Warum 750 Watt trotzdem legal sein können" at bounding box center [240, 188] width 207 height 10
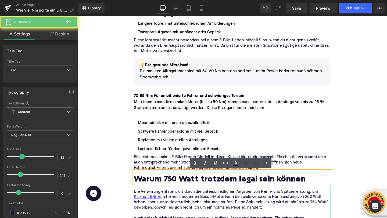
click at [154, 191] on h2 "Warum 750 Watt trotzdem legal sein können" at bounding box center [240, 188] width 207 height 10
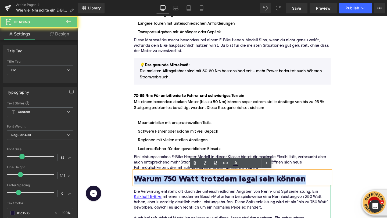
click at [154, 191] on h2 "Warum 750 Watt trotzdem legal sein können" at bounding box center [240, 188] width 207 height 10
paste div
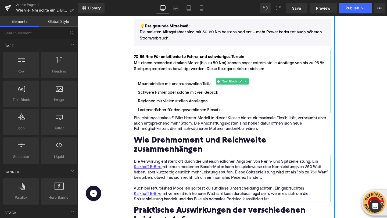
scroll to position [652, 0]
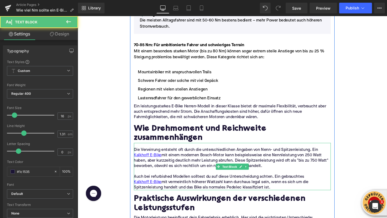
click at [284, 198] on p "Auch bei refurbished Modellen solltest du auf diese Unterscheidung achten. Ein …" at bounding box center [240, 190] width 207 height 17
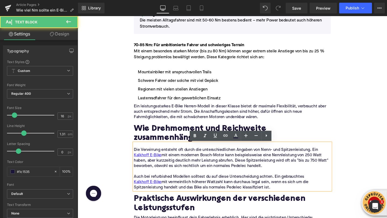
click at [283, 197] on p "Auch bei refurbished Modellen solltest du auf diese Unterscheidung achten. Ein …" at bounding box center [240, 190] width 207 height 17
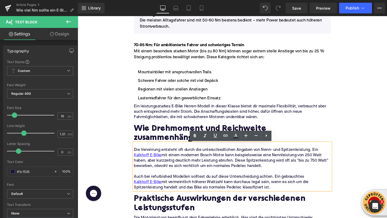
drag, startPoint x: 283, startPoint y: 197, endPoint x: 130, endPoint y: 157, distance: 158.3
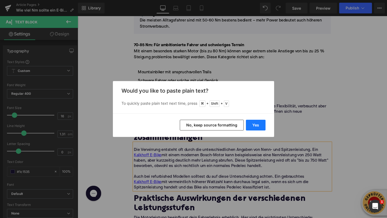
click at [252, 125] on button "Yes" at bounding box center [256, 125] width 20 height 11
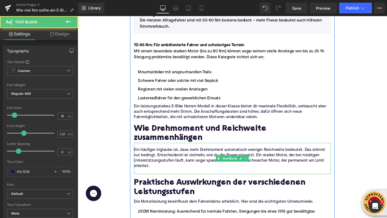
click at [160, 180] on p at bounding box center [240, 180] width 207 height 6
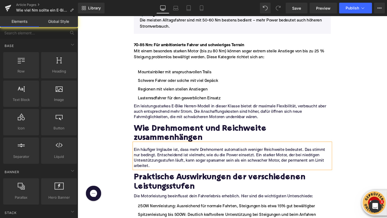
click at [120, 152] on div "Home / Wie viel Nm sollte ein E-Bike haben? Breadcrumbs Wie viel Nm sollte ein …" at bounding box center [240, 213] width 325 height 1609
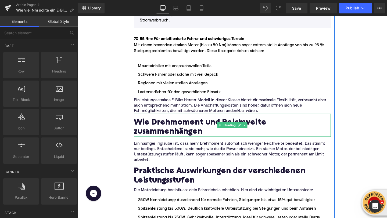
scroll to position [657, 0]
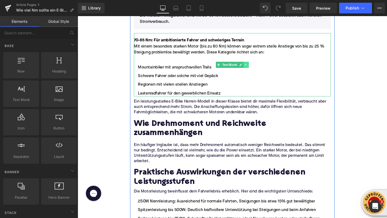
click at [252, 68] on link at bounding box center [255, 67] width 6 height 6
click at [252, 68] on icon at bounding box center [251, 67] width 3 height 3
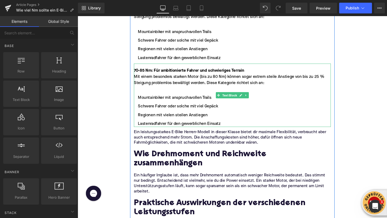
scroll to position [703, 0]
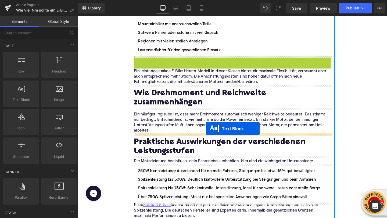
drag, startPoint x: 225, startPoint y: 90, endPoint x: 212, endPoint y: 134, distance: 45.6
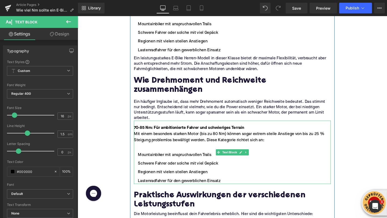
click at [198, 133] on strong "70-85 Nm: Für ambitionierte Fahrer und schwieriges Terrain" at bounding box center [195, 133] width 116 height 4
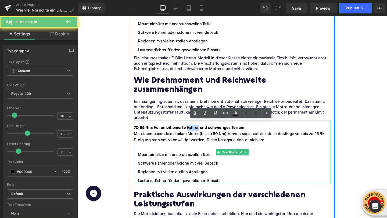
click at [198, 133] on strong "70-85 Nm: Für ambitionierte Fahrer und schwieriges Terrain" at bounding box center [195, 133] width 116 height 4
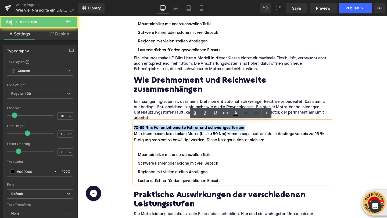
click at [198, 133] on strong "70-85 Nm: Für ambitionierte Fahrer und schwieriges Terrain" at bounding box center [195, 133] width 116 height 4
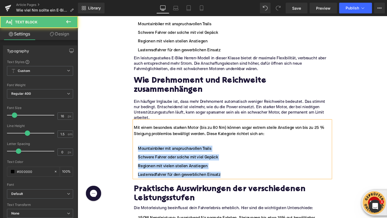
drag, startPoint x: 141, startPoint y: 155, endPoint x: 229, endPoint y: 181, distance: 91.7
click at [229, 181] on ul "Mountainbiker mit anspruchsvollen Trails Schwere Fahrer oder solche mit viel Ge…" at bounding box center [240, 164] width 207 height 43
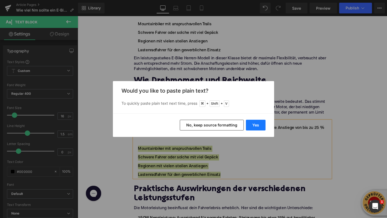
click at [252, 126] on button "Yes" at bounding box center [256, 125] width 20 height 11
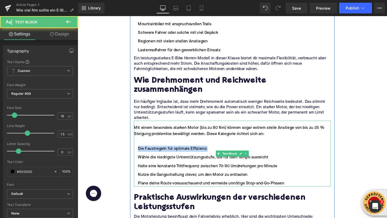
drag, startPoint x: 218, startPoint y: 157, endPoint x: 141, endPoint y: 156, distance: 77.3
click at [141, 156] on li "Die Faustregeln für optimale Effizienz:" at bounding box center [240, 155] width 207 height 6
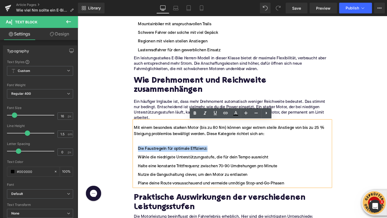
copy li "Die Faustregeln für optimale Effizienz:"
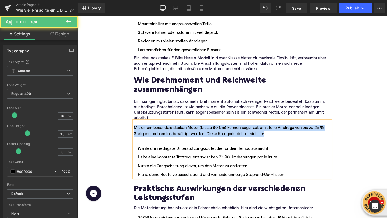
drag, startPoint x: 274, startPoint y: 138, endPoint x: 124, endPoint y: 120, distance: 150.7
click at [124, 120] on div "Home / Wie viel Nm sollte ein E-Bike haben? Breadcrumbs Wie viel Nm sollte ein …" at bounding box center [240, 194] width 325 height 1671
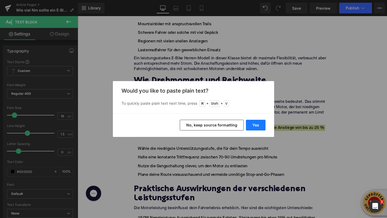
click at [252, 124] on button "Yes" at bounding box center [256, 125] width 20 height 11
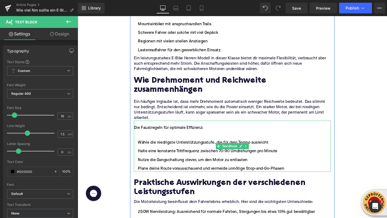
click at [151, 135] on div "Die Faustregeln für optimale Effizienz:" at bounding box center [240, 133] width 207 height 6
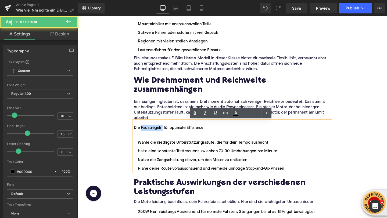
click at [151, 135] on div "Die Faustregeln für optimale Effizienz:" at bounding box center [240, 133] width 207 height 6
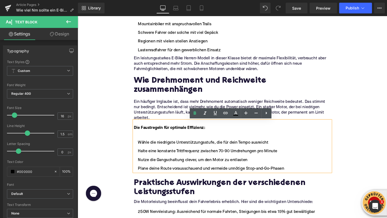
click at [154, 138] on li at bounding box center [240, 140] width 207 height 6
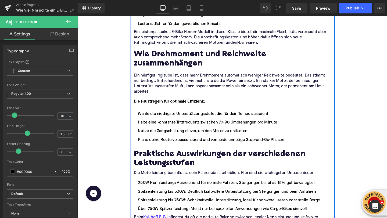
scroll to position [731, 0]
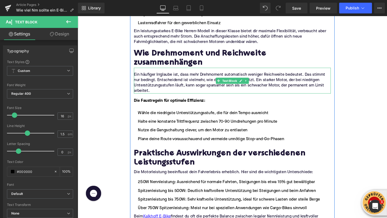
click at [260, 84] on p "Ein häufiger Irrglaube ist, dass mehr Drehmoment automatisch weniger Reichweite…" at bounding box center [240, 86] width 207 height 23
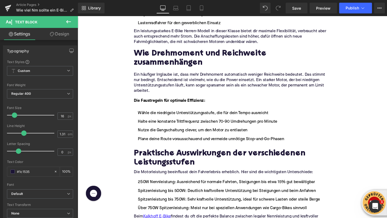
click at [66, 23] on icon at bounding box center [68, 22] width 6 height 6
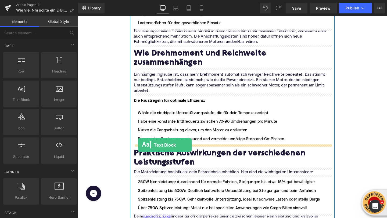
drag, startPoint x: 99, startPoint y: 102, endPoint x: 141, endPoint y: 152, distance: 64.6
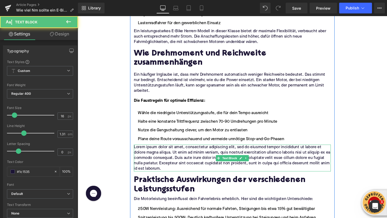
click at [160, 163] on p "Lorem ipsum dolor sit amet, consectetur adipiscing elit, sed do eiusmod tempor …" at bounding box center [240, 165] width 207 height 28
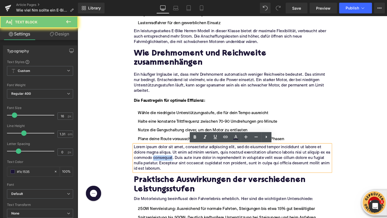
click at [160, 163] on p "Lorem ipsum dolor sit amet, consectetur adipiscing elit, sed do eiusmod tempor …" at bounding box center [240, 165] width 207 height 28
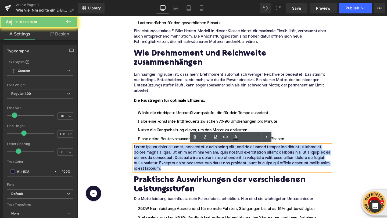
click at [160, 163] on p "Lorem ipsum dolor sit amet, consectetur adipiscing elit, sed do eiusmod tempor …" at bounding box center [240, 165] width 207 height 28
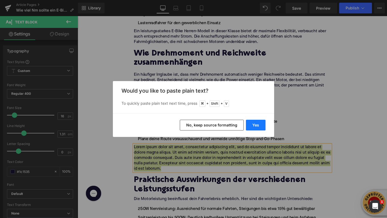
click at [249, 124] on button "Yes" at bounding box center [256, 125] width 20 height 11
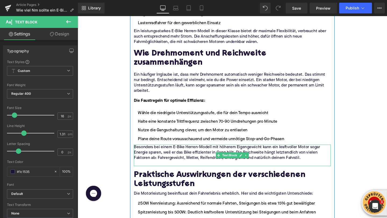
click at [179, 171] on p at bounding box center [240, 171] width 207 height 6
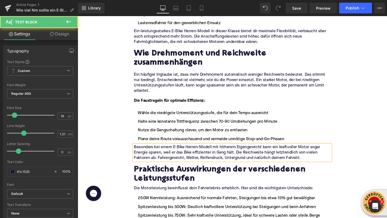
click at [120, 131] on div "Home / Wie viel Nm sollte ein E-Bike haben? Breadcrumbs Wie viel Nm sollte ein …" at bounding box center [240, 169] width 325 height 1679
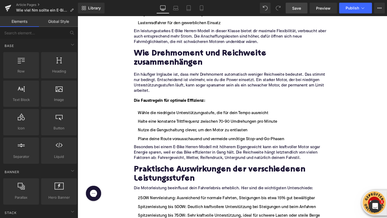
click at [291, 9] on link "Save" at bounding box center [296, 8] width 22 height 11
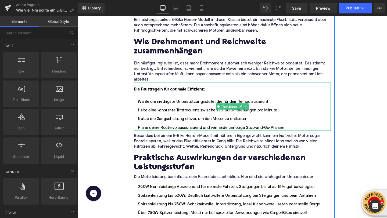
scroll to position [758, 0]
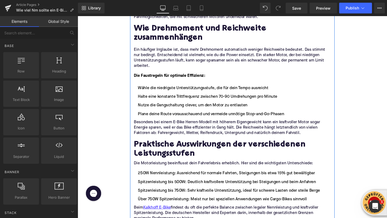
click at [153, 154] on h2 "Praktische Auswirkungen der verschiedenen Leistungsstufen" at bounding box center [240, 156] width 207 height 19
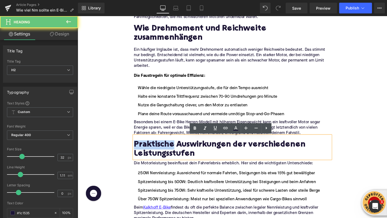
click at [153, 154] on h2 "Praktische Auswirkungen der verschiedenen Leistungsstufen" at bounding box center [240, 156] width 207 height 19
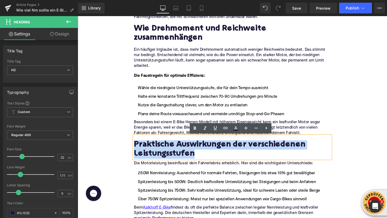
paste div
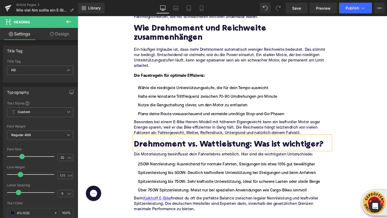
click at [111, 106] on div "Home / Wie viel Nm sollte ein E-Bike haben? Breadcrumbs Wie viel Nm sollte ein …" at bounding box center [240, 139] width 325 height 1670
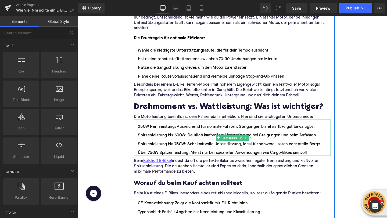
scroll to position [801, 0]
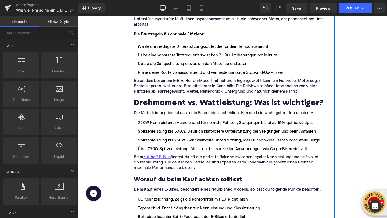
click at [178, 173] on p "Beim Kalkhoff E-Bike findest du oft die perfekte Balance zwischen legaler Nennl…" at bounding box center [240, 170] width 207 height 17
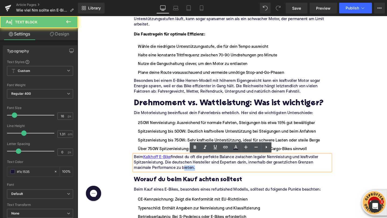
click at [178, 173] on p "Beim Kalkhoff E-Bike findest du oft die perfekte Balance zwischen legaler Nennl…" at bounding box center [240, 170] width 207 height 17
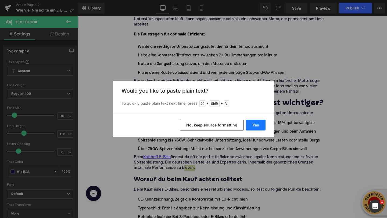
click at [253, 121] on button "Yes" at bounding box center [256, 125] width 20 height 11
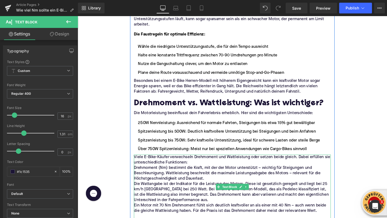
click at [218, 170] on p "Viele E-Bike-Käufer verwechseln Drehmoment und Wattleistung oder setzen beide g…" at bounding box center [240, 167] width 207 height 11
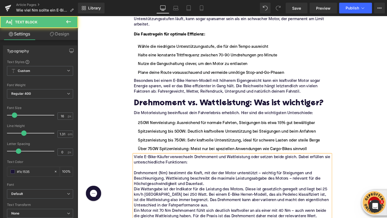
click at [224, 192] on p "Drehmoment (Nm) bestimmt die Kraft, mit der der Motor unterstützt – wichtig für…" at bounding box center [240, 187] width 207 height 17
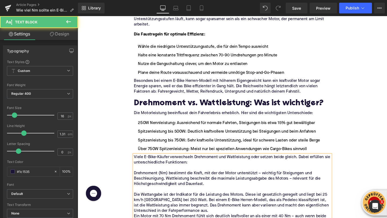
click at [225, 218] on p "Die Wattangabe ist der Indikator für die Leistung des Motors. Diese ist gesetzl…" at bounding box center [240, 212] width 207 height 23
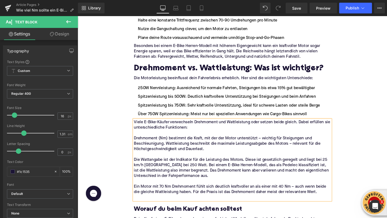
scroll to position [836, 0]
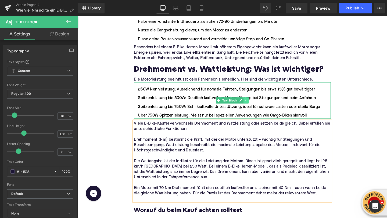
click at [254, 104] on icon at bounding box center [254, 104] width 3 height 3
click at [255, 103] on link at bounding box center [258, 104] width 6 height 6
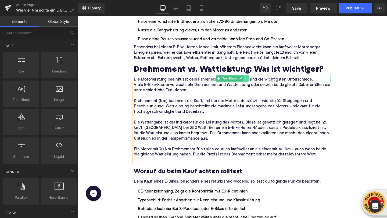
click at [254, 82] on icon at bounding box center [254, 82] width 1 height 2
click at [257, 82] on icon at bounding box center [257, 81] width 3 height 3
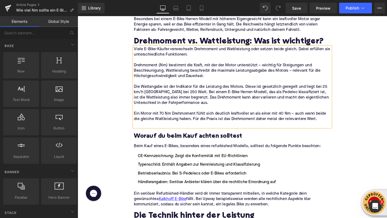
scroll to position [863, 0]
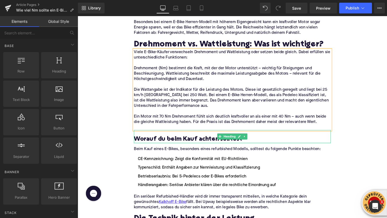
click at [161, 145] on h3 "Worauf du beim Kauf achten solltest" at bounding box center [240, 145] width 207 height 8
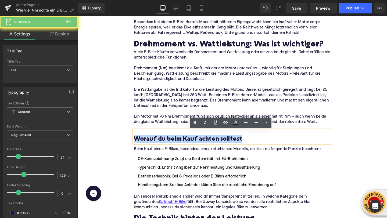
click at [161, 145] on h3 "Worauf du beim Kauf achten solltest" at bounding box center [240, 145] width 207 height 8
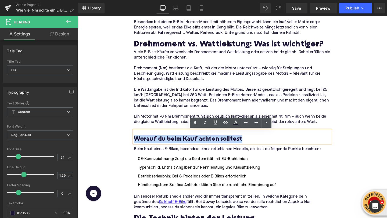
paste div
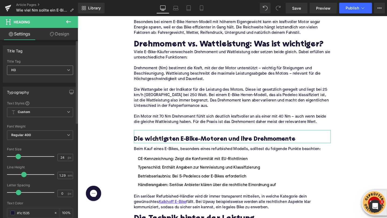
click at [55, 71] on span "H3" at bounding box center [40, 70] width 66 height 9
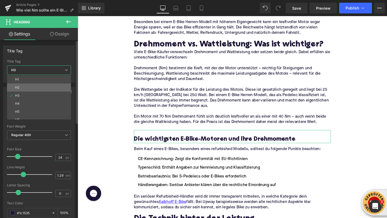
click at [48, 84] on li "H2" at bounding box center [40, 88] width 66 height 8
type input "32"
type input "1.11"
type input "100"
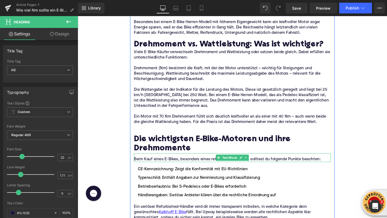
click at [167, 166] on p "Beim Kauf eines E-Bikes, besonders eines refurbished Modells, solltest du folge…" at bounding box center [240, 167] width 207 height 6
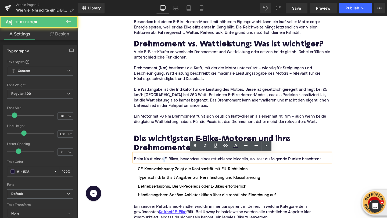
click at [167, 166] on p "Beim Kauf eines E-Bikes, besonders eines refurbished Modells, solltest du folge…" at bounding box center [240, 167] width 207 height 6
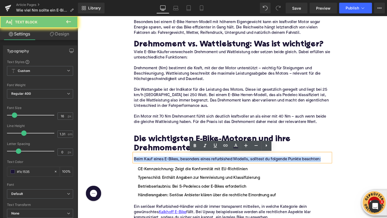
click at [167, 166] on p "Beim Kauf eines E-Bikes, besonders eines refurbished Modells, solltest du folge…" at bounding box center [240, 167] width 207 height 6
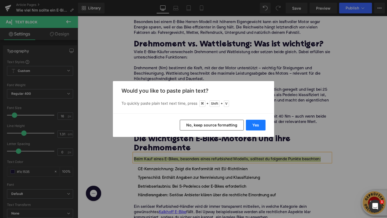
click at [258, 127] on button "Yes" at bounding box center [256, 125] width 20 height 11
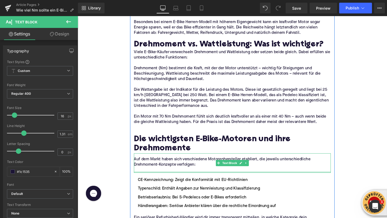
click at [160, 180] on div at bounding box center [240, 179] width 207 height 1
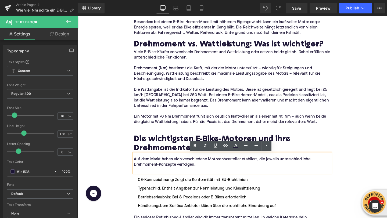
click at [160, 179] on p at bounding box center [240, 178] width 207 height 6
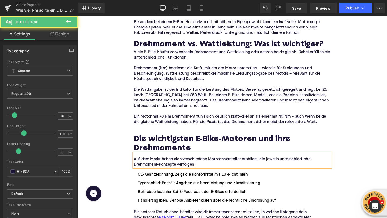
click at [124, 159] on div "Home / Wie viel Nm sollte ein E-Bike haben? Breadcrumbs Wie viel Nm sollte ein …" at bounding box center [240, 51] width 325 height 1705
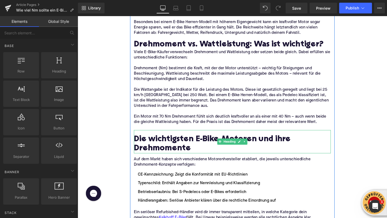
scroll to position [895, 0]
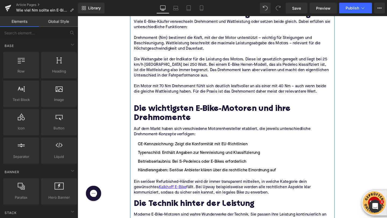
click at [173, 158] on li "Typenschild: Enthält Angaben zur Nennleistung und Klassifizierung" at bounding box center [240, 160] width 207 height 6
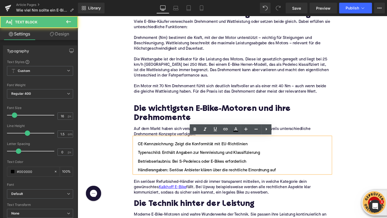
click at [143, 155] on ul "CE-Kennzeichnung: Zeigt die Konformität mit EU-Richtlinien Typenschild: Enthält…" at bounding box center [240, 164] width 207 height 34
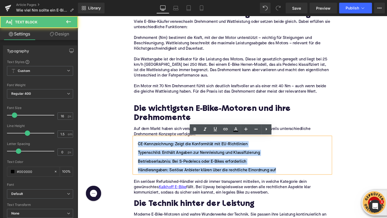
drag, startPoint x: 289, startPoint y: 178, endPoint x: 138, endPoint y: 151, distance: 153.5
click at [138, 151] on ul "CE-Kennzeichnung: Zeigt die Konformität mit EU-Richtlinien Typenschild: Enthält…" at bounding box center [240, 164] width 207 height 34
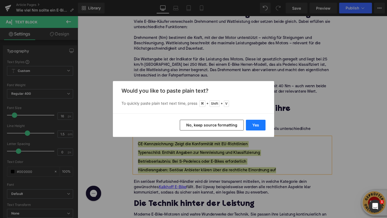
click at [253, 124] on button "Yes" at bounding box center [256, 125] width 20 height 11
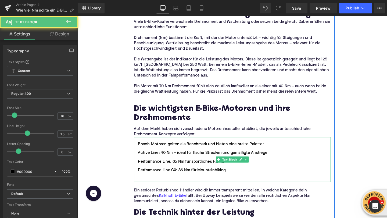
click at [143, 150] on li "Bosch-Motoren gelten als Benchmark und bieten eine breite Palette:" at bounding box center [240, 150] width 207 height 6
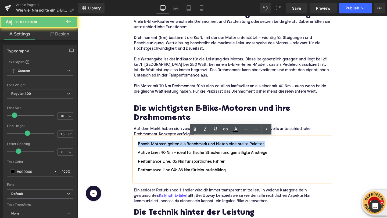
click at [143, 150] on li "Bosch-Motoren gelten als Benchmark und bieten eine breite Palette:" at bounding box center [240, 150] width 207 height 6
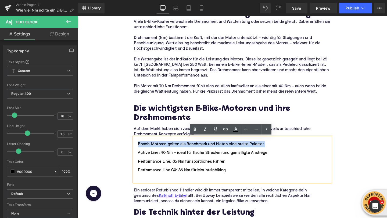
copy li "Bosch-Motoren gelten als Benchmark und bieten eine breite Palette:"
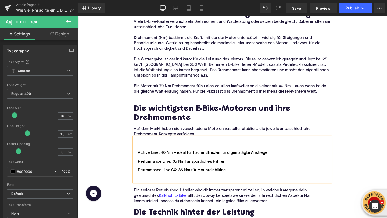
click at [142, 148] on li at bounding box center [240, 150] width 207 height 6
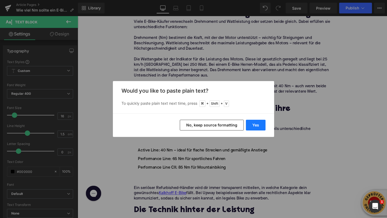
click at [252, 127] on button "Yes" at bounding box center [256, 125] width 20 height 11
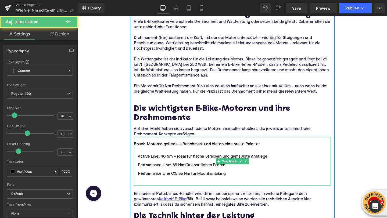
click at [159, 190] on li at bounding box center [240, 191] width 207 height 6
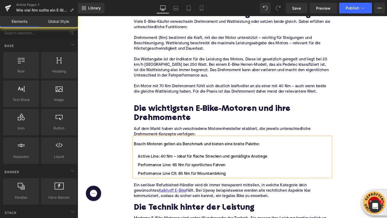
click at [114, 151] on div "Home / Wie viel Nm sollte ein E-Bike haben? Breadcrumbs Wie viel Nm sollte ein …" at bounding box center [240, 21] width 325 height 1709
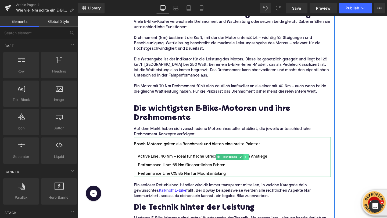
click at [255, 164] on icon at bounding box center [254, 163] width 3 height 3
click at [253, 164] on icon at bounding box center [251, 163] width 3 height 3
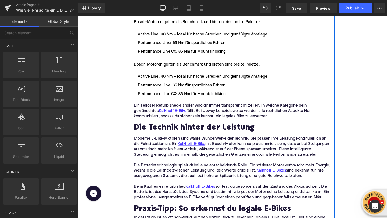
scroll to position [1022, 0]
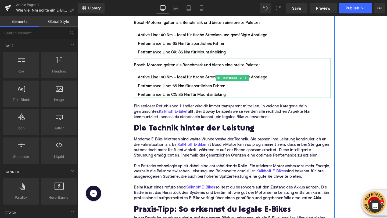
click at [143, 68] on div "Bosch-Motoren gelten als Benchmark und bieten eine breite Palette:" at bounding box center [240, 67] width 207 height 6
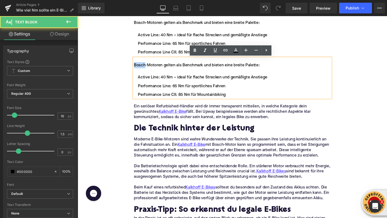
click at [143, 68] on div "Bosch-Motoren gelten als Benchmark und bieten eine breite Palette:" at bounding box center [240, 67] width 207 height 6
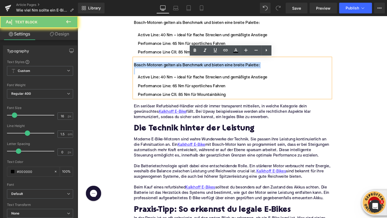
click at [143, 68] on div "Bosch-Motoren gelten als Benchmark und bieten eine breite Palette:" at bounding box center [240, 67] width 207 height 6
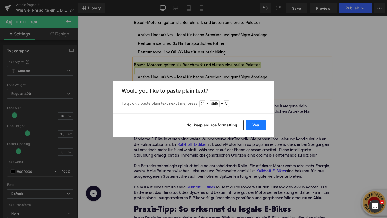
click at [253, 124] on button "Yes" at bounding box center [256, 125] width 20 height 11
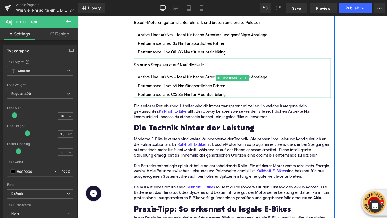
click at [184, 92] on li "Performance Line: 65 Nm für sportliches Fahren" at bounding box center [240, 89] width 207 height 6
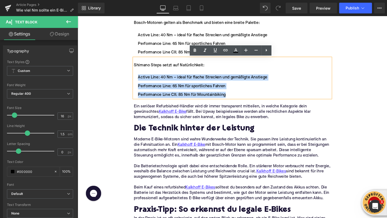
drag, startPoint x: 235, startPoint y: 100, endPoint x: 128, endPoint y: 82, distance: 108.6
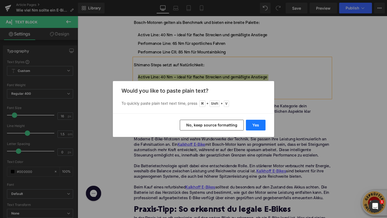
click at [252, 127] on button "Yes" at bounding box center [256, 125] width 20 height 11
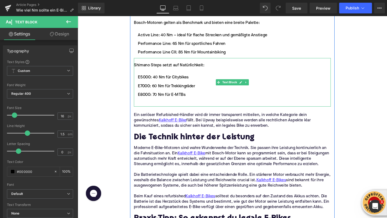
click at [166, 109] on li at bounding box center [240, 108] width 207 height 6
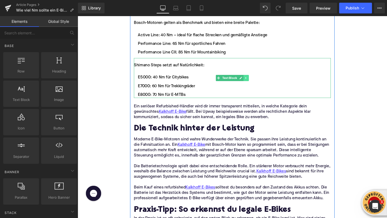
click at [253, 80] on icon at bounding box center [254, 80] width 3 height 3
click at [252, 81] on icon at bounding box center [251, 80] width 3 height 3
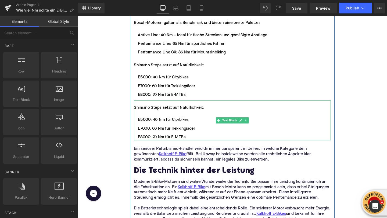
click at [158, 112] on div "Shimano Steps setzt auf Natürlichkeit:" at bounding box center [240, 112] width 207 height 6
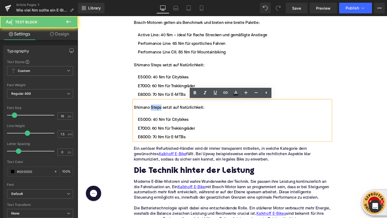
click at [158, 112] on div "Shimano Steps setzt auf Natürlichkeit:" at bounding box center [240, 112] width 207 height 6
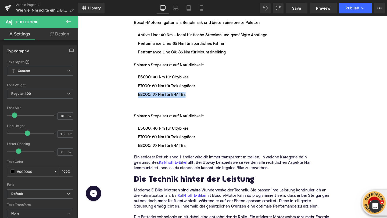
click at [151, 110] on div "Shimano Steps setzt auf Natürlichkeit: E5000: 40 Nm für Citybikes E7000: 60 Nm …" at bounding box center [240, 85] width 207 height 51
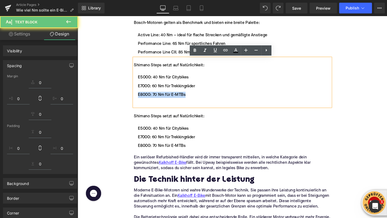
click at [148, 106] on li at bounding box center [240, 108] width 207 height 6
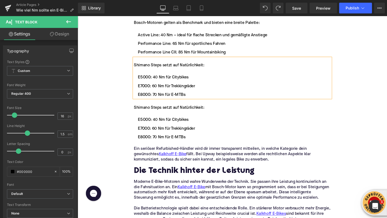
click at [142, 109] on div "Shimano Steps setzt auf Natürlichkeit:" at bounding box center [240, 112] width 207 height 6
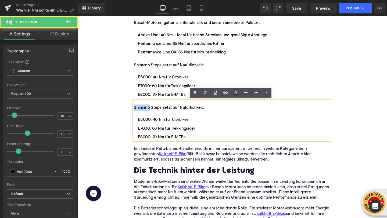
click at [142, 109] on div "Shimano Steps setzt auf Natürlichkeit:" at bounding box center [240, 112] width 207 height 6
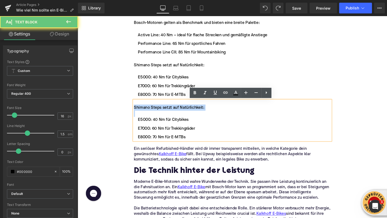
click at [142, 109] on div "Shimano Steps setzt auf Natürlichkeit:" at bounding box center [240, 112] width 207 height 6
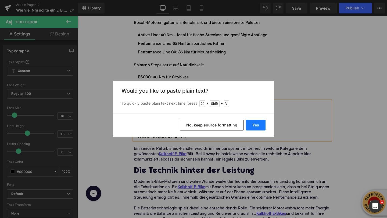
click at [259, 128] on button "Yes" at bounding box center [256, 125] width 20 height 11
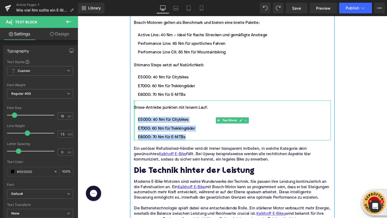
drag, startPoint x: 192, startPoint y: 143, endPoint x: 138, endPoint y: 126, distance: 56.7
click at [138, 126] on div "Brose-Antriebe punkten mit leisem Lauf: E5000: 40 Nm für Citybikes E7000: 60 Nm…" at bounding box center [240, 126] width 207 height 42
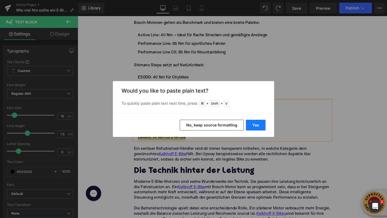
click at [253, 122] on button "Yes" at bounding box center [256, 125] width 20 height 11
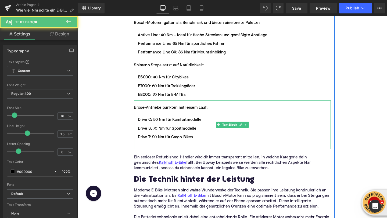
click at [157, 150] on li at bounding box center [240, 152] width 207 height 6
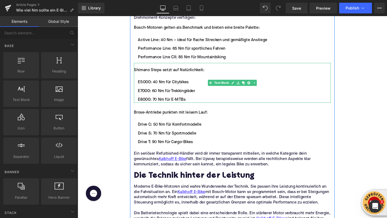
scroll to position [1018, 0]
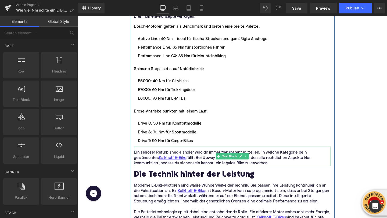
click at [148, 162] on p "Ein seriöser Refurbished-Händler wird dir immer transparent mitteilen, in welch…" at bounding box center [240, 165] width 207 height 17
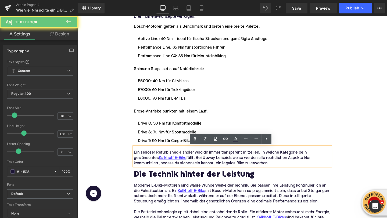
click at [148, 162] on p "Ein seriöser Refurbished-Händler wird dir immer transparent mitteilen, in welch…" at bounding box center [240, 165] width 207 height 17
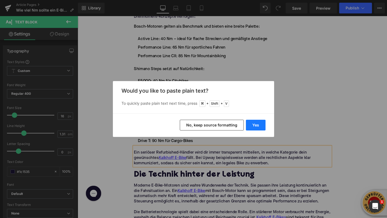
click at [249, 126] on button "Yes" at bounding box center [256, 125] width 20 height 11
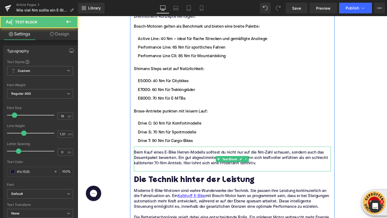
click at [154, 177] on p at bounding box center [240, 177] width 207 height 6
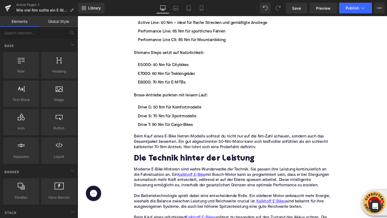
scroll to position [1037, 0]
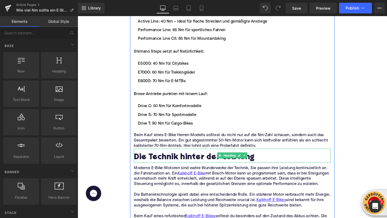
click at [159, 166] on h2 "Die Technik hinter der Leistung" at bounding box center [240, 165] width 207 height 10
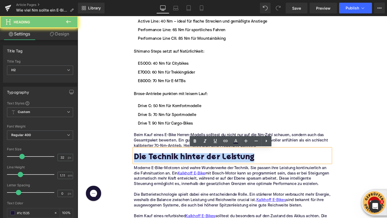
click at [159, 166] on h2 "Die Technik hinter der Leistung" at bounding box center [240, 165] width 207 height 10
paste div
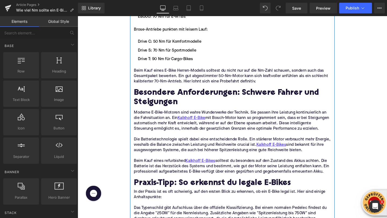
scroll to position [1103, 0]
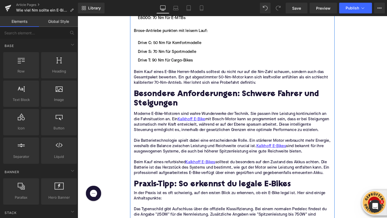
click at [280, 179] on p "Beim Kauf eines refurbished [PERSON_NAME] E-Bikes solltest du besonders auf den…" at bounding box center [240, 175] width 207 height 17
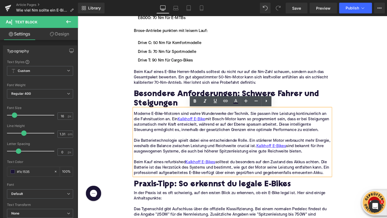
drag, startPoint x: 336, startPoint y: 186, endPoint x: 132, endPoint y: 118, distance: 214.6
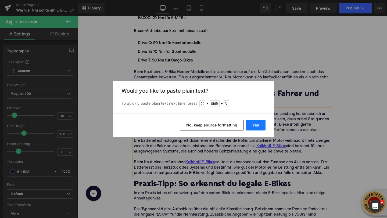
click at [250, 124] on button "Yes" at bounding box center [256, 125] width 20 height 11
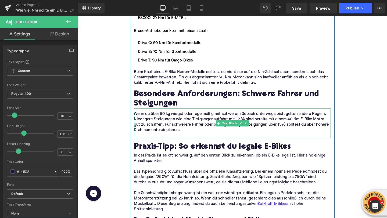
click at [163, 139] on p at bounding box center [240, 142] width 207 height 6
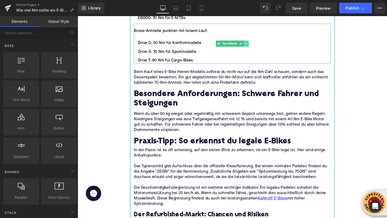
click at [253, 45] on link at bounding box center [255, 45] width 6 height 6
click at [253, 45] on icon at bounding box center [251, 44] width 3 height 3
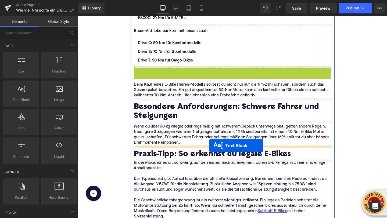
drag, startPoint x: 225, startPoint y: 90, endPoint x: 216, endPoint y: 152, distance: 63.0
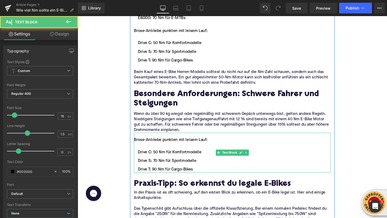
click at [183, 163] on ul "Drive C: 50 Nm für Komfortmodelle Drive S: 70 Nm für Sportmodelle Drive T: 90 N…" at bounding box center [240, 168] width 207 height 25
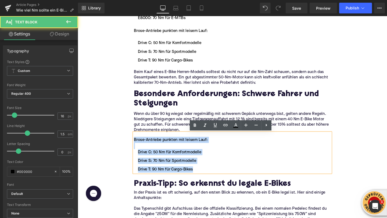
drag, startPoint x: 200, startPoint y: 178, endPoint x: 134, endPoint y: 148, distance: 72.3
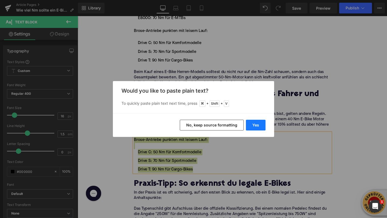
click at [261, 123] on button "Yes" at bounding box center [256, 125] width 20 height 11
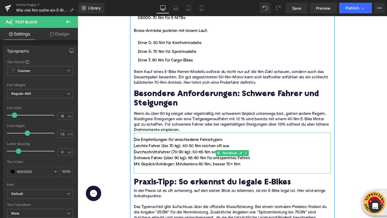
click at [160, 176] on div at bounding box center [240, 178] width 207 height 6
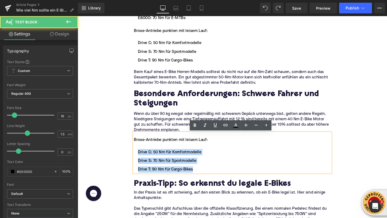
drag, startPoint x: 142, startPoint y: 159, endPoint x: 199, endPoint y: 176, distance: 60.2
click at [199, 176] on ul "Drive C: 50 Nm für Komfortmodelle Drive S: 70 Nm für Sportmodelle Drive T: 90 N…" at bounding box center [240, 168] width 207 height 25
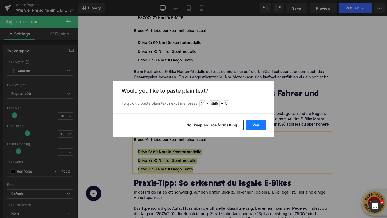
click at [252, 128] on button "Yes" at bounding box center [256, 125] width 20 height 11
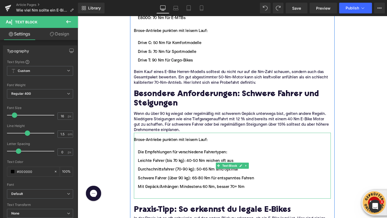
click at [151, 159] on li "Die Empfehlungen für verschiedene Fahrertypen:" at bounding box center [240, 159] width 207 height 6
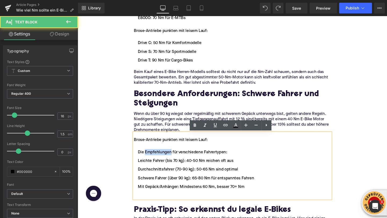
click at [151, 159] on li "Die Empfehlungen für verschiedene Fahrertypen:" at bounding box center [240, 159] width 207 height 6
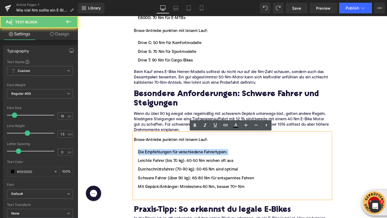
click at [151, 159] on li "Die Empfehlungen für verschiedene Fahrertypen:" at bounding box center [240, 159] width 207 height 6
copy li "Die Empfehlungen für verschiedene Fahrertypen:"
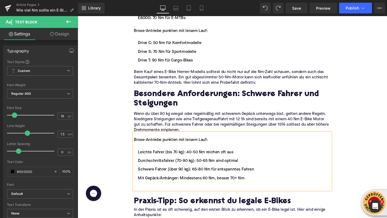
click at [148, 147] on div "Brose-Antriebe punkten mit leisem Lauf:" at bounding box center [240, 146] width 207 height 6
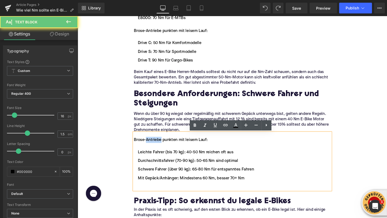
click at [148, 147] on div "Brose-Antriebe punkten mit leisem Lauf:" at bounding box center [240, 146] width 207 height 6
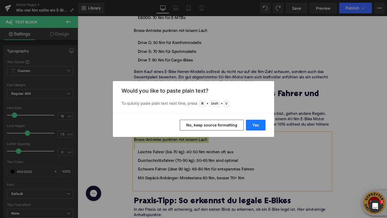
click at [260, 125] on button "Yes" at bounding box center [256, 125] width 20 height 11
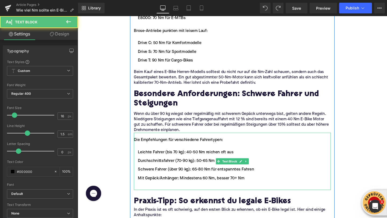
click at [159, 192] on ul "Leichte Fahrer (bis 70 kg): 40-50 Nm reichen oft aus Durchschnittsfahrer (70-90…" at bounding box center [240, 177] width 207 height 43
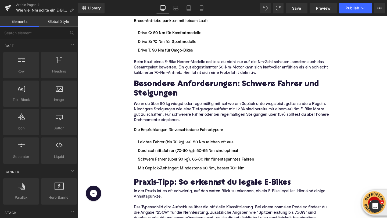
scroll to position [1116, 0]
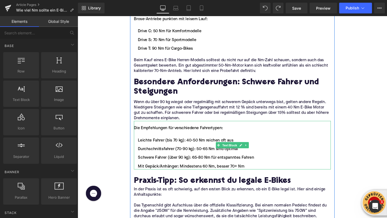
click at [147, 135] on div "Die Empfehlungen für verschiedene Fahrertypen:" at bounding box center [240, 133] width 207 height 6
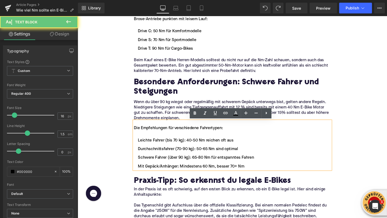
click at [147, 135] on div "Die Empfehlungen für verschiedene Fahrertypen:" at bounding box center [240, 133] width 207 height 6
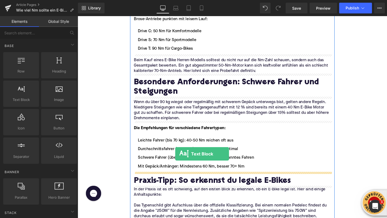
drag, startPoint x: 105, startPoint y: 117, endPoint x: 180, endPoint y: 161, distance: 87.4
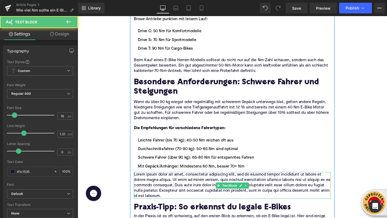
click at [148, 186] on p "Lorem ipsum dolor sit amet, consectetur adipiscing elit, sed do eiusmod tempor …" at bounding box center [240, 194] width 207 height 28
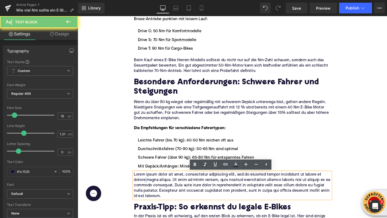
click at [148, 186] on p "Lorem ipsum dolor sit amet, consectetur adipiscing elit, sed do eiusmod tempor …" at bounding box center [240, 194] width 207 height 28
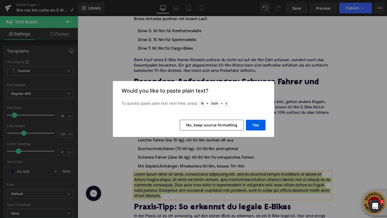
click at [245, 125] on div "Yes No, keep source formatting" at bounding box center [193, 125] width 161 height 24
click at [247, 124] on button "Yes" at bounding box center [256, 125] width 20 height 11
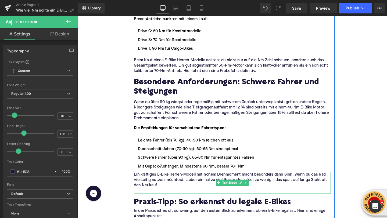
click at [159, 197] on p at bounding box center [240, 200] width 207 height 6
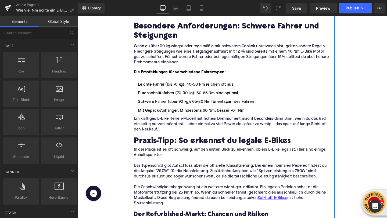
scroll to position [1174, 0]
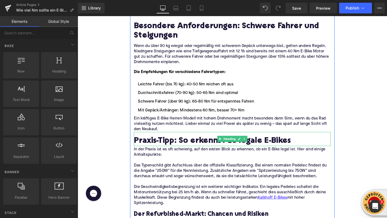
click at [149, 149] on h2 "Praxis-Tipp: So erkennst du legale E-Bikes" at bounding box center [240, 148] width 207 height 10
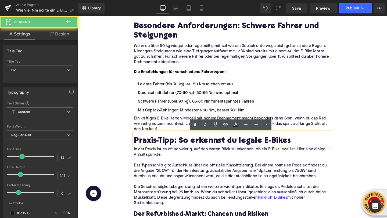
click at [149, 149] on h2 "Praxis-Tipp: So erkennst du legale E-Bikes" at bounding box center [240, 148] width 207 height 10
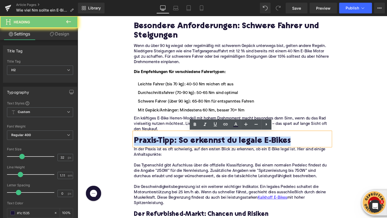
paste div
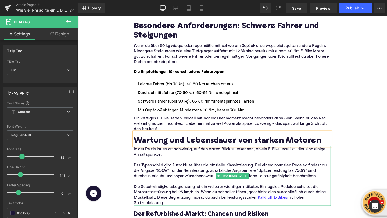
click at [177, 162] on p "In der Praxis ist es oft schwierig, auf den ersten Blick zu erkennen, ob ein E-…" at bounding box center [240, 159] width 207 height 11
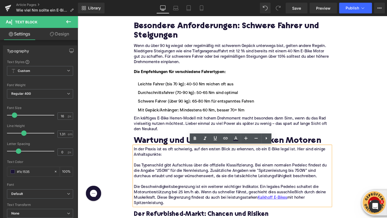
drag, startPoint x: 184, startPoint y: 210, endPoint x: 136, endPoint y: 155, distance: 72.5
click at [137, 155] on div "In der Praxis ist es oft schwierig, auf den ersten Blick zu erkennen, ob ein E-…" at bounding box center [240, 184] width 207 height 63
click at [137, 157] on div "In der Praxis ist es oft schwierig, auf den ersten Blick zu erkennen, ob ein E-…" at bounding box center [240, 184] width 207 height 63
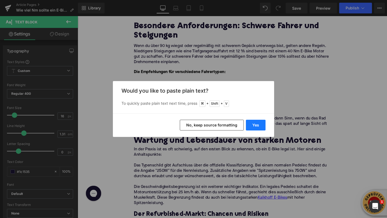
click at [256, 123] on button "Yes" at bounding box center [256, 125] width 20 height 11
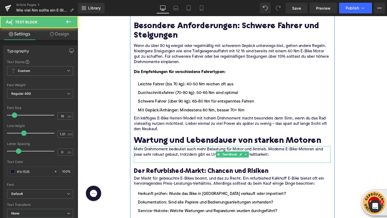
click at [209, 167] on p at bounding box center [240, 168] width 207 height 6
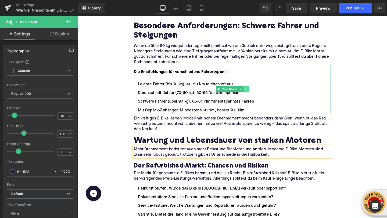
click at [255, 95] on link at bounding box center [255, 93] width 6 height 6
click at [251, 95] on link at bounding box center [252, 93] width 6 height 6
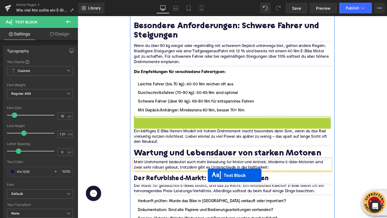
drag, startPoint x: 225, startPoint y: 146, endPoint x: 214, endPoint y: 183, distance: 38.6
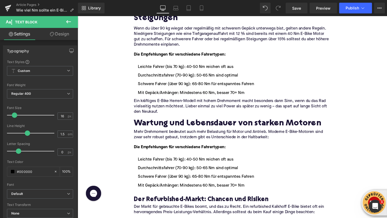
scroll to position [1232, 0]
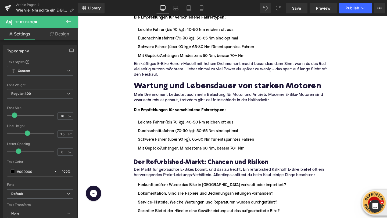
click at [170, 137] on li "Durchschnittsfahrer (70-90 kg): 50-65 Nm sind optimal" at bounding box center [240, 137] width 207 height 6
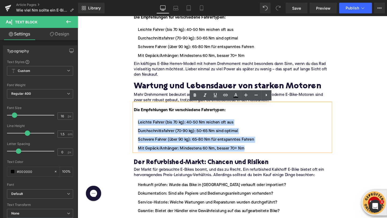
drag, startPoint x: 253, startPoint y: 156, endPoint x: 141, endPoint y: 129, distance: 114.5
click at [141, 129] on ul "Leichte Fahrer (bis 70 kg): 40-50 Nm reichen oft aus Durchschnittsfahrer (70-90…" at bounding box center [240, 142] width 207 height 34
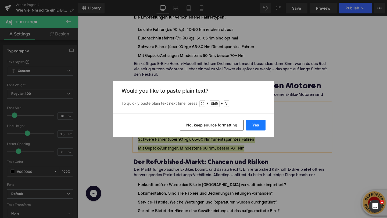
click at [257, 124] on button "Yes" at bounding box center [256, 125] width 20 height 11
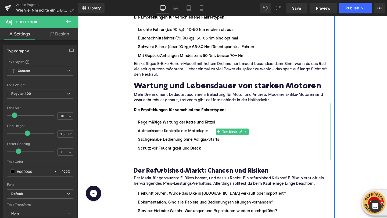
click at [178, 162] on li at bounding box center [240, 164] width 207 height 6
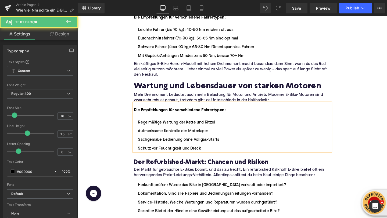
click at [144, 113] on strong "Die Empfehlungen für verschiedene Fahrertypen:" at bounding box center [185, 115] width 96 height 4
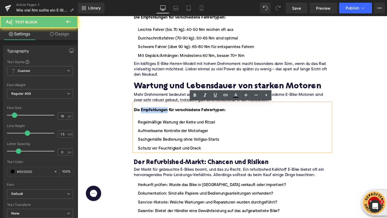
click at [144, 113] on strong "Die Empfehlungen für verschiedene Fahrertypen:" at bounding box center [185, 115] width 96 height 4
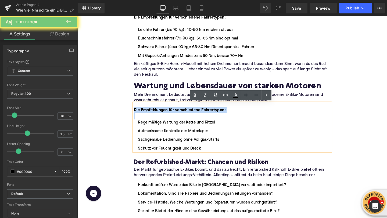
click at [144, 113] on strong "Die Empfehlungen für verschiedene Fahrertypen:" at bounding box center [185, 115] width 96 height 4
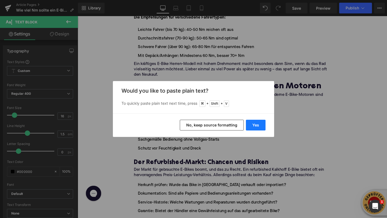
click at [255, 129] on button "Yes" at bounding box center [256, 125] width 20 height 11
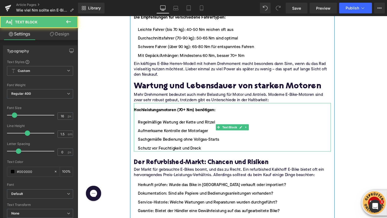
click at [147, 122] on div at bounding box center [240, 121] width 207 height 6
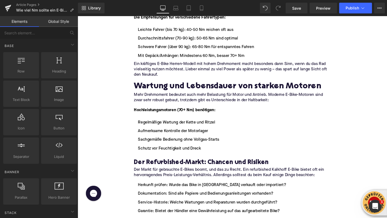
scroll to position [1248, 0]
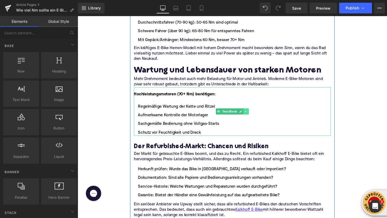
click at [255, 117] on icon at bounding box center [254, 116] width 3 height 3
click at [253, 117] on icon at bounding box center [251, 116] width 3 height 3
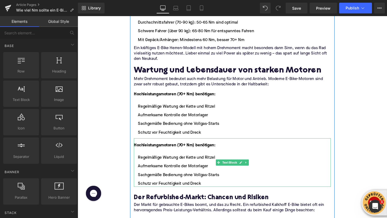
click at [188, 177] on ul "Regelmäßige Wartung der Kette und Ritzel Aufmerksame Kontrolle der Motorlager S…" at bounding box center [240, 179] width 207 height 34
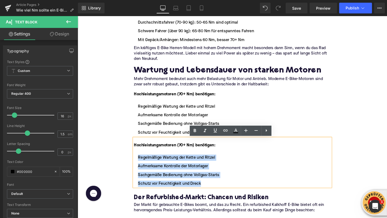
drag, startPoint x: 210, startPoint y: 193, endPoint x: 141, endPoint y: 166, distance: 73.8
click at [141, 166] on ul "Regelmäßige Wartung der Kette und Ritzel Aufmerksame Kontrolle der Motorlager S…" at bounding box center [240, 179] width 207 height 34
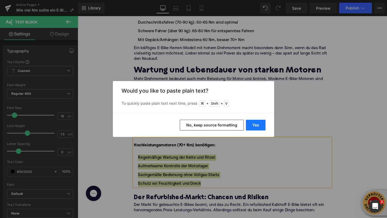
click at [249, 126] on button "Yes" at bounding box center [256, 125] width 20 height 11
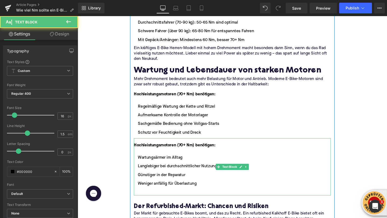
click at [157, 200] on li at bounding box center [240, 201] width 207 height 6
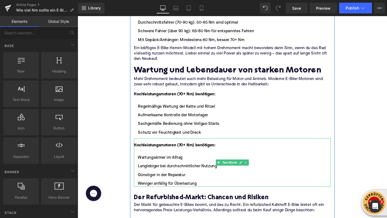
click at [161, 147] on div "Hochleistungsmotoren (70+ Nm) benötigen: Wartungsärmer im Alltag Langlebiger be…" at bounding box center [240, 169] width 207 height 51
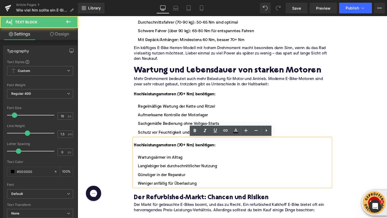
click at [161, 150] on font "Hochleistungsmotoren (70+ Nm) benötigen:" at bounding box center [180, 152] width 86 height 4
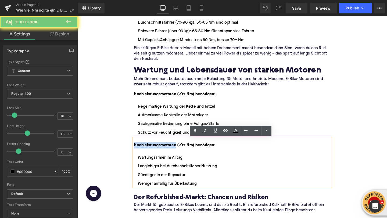
click at [161, 150] on font "Hochleistungsmotoren (70+ Nm) benötigen:" at bounding box center [180, 152] width 86 height 4
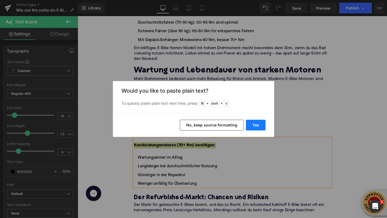
click at [255, 124] on button "Yes" at bounding box center [256, 125] width 20 height 11
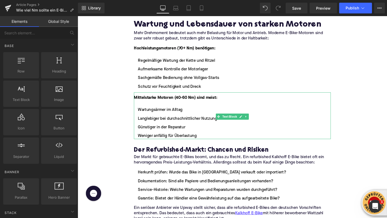
scroll to position [1305, 0]
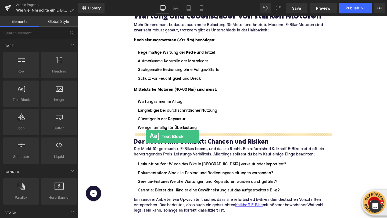
drag, startPoint x: 103, startPoint y: 106, endPoint x: 150, endPoint y: 142, distance: 59.3
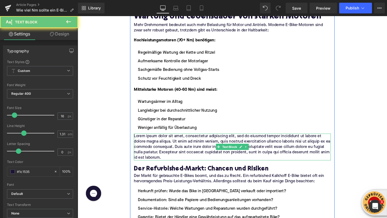
click at [155, 144] on p "Lorem ipsum dolor sit amet, consectetur adipiscing elit, sed do eiusmod tempor …" at bounding box center [240, 154] width 207 height 28
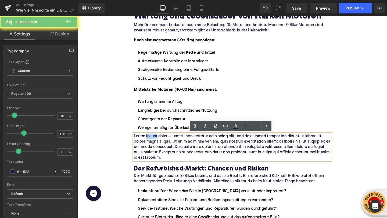
click at [155, 144] on p "Lorem ipsum dolor sit amet, consectetur adipiscing elit, sed do eiusmod tempor …" at bounding box center [240, 154] width 207 height 28
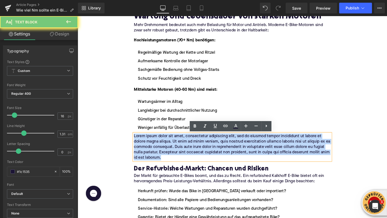
click at [155, 144] on p "Lorem ipsum dolor sit amet, consectetur adipiscing elit, sed do eiusmod tempor …" at bounding box center [240, 154] width 207 height 28
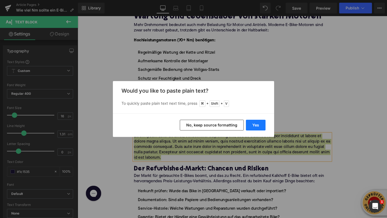
click at [256, 126] on button "Yes" at bounding box center [256, 125] width 20 height 11
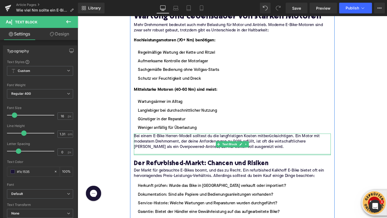
click at [187, 161] on div at bounding box center [240, 161] width 207 height 1
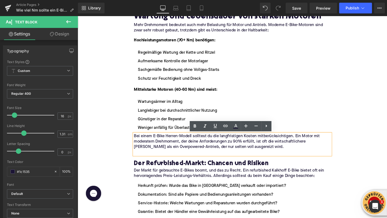
click at [168, 159] on p at bounding box center [240, 160] width 207 height 6
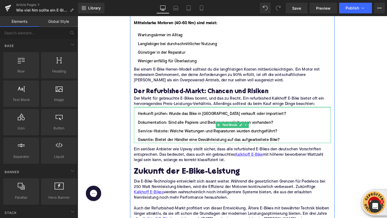
scroll to position [1373, 0]
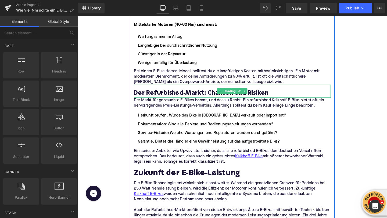
click at [147, 97] on h3 "Der Refurbished-Markt: Chancen und Risiken" at bounding box center [240, 97] width 207 height 9
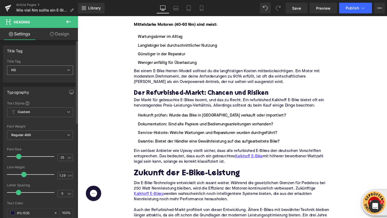
click at [50, 68] on span "H3" at bounding box center [40, 70] width 66 height 9
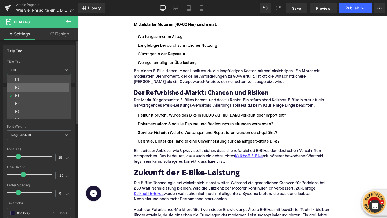
click at [38, 84] on li "H2" at bounding box center [40, 88] width 66 height 8
type input "32"
type input "1.11"
type input "100"
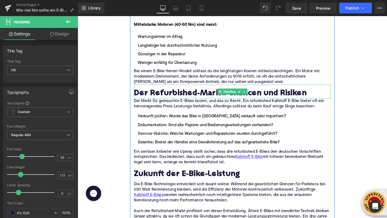
click at [161, 100] on h2 "Der Refurbished-Markt: Chancen und Risiken" at bounding box center [240, 98] width 207 height 10
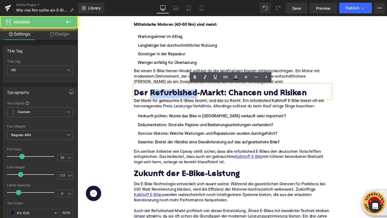
click at [161, 100] on h2 "Der Refurbished-Markt: Chancen und Risiken" at bounding box center [240, 98] width 207 height 10
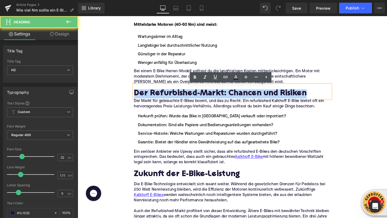
click at [161, 100] on h2 "Der Refurbished-Markt: Chancen und Risiken" at bounding box center [240, 98] width 207 height 10
paste div
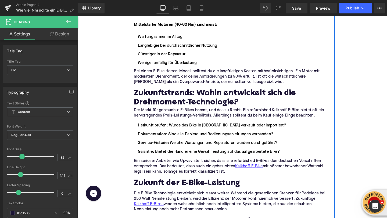
click at [152, 117] on p "Der Markt für gebrauchte E-Bikes boomt, und das zu Recht. Ein refurbished Kalkh…" at bounding box center [240, 117] width 207 height 11
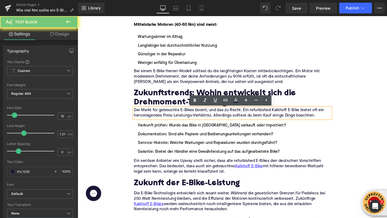
click at [152, 117] on p "Der Markt für gebrauchte E-Bikes boomt, und das zu Recht. Ein refurbished Kalkh…" at bounding box center [240, 117] width 207 height 11
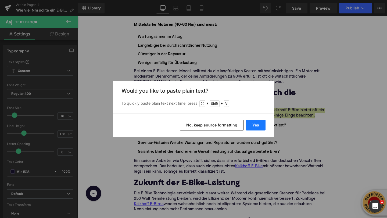
click at [258, 128] on button "Yes" at bounding box center [256, 125] width 20 height 11
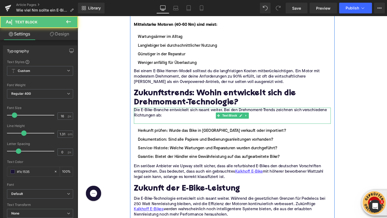
click at [174, 126] on p at bounding box center [240, 127] width 207 height 6
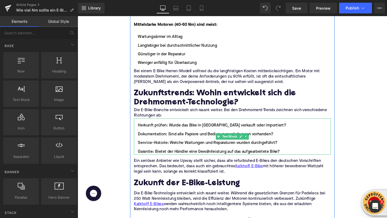
click at [141, 130] on li "Herkunft prüfen: Wurde das Bike in [GEOGRAPHIC_DATA] verkauft oder importiert?" at bounding box center [240, 131] width 207 height 6
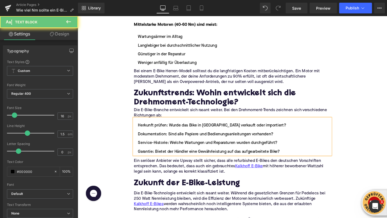
click at [142, 131] on li "Herkunft prüfen: Wurde das Bike in [GEOGRAPHIC_DATA] verkauft oder importiert?" at bounding box center [240, 131] width 207 height 6
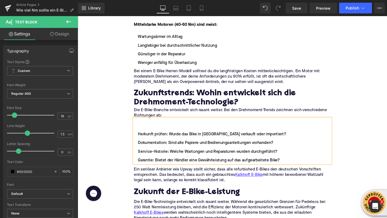
click at [144, 128] on li at bounding box center [240, 131] width 207 height 6
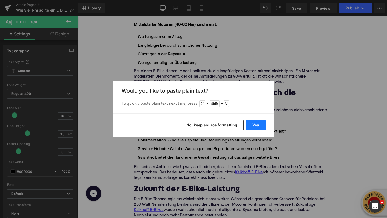
click at [257, 124] on button "Yes" at bounding box center [256, 125] width 20 height 11
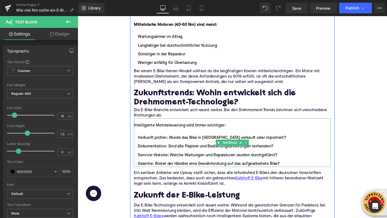
click at [169, 133] on div "Intelligente Motorsteuerung wird immer wichtiger:" at bounding box center [240, 131] width 207 height 6
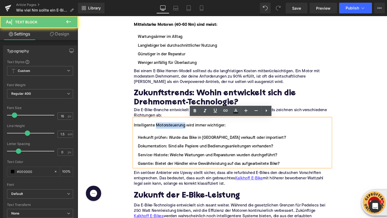
click at [169, 133] on div "Intelligente Motorsteuerung wird immer wichtiger:" at bounding box center [240, 131] width 207 height 6
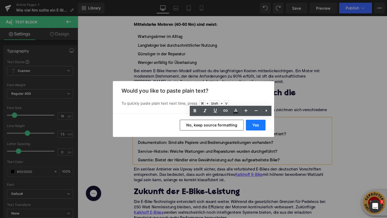
click at [263, 124] on button "Yes" at bounding box center [256, 125] width 20 height 11
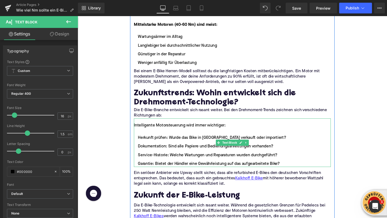
click at [158, 130] on div "Intelligente Motorsteuerung wird immer wichtiger:" at bounding box center [240, 131] width 207 height 6
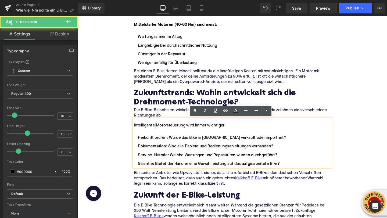
click at [158, 130] on div "Intelligente Motorsteuerung wird immer wichtiger:" at bounding box center [240, 131] width 207 height 6
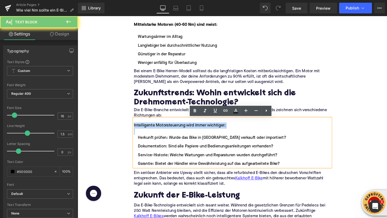
click at [158, 130] on div "Intelligente Motorsteuerung wird immer wichtiger:" at bounding box center [240, 131] width 207 height 6
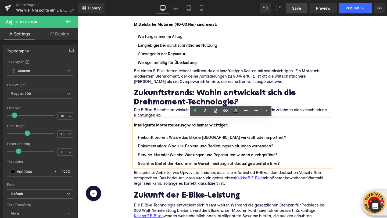
click at [292, 12] on link "Save" at bounding box center [296, 8] width 22 height 11
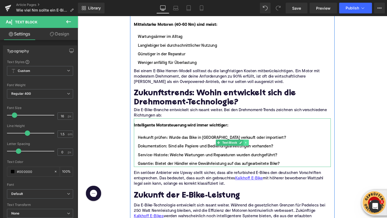
click at [255, 149] on icon at bounding box center [254, 149] width 1 height 2
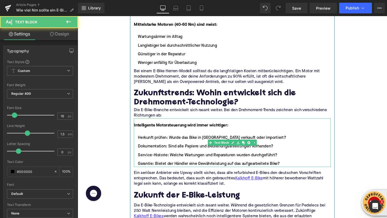
click at [296, 166] on ul "Herkunft prüfen: Wurde das Bike in [GEOGRAPHIC_DATA] verkauft oder importiert? …" at bounding box center [240, 158] width 207 height 34
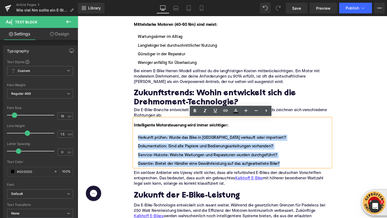
drag, startPoint x: 296, startPoint y: 172, endPoint x: 142, endPoint y: 144, distance: 157.2
click at [142, 144] on ul "Herkunft prüfen: Wurde das Bike in [GEOGRAPHIC_DATA] verkauft oder importiert? …" at bounding box center [240, 158] width 207 height 34
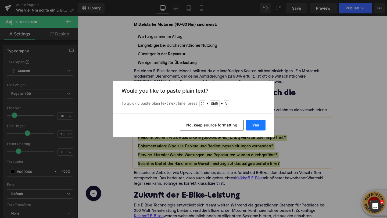
click at [256, 126] on button "Yes" at bounding box center [256, 125] width 20 height 11
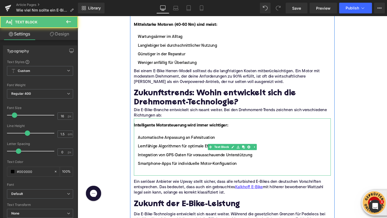
click at [179, 181] on li at bounding box center [240, 180] width 207 height 6
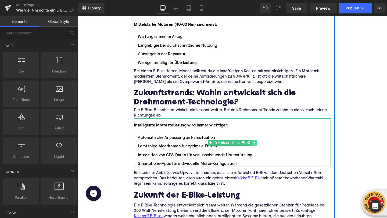
click at [263, 150] on icon at bounding box center [263, 149] width 1 height 2
click at [255, 150] on icon at bounding box center [254, 149] width 3 height 3
click at [251, 150] on icon at bounding box center [251, 149] width 3 height 3
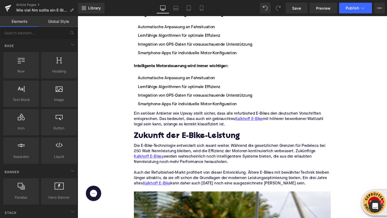
scroll to position [1513, 0]
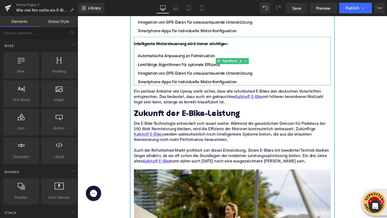
click at [146, 47] on strong "Intelligente Motorsteuerung wird immer wichtiger:" at bounding box center [186, 45] width 99 height 4
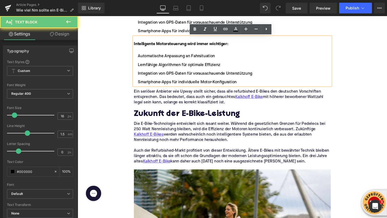
click at [146, 47] on strong "Intelligente Motorsteuerung wird immer wichtiger:" at bounding box center [186, 45] width 99 height 4
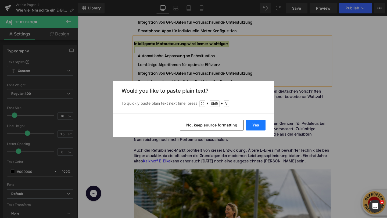
click at [254, 124] on button "Yes" at bounding box center [256, 125] width 20 height 11
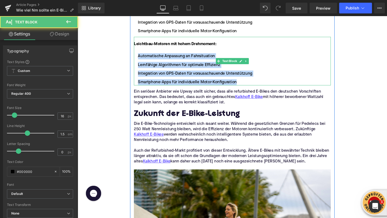
drag, startPoint x: 248, startPoint y: 85, endPoint x: 141, endPoint y: 58, distance: 110.8
click at [141, 58] on ul "Automatische Anpassung an Fahrsituation Lernfähige Algorithmen für optimale Eff…" at bounding box center [240, 72] width 207 height 34
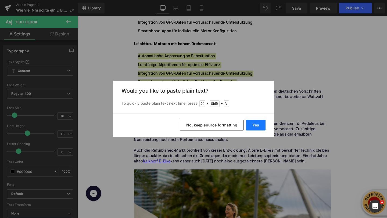
click at [255, 125] on button "Yes" at bounding box center [256, 125] width 20 height 11
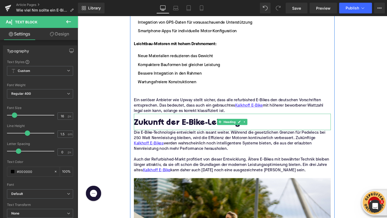
scroll to position [1512, 0]
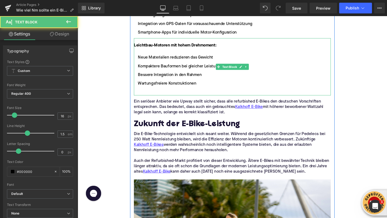
click at [151, 90] on ul "Neue Materialien reduzieren das Gewicht Kompaktere Bauformen bei gleicher Leist…" at bounding box center [240, 77] width 207 height 43
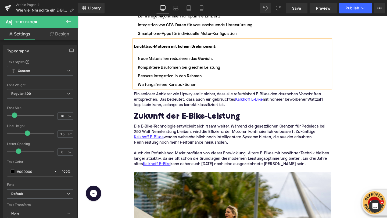
scroll to position [1513, 0]
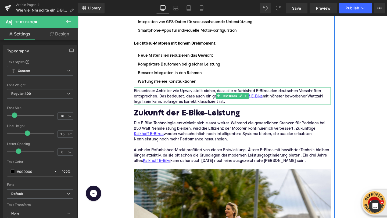
click at [147, 99] on p "Ein seriöser Anbieter wie Upway stellt sicher, dass alle refurbished E-Bikes de…" at bounding box center [240, 100] width 207 height 17
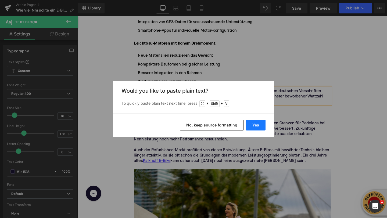
click at [262, 121] on button "Yes" at bounding box center [256, 125] width 20 height 11
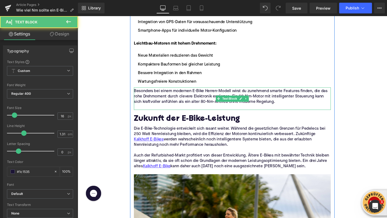
click at [144, 112] on p at bounding box center [240, 112] width 207 height 6
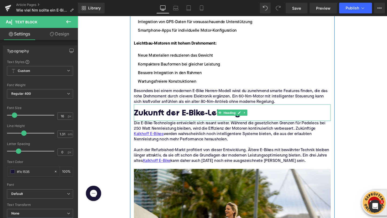
click at [177, 114] on h2 "Zukunft der E-Bike-Leistung" at bounding box center [240, 119] width 207 height 10
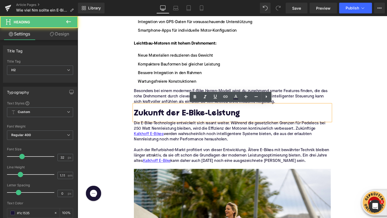
click at [143, 117] on h2 "Zukunft der E-Bike-Leistung" at bounding box center [240, 119] width 207 height 10
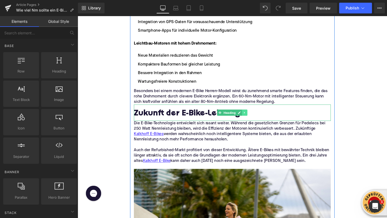
click at [253, 118] on icon at bounding box center [252, 118] width 1 height 2
click at [255, 117] on icon at bounding box center [255, 117] width 3 height 3
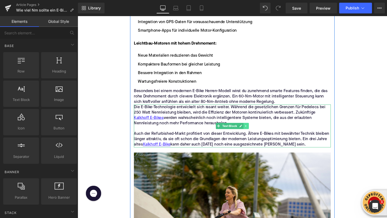
click at [256, 132] on link at bounding box center [255, 131] width 6 height 6
click at [256, 132] on icon at bounding box center [257, 131] width 3 height 3
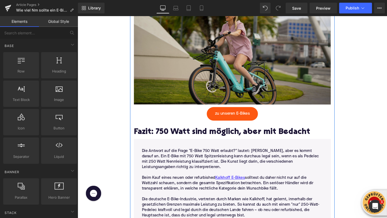
scroll to position [1661, 0]
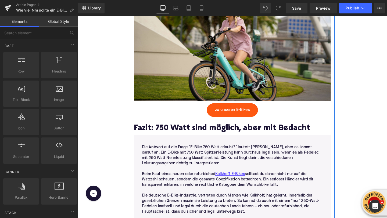
click at [216, 133] on h2 "Fazit: 750 Watt sind möglich, aber mit Bedacht" at bounding box center [240, 134] width 207 height 10
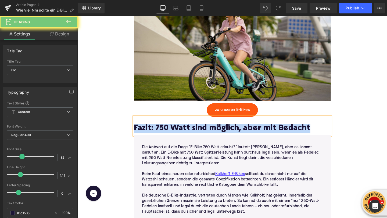
paste div
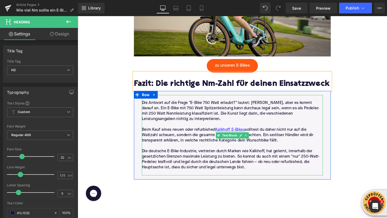
scroll to position [1714, 0]
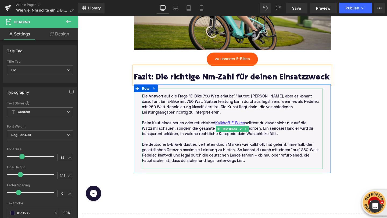
click at [254, 169] on p "Die deutsche E-Bike-Industrie, vertreten durch Marken wie Kalkhoff, hat gelernt…" at bounding box center [240, 160] width 190 height 23
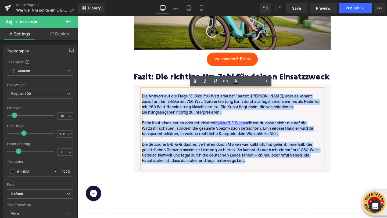
drag, startPoint x: 254, startPoint y: 169, endPoint x: 143, endPoint y: 101, distance: 130.6
click at [143, 101] on div "Die Antwort auf die Frage "E-Bike 750 Watt erlaubt?" lautet: [PERSON_NAME], abe…" at bounding box center [240, 134] width 198 height 84
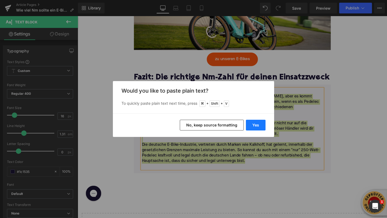
click at [258, 125] on button "Yes" at bounding box center [256, 125] width 20 height 11
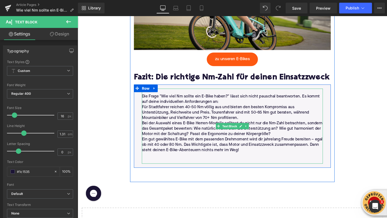
click at [234, 105] on p "Die Frage "Wie viel Nm sollte ein E-Bike haben?" lässt sich nicht pauschal bean…" at bounding box center [240, 103] width 190 height 11
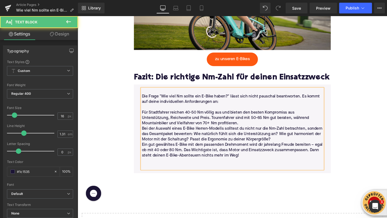
click at [253, 130] on p "Für Stadtfahrer reichen 40-50 Nm völlig aus und bieten den besten Kompromiss au…" at bounding box center [240, 123] width 190 height 17
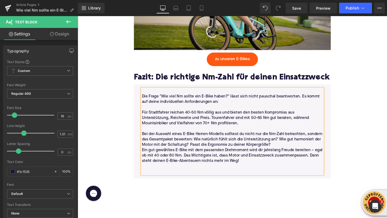
click at [289, 154] on p "Bei der Auswahl eines E-Bike Herren-Modells solltest du nicht nur die Nm-Zahl b…" at bounding box center [240, 145] width 190 height 17
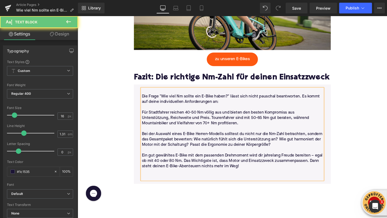
click at [263, 177] on p at bounding box center [240, 180] width 190 height 6
